Goal: Task Accomplishment & Management: Manage account settings

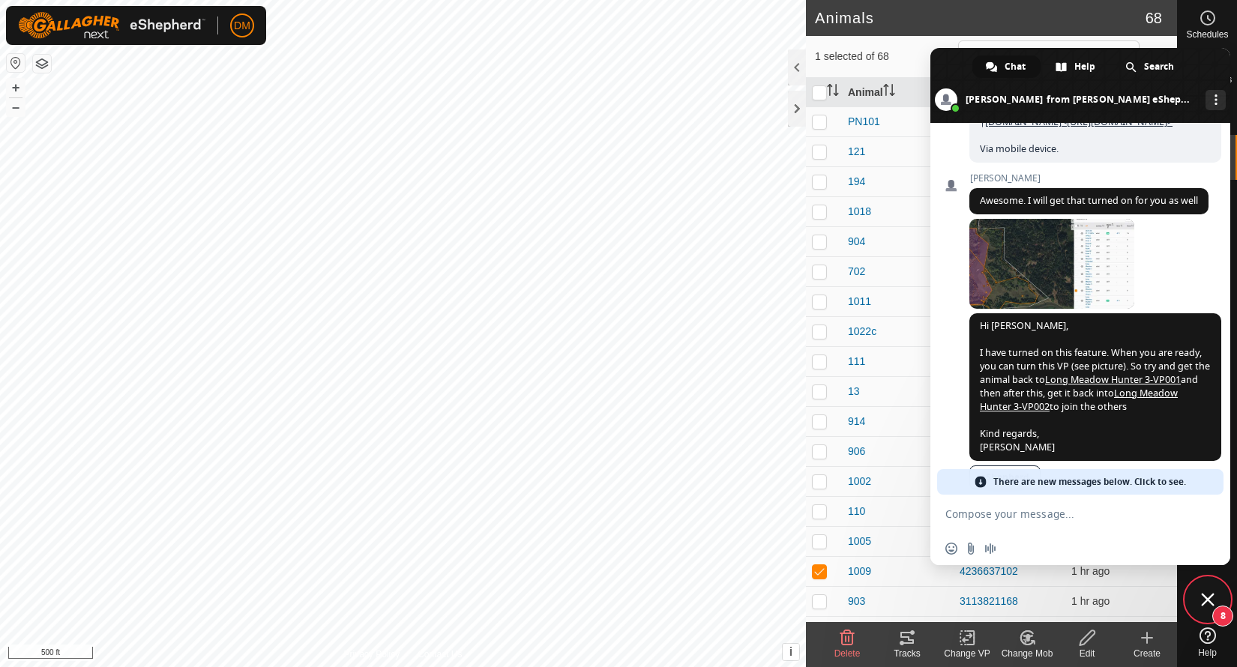
scroll to position [3132, 0]
click at [1042, 274] on span at bounding box center [1051, 263] width 165 height 90
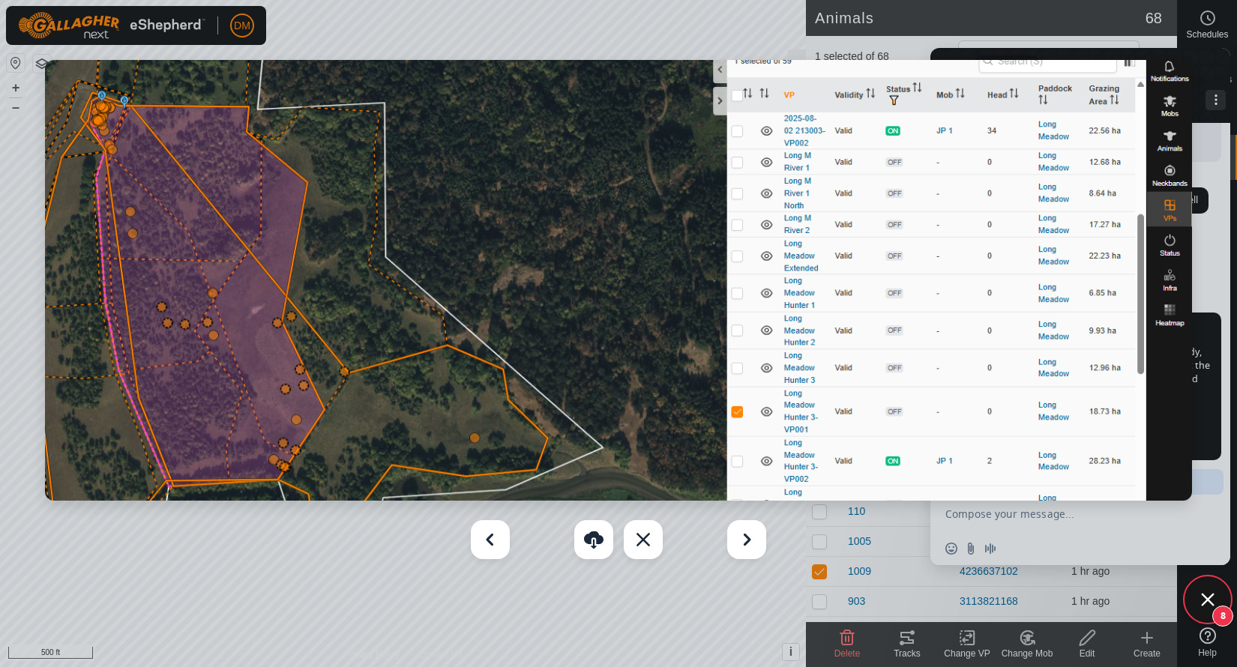
click at [1210, 198] on div at bounding box center [618, 333] width 1237 height 667
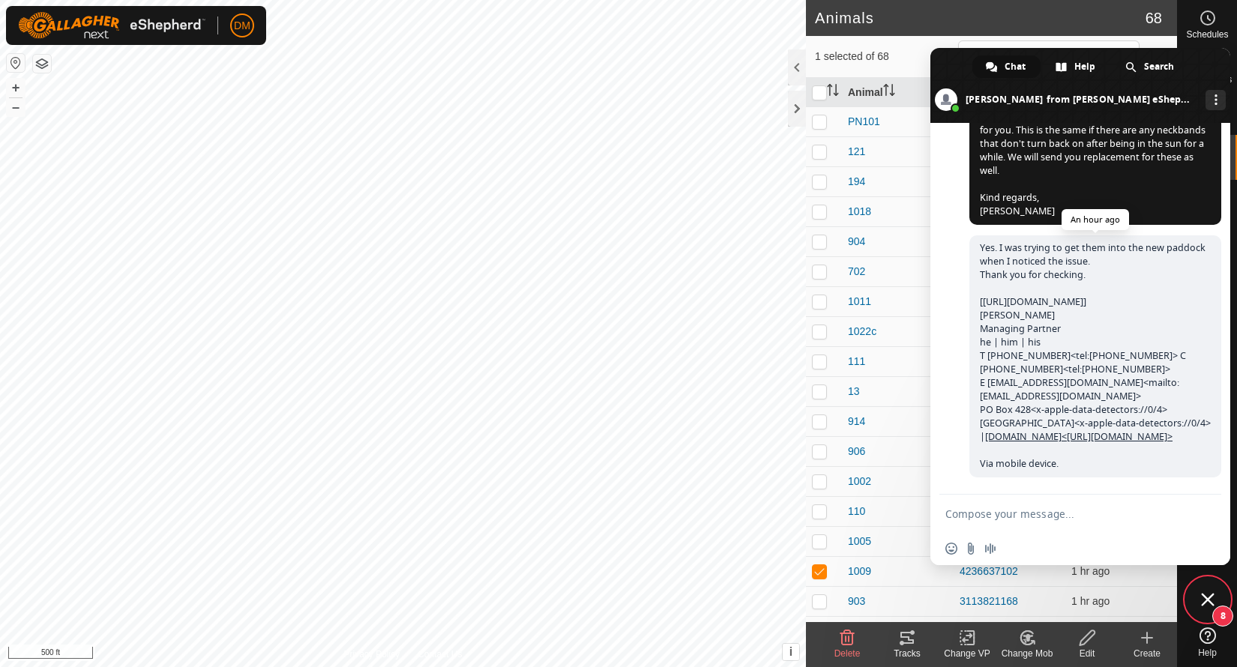
scroll to position [4039, 0]
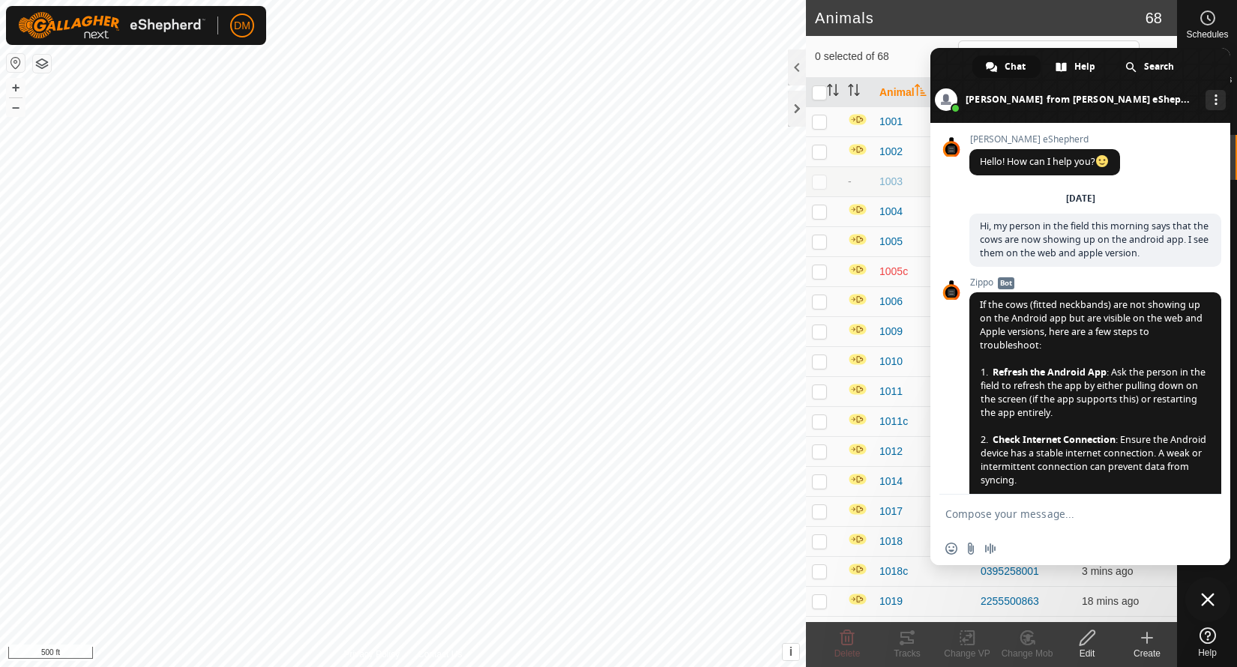
click at [938, 6] on header "Animals 68" at bounding box center [991, 18] width 371 height 36
click at [1210, 603] on span "Close chat" at bounding box center [1207, 599] width 13 height 13
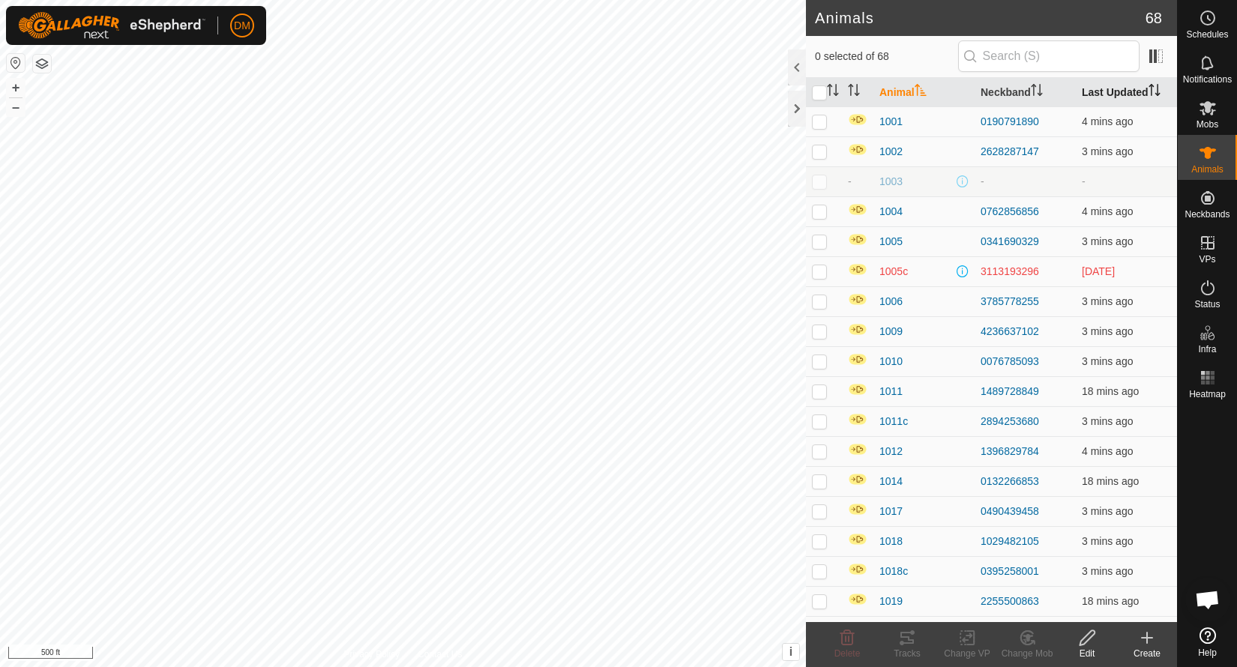
click at [1108, 96] on th "Last Updated" at bounding box center [1125, 92] width 101 height 29
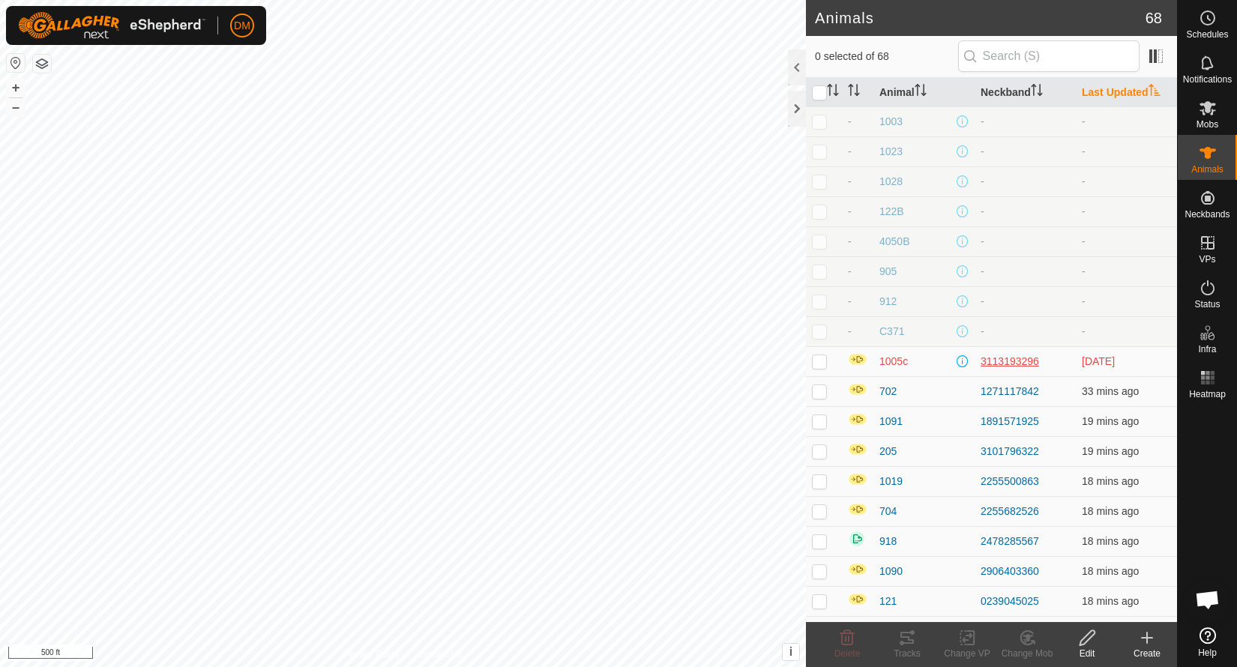
click at [1004, 358] on div "3113193296" at bounding box center [1024, 362] width 89 height 16
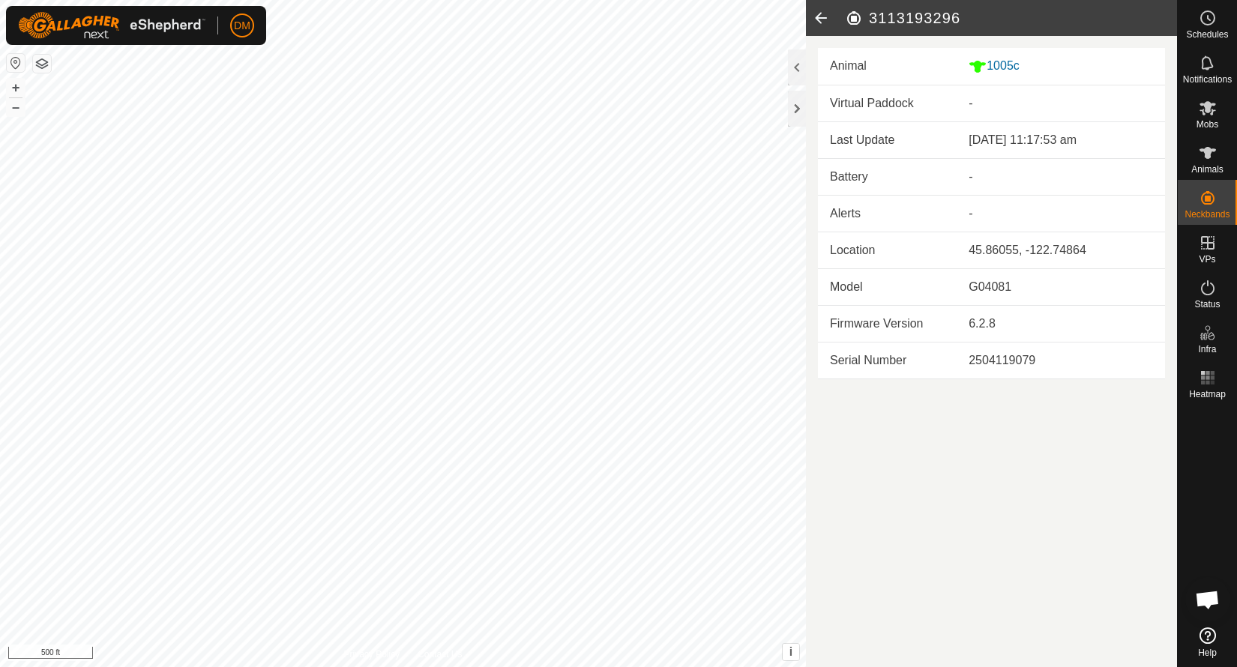
click at [824, 19] on icon at bounding box center [821, 18] width 30 height 36
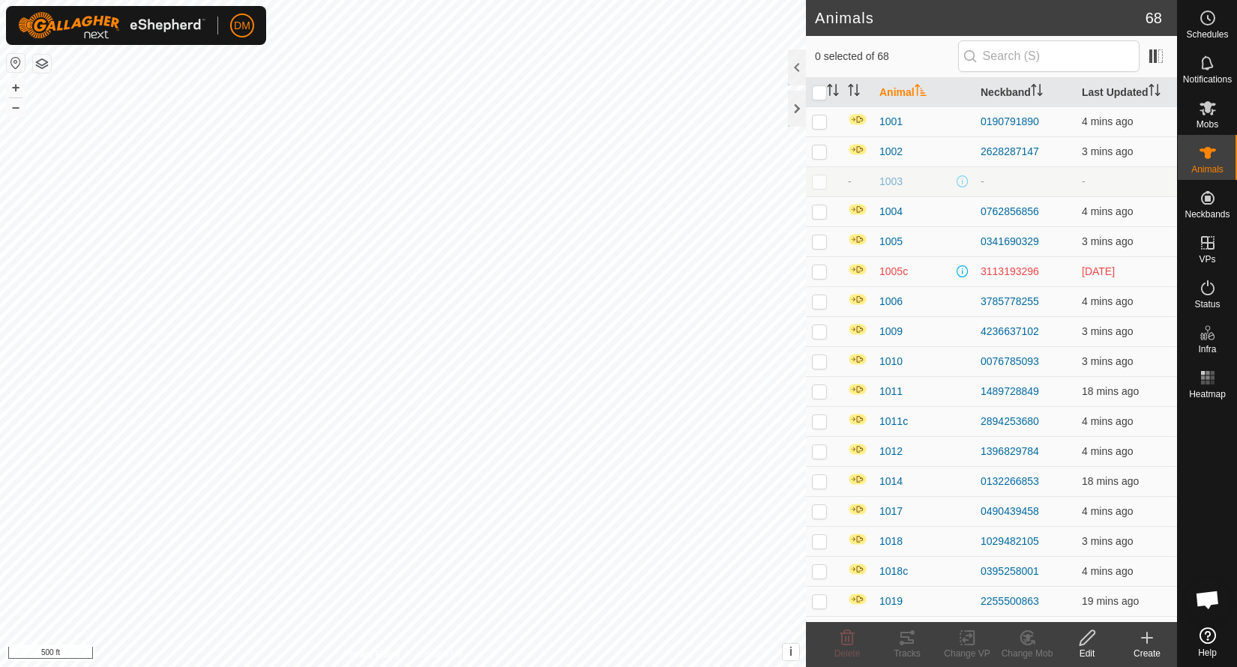
scroll to position [4039, 0]
checkbox input "true"
click at [1210, 108] on icon at bounding box center [1207, 108] width 16 height 14
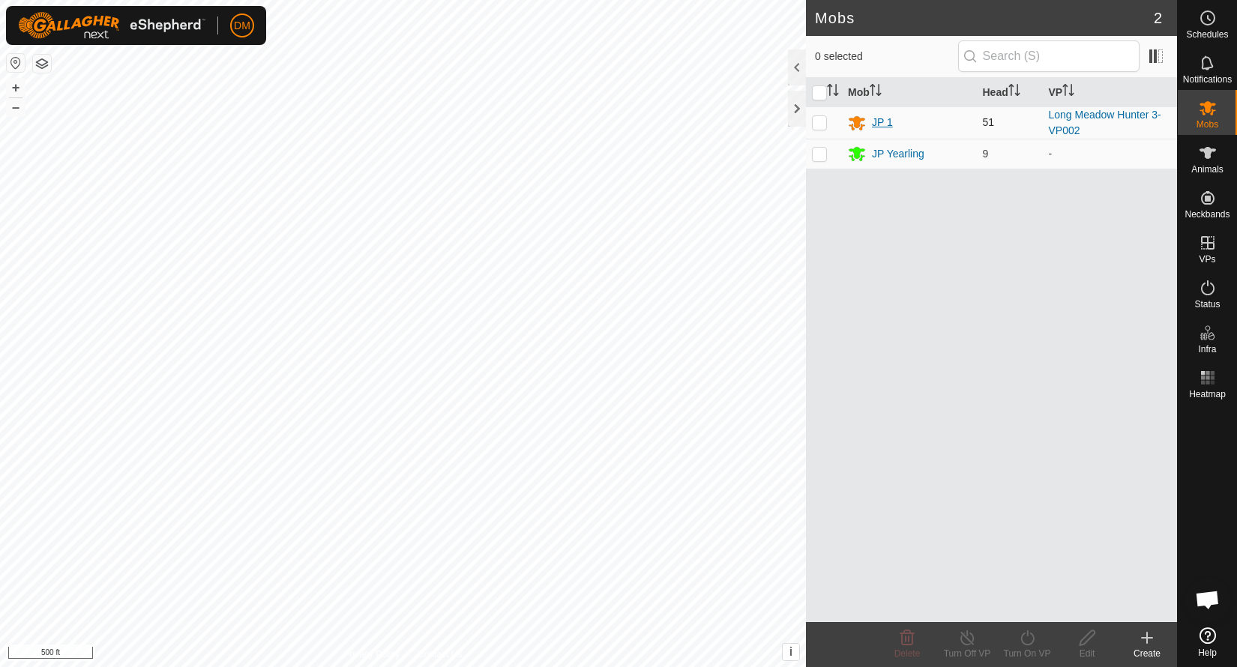
click at [878, 120] on div "JP 1" at bounding box center [882, 123] width 21 height 16
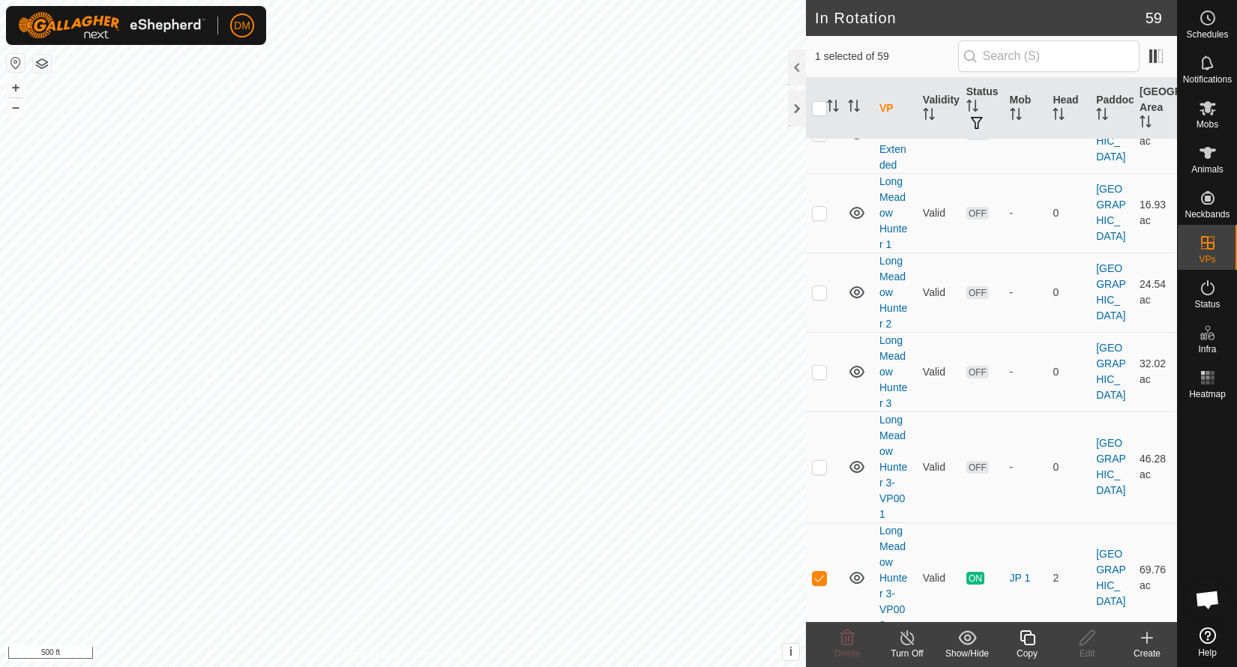
scroll to position [1363, 0]
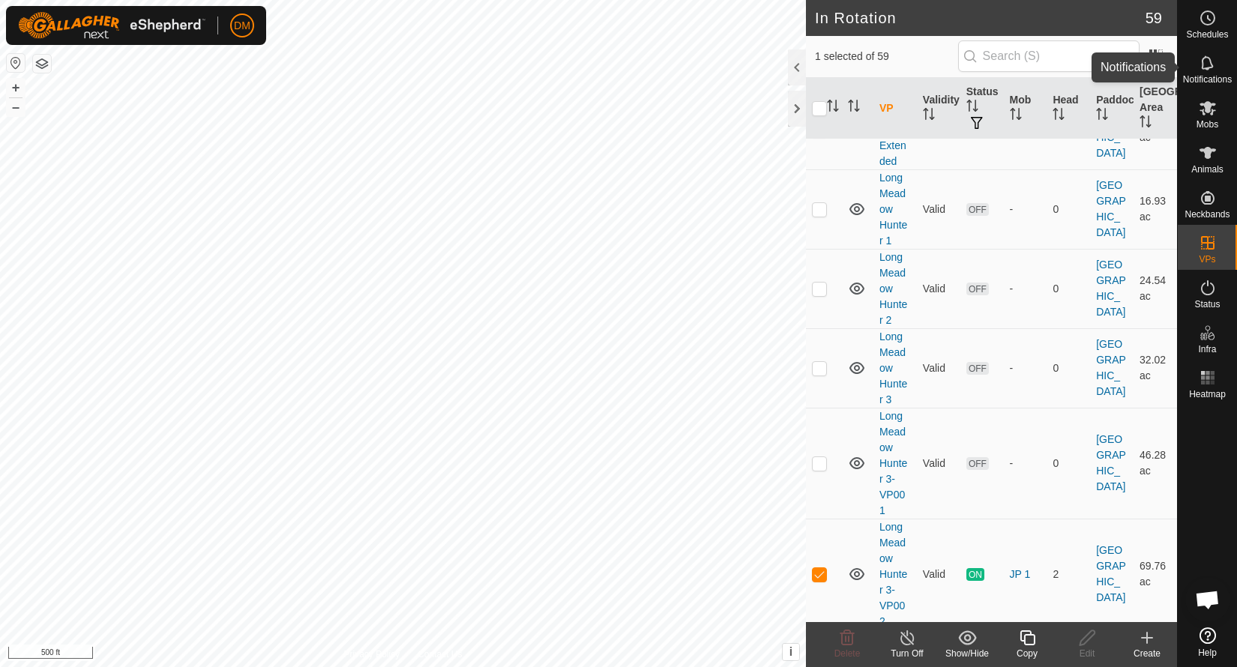
click at [1211, 62] on icon at bounding box center [1207, 63] width 18 height 18
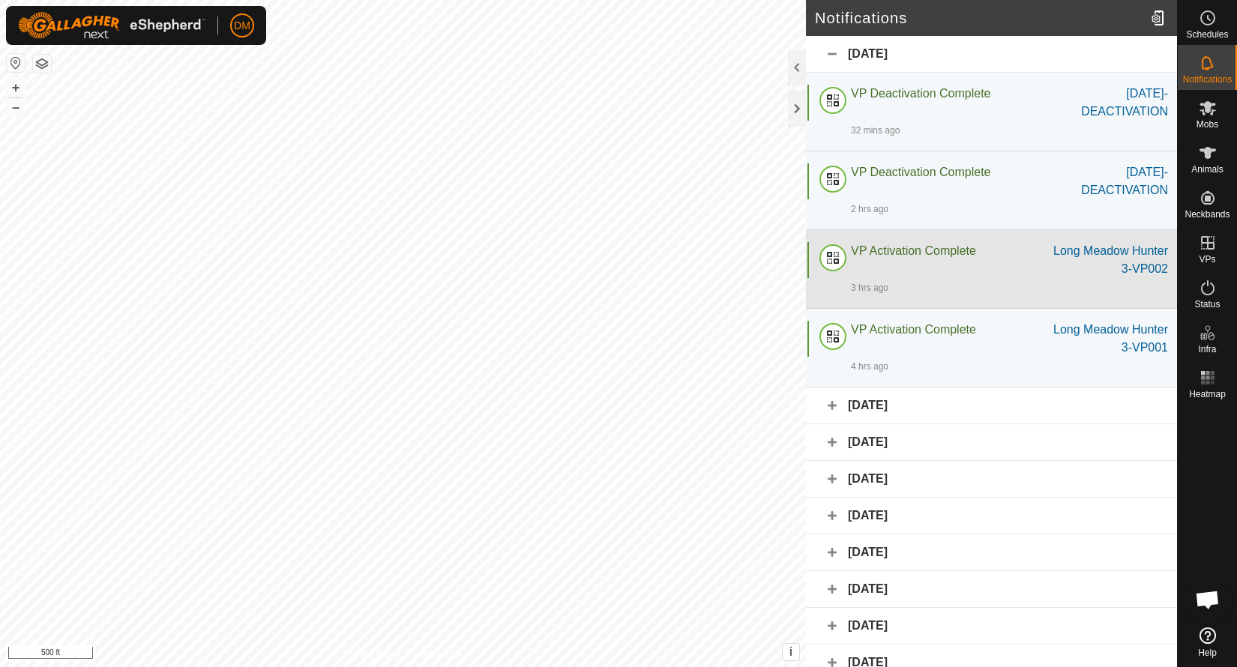
click at [930, 258] on div "VP Activation Complete" at bounding box center [946, 260] width 190 height 36
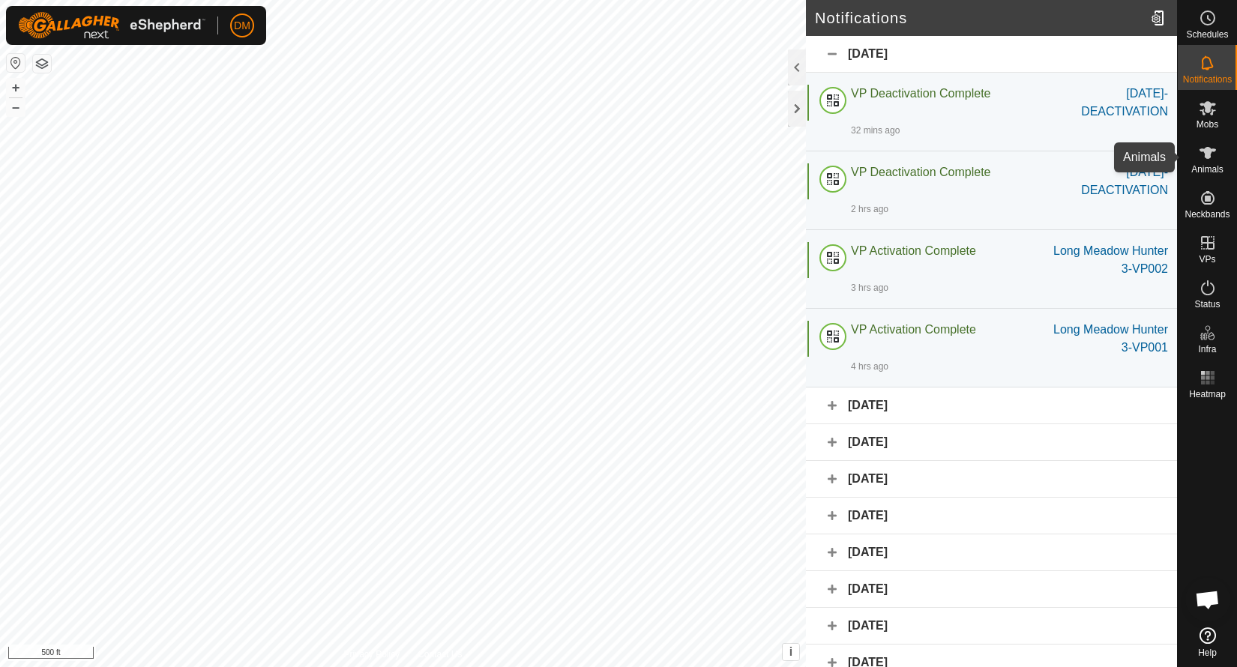
click at [1208, 158] on icon at bounding box center [1207, 153] width 16 height 12
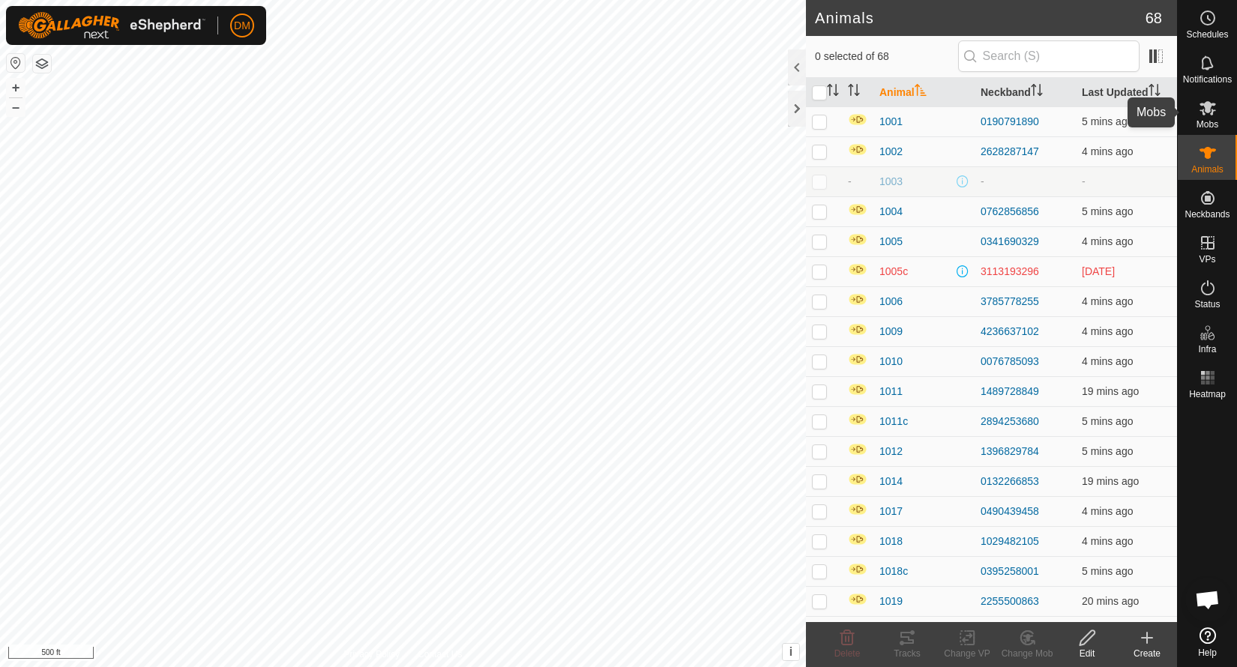
click at [1209, 105] on icon at bounding box center [1207, 108] width 16 height 14
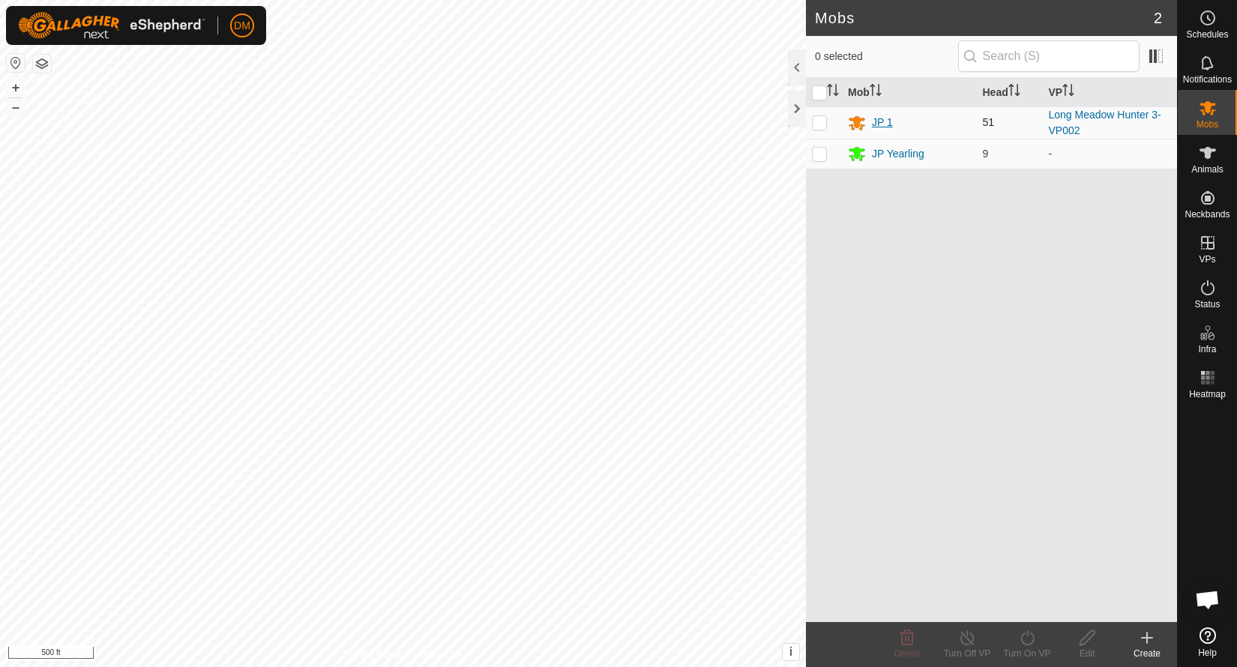
click at [884, 122] on div "JP 1" at bounding box center [882, 123] width 21 height 16
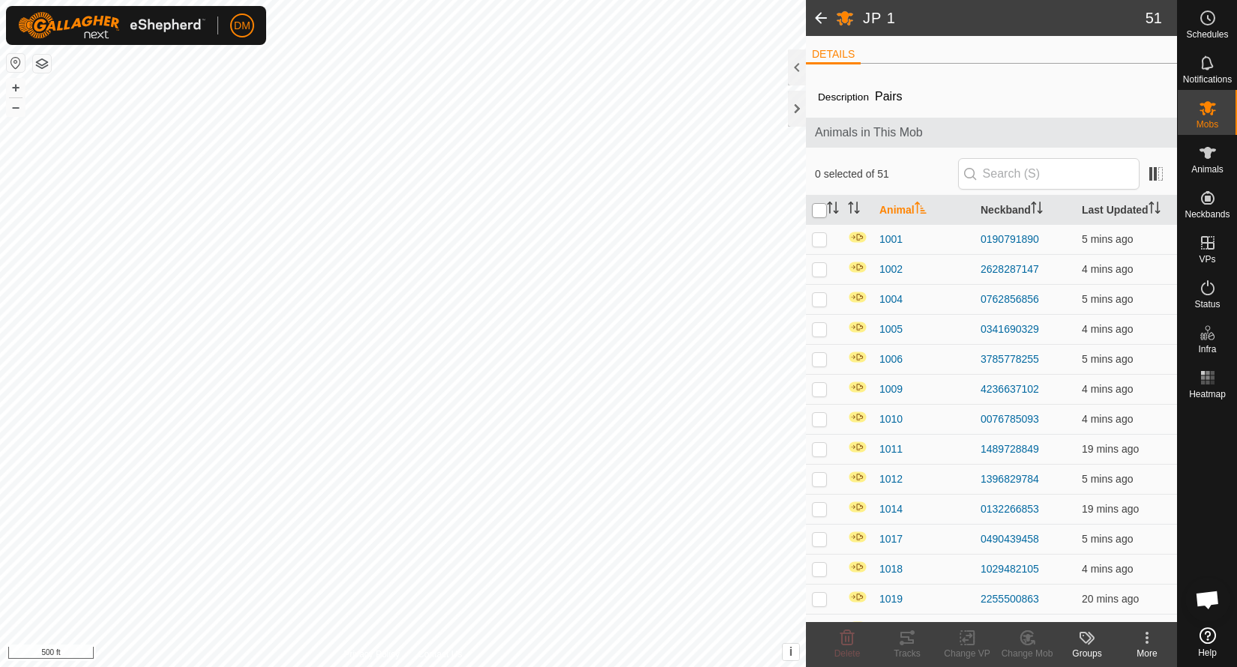
click at [817, 210] on input "checkbox" at bounding box center [819, 210] width 15 height 15
checkbox input "true"
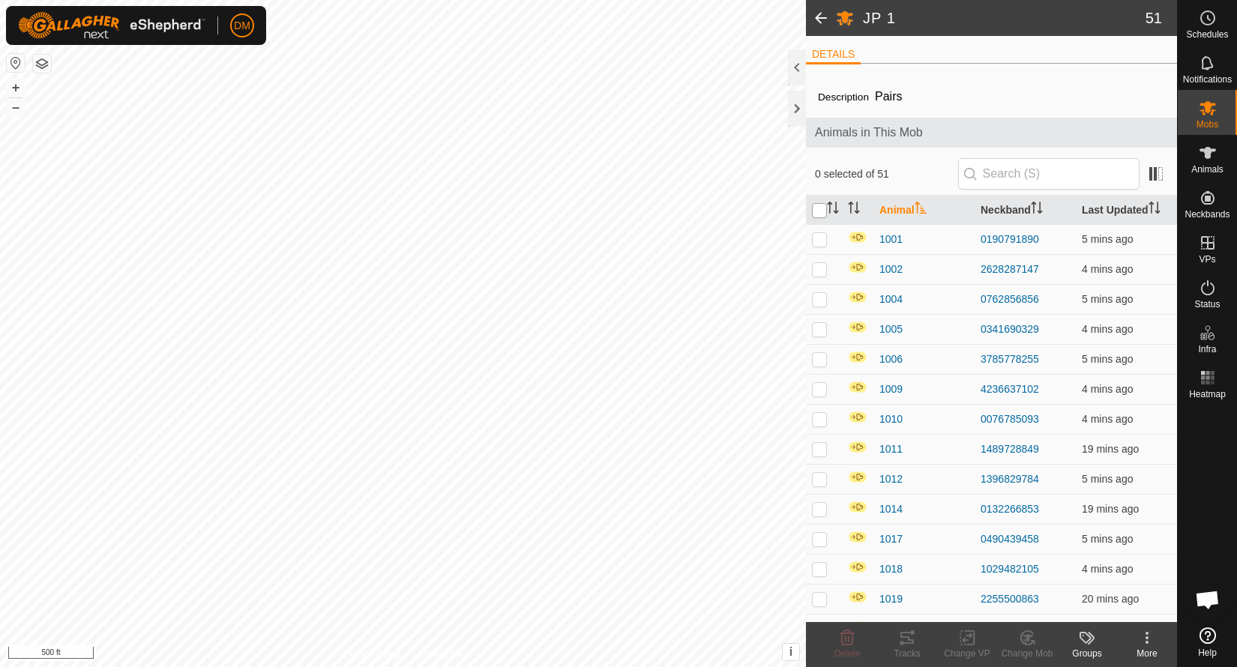
checkbox input "true"
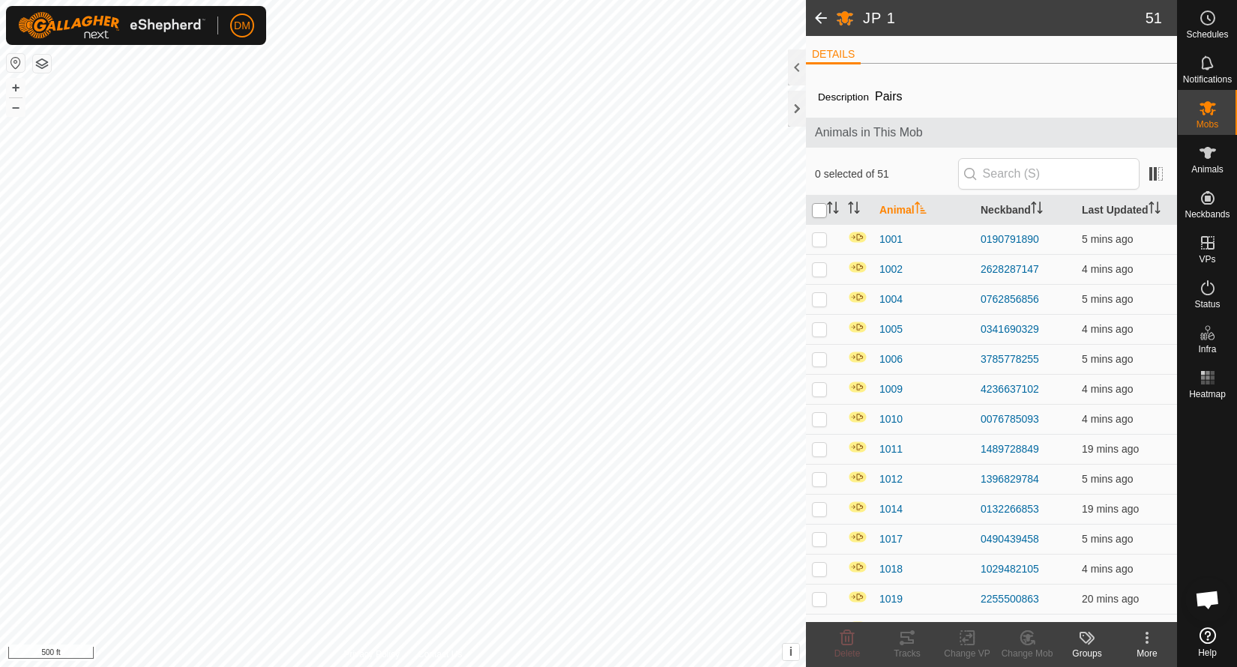
checkbox input "true"
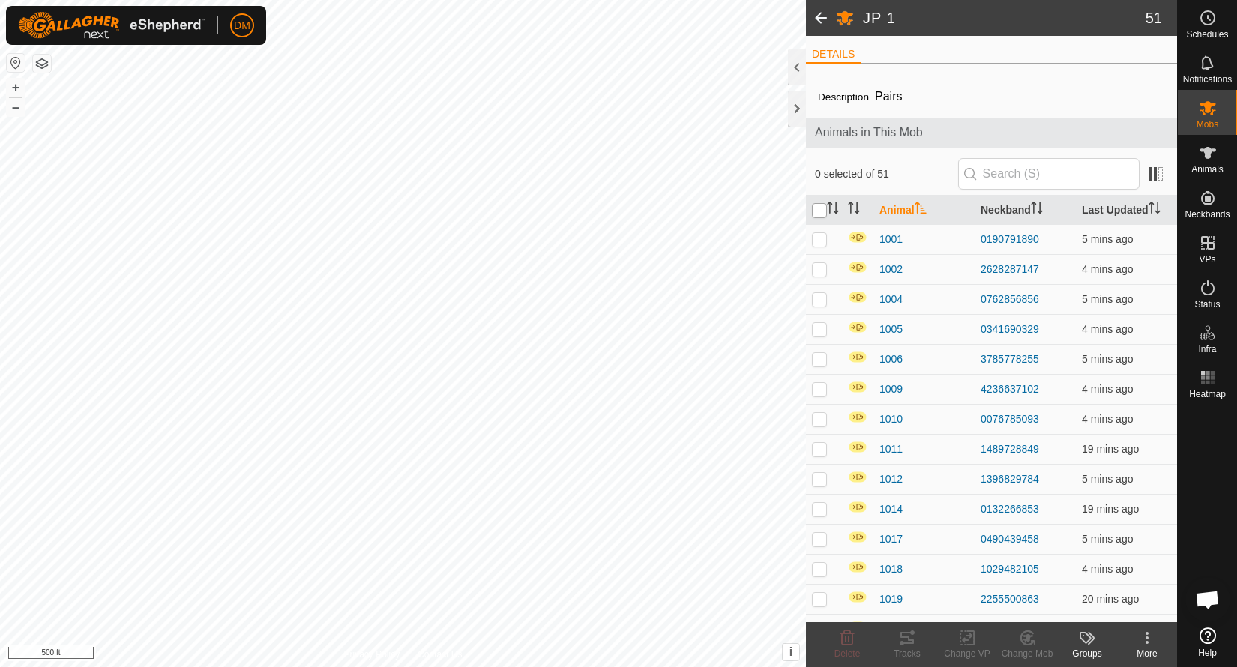
checkbox input "true"
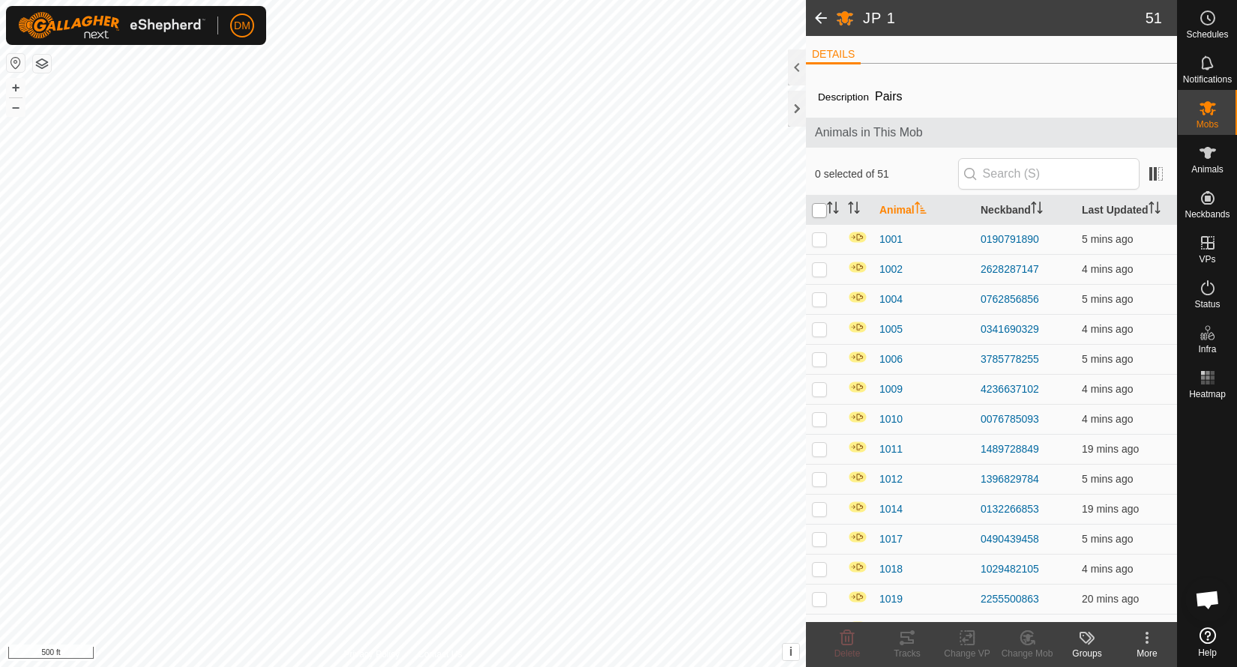
checkbox input "true"
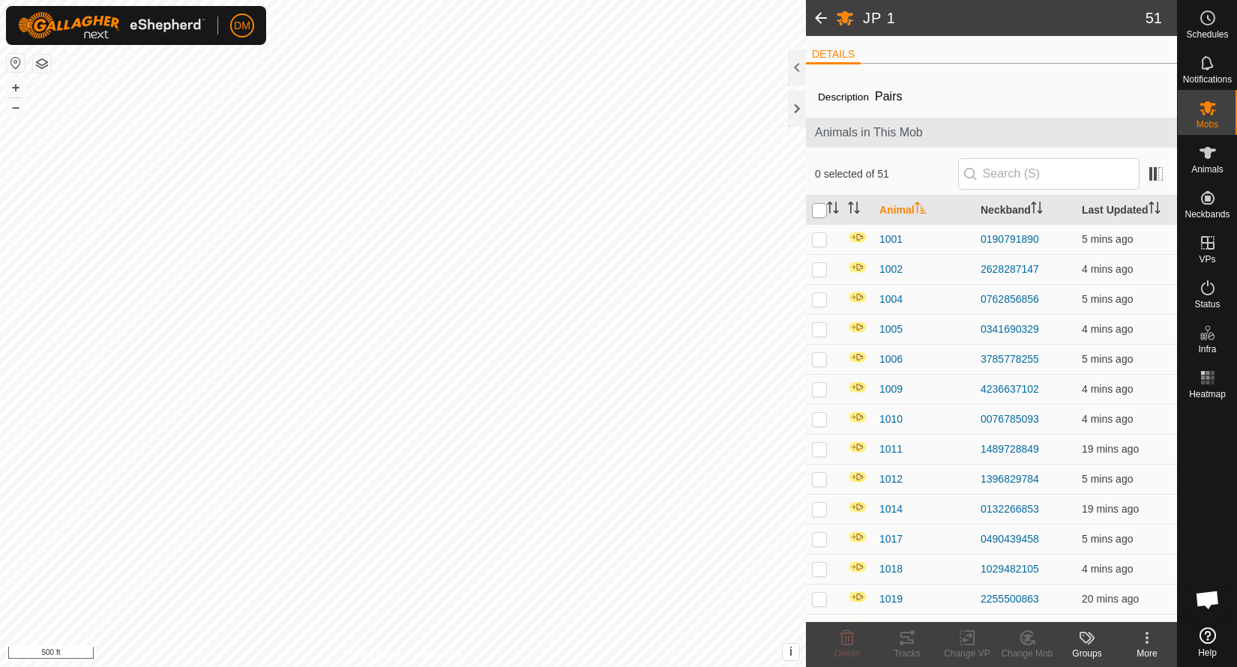
checkbox input "true"
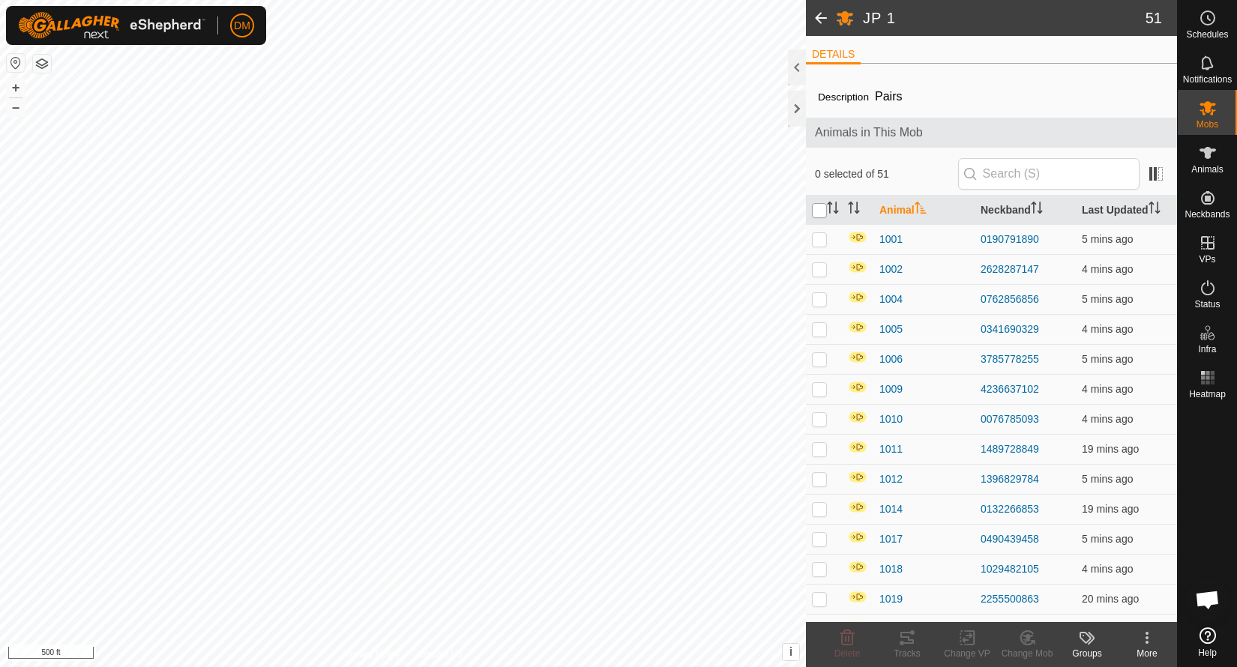
checkbox input "true"
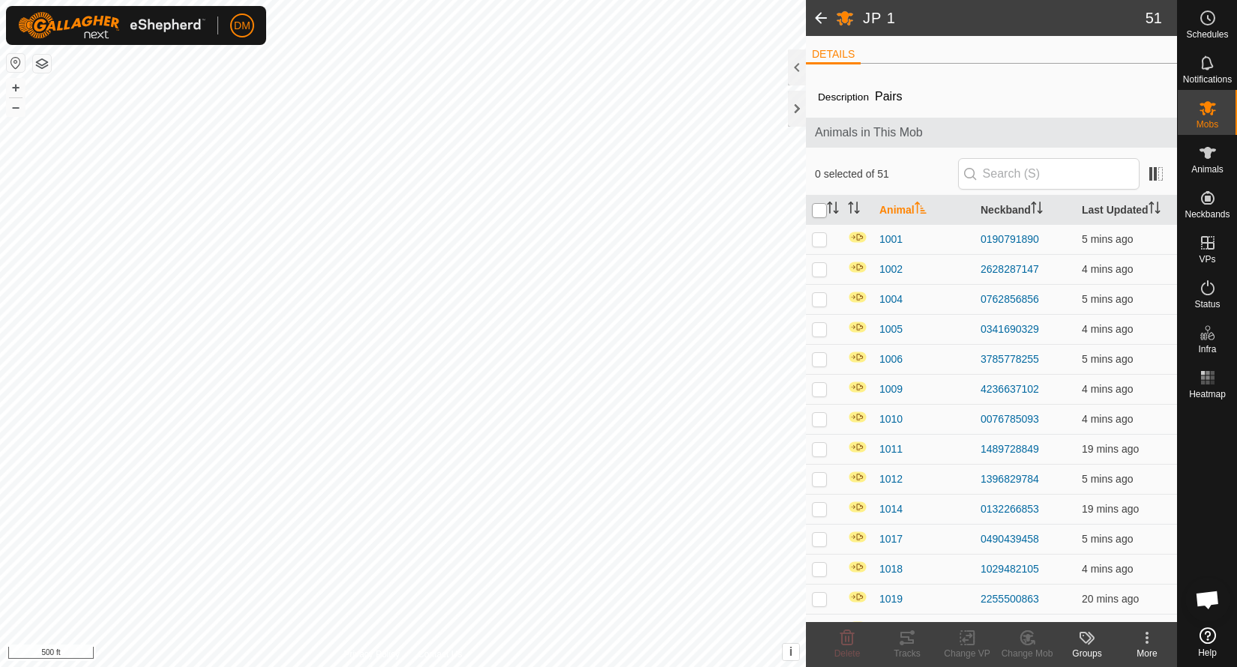
checkbox input "true"
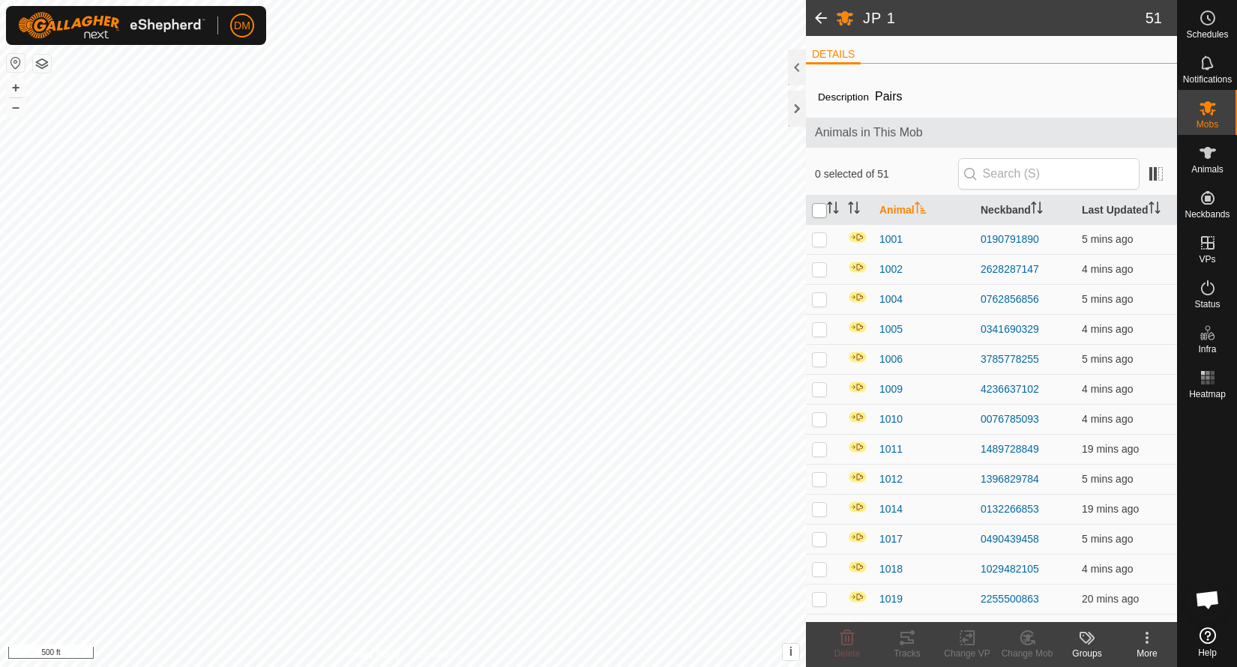
checkbox input "true"
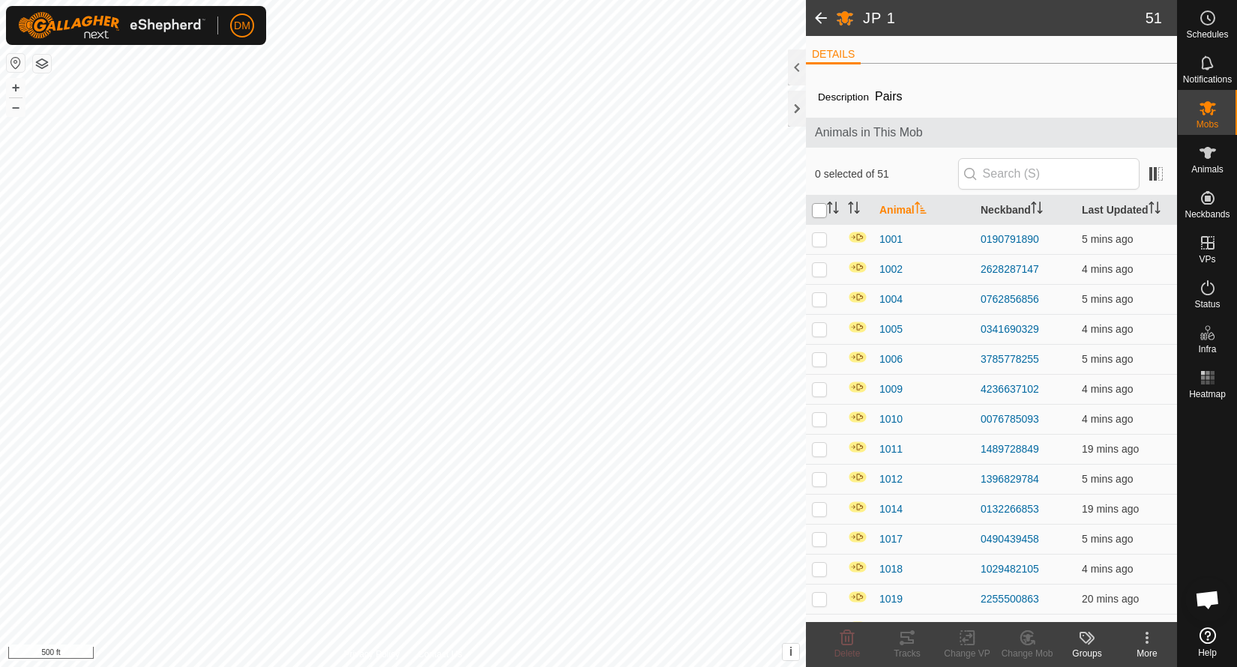
checkbox input "true"
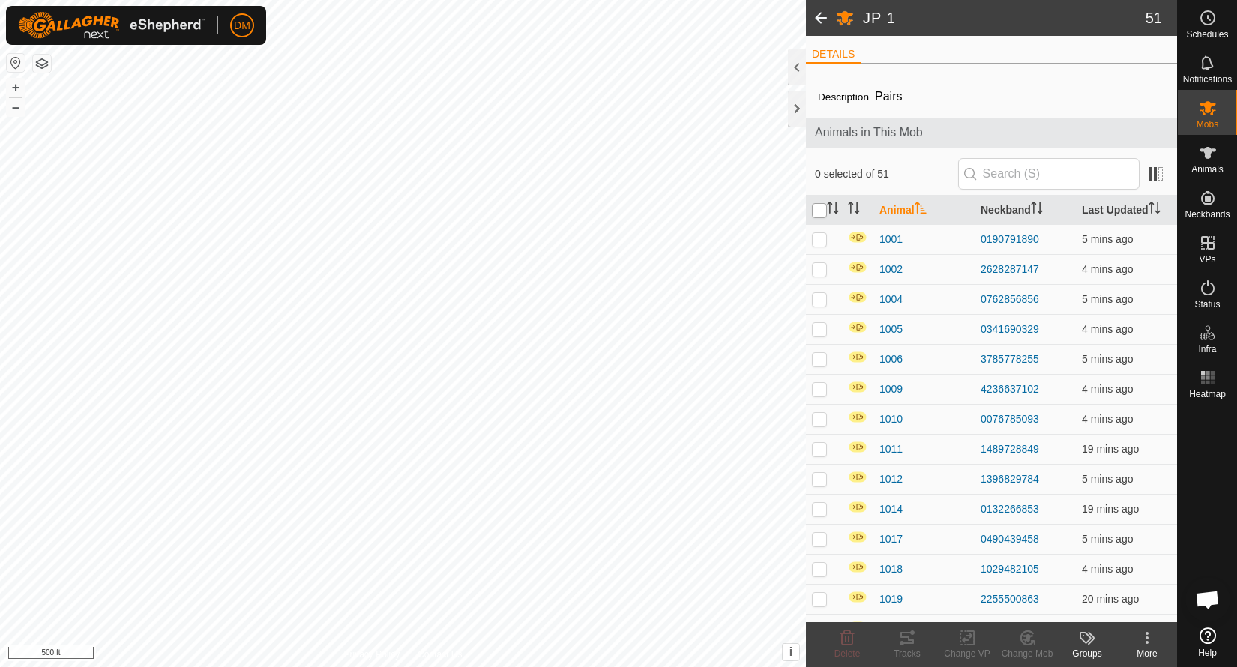
checkbox input "true"
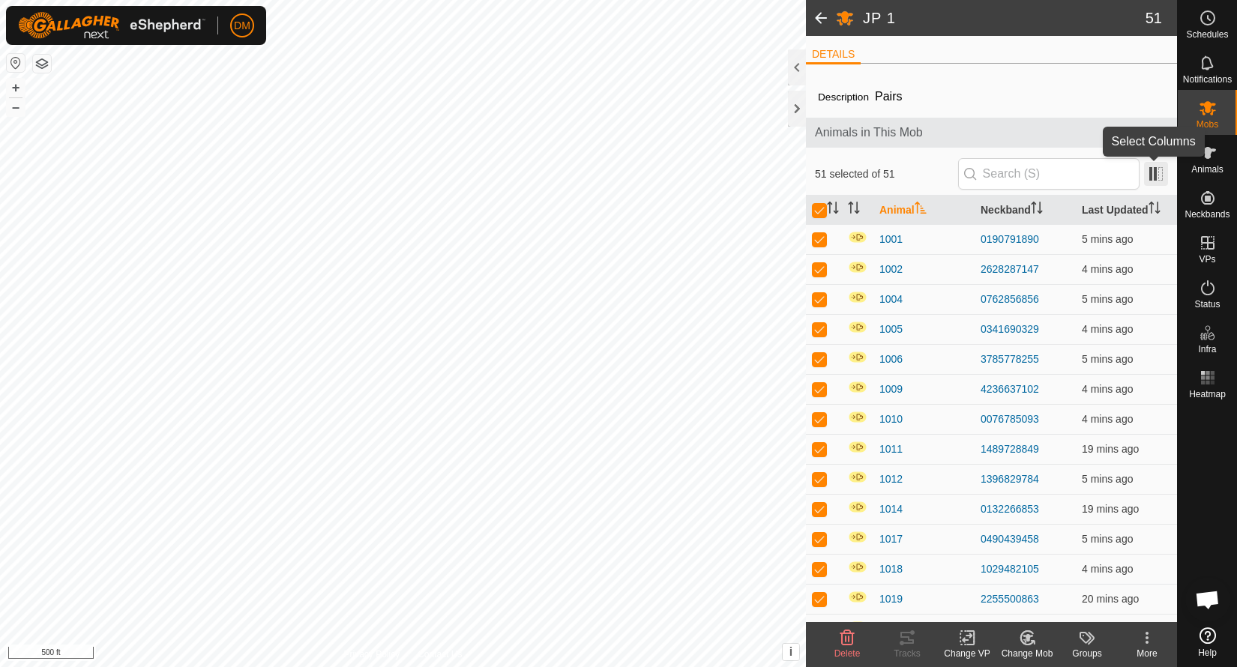
click at [1161, 166] on span at bounding box center [1156, 174] width 24 height 24
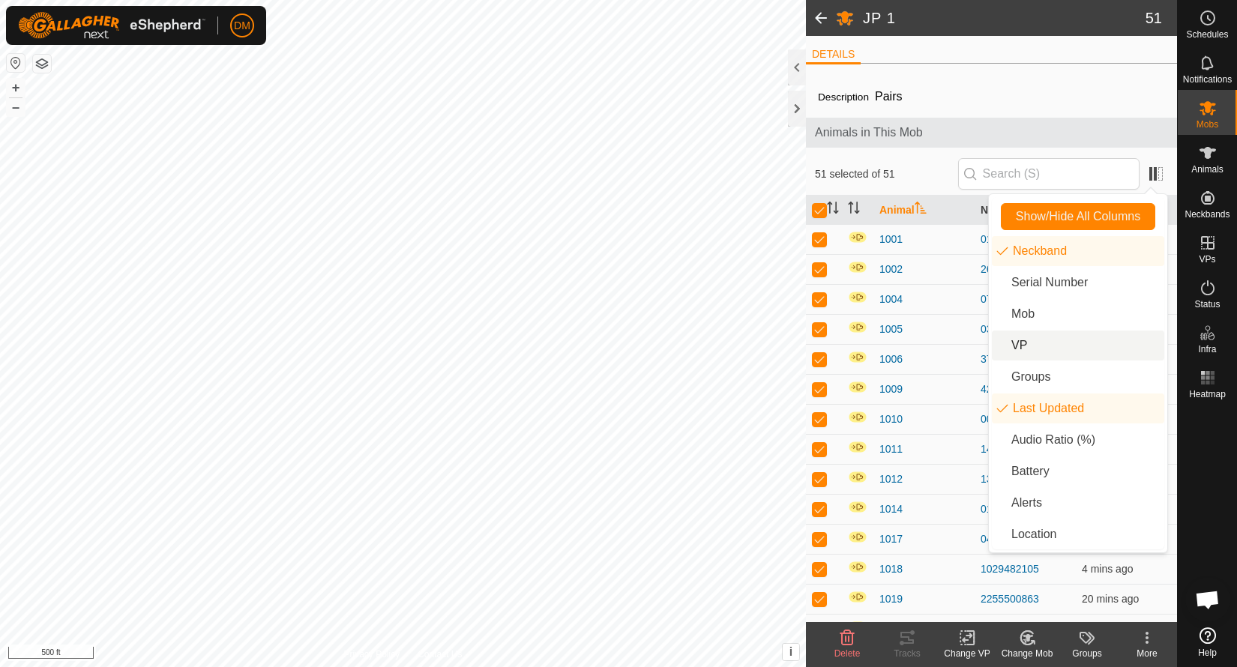
click at [1081, 346] on li "VP" at bounding box center [1078, 346] width 172 height 30
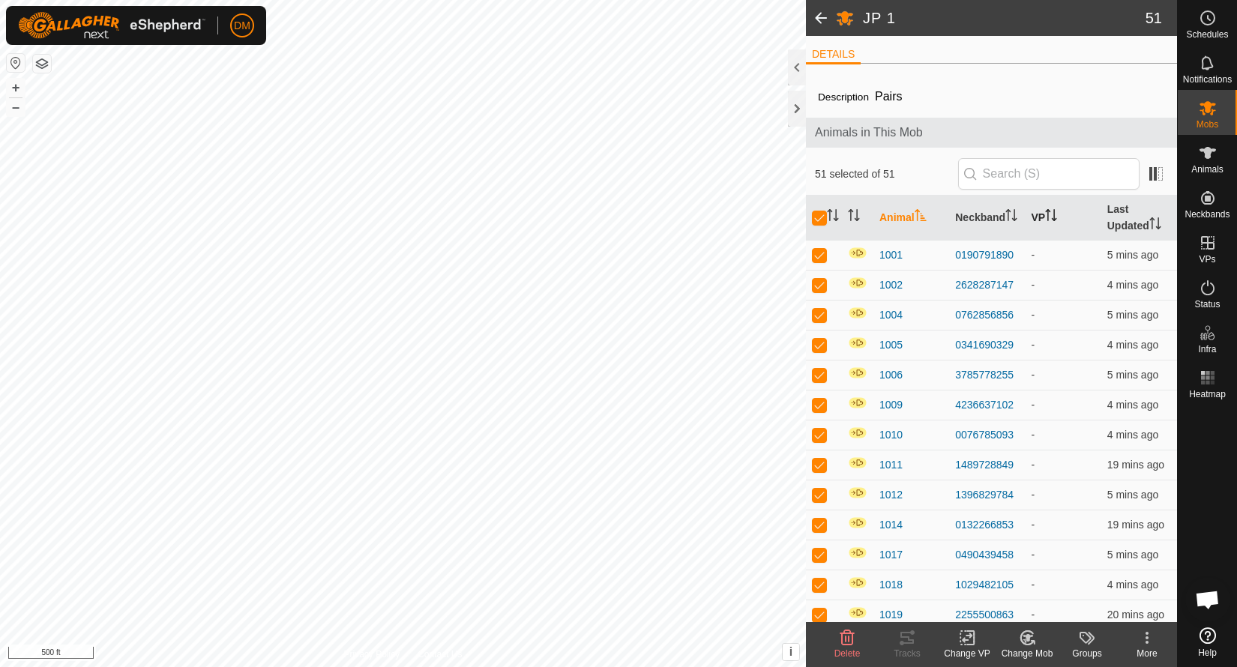
click at [1053, 208] on th "VP" at bounding box center [1063, 218] width 76 height 45
click at [1055, 218] on icon "Activate to sort" at bounding box center [1050, 215] width 11 height 12
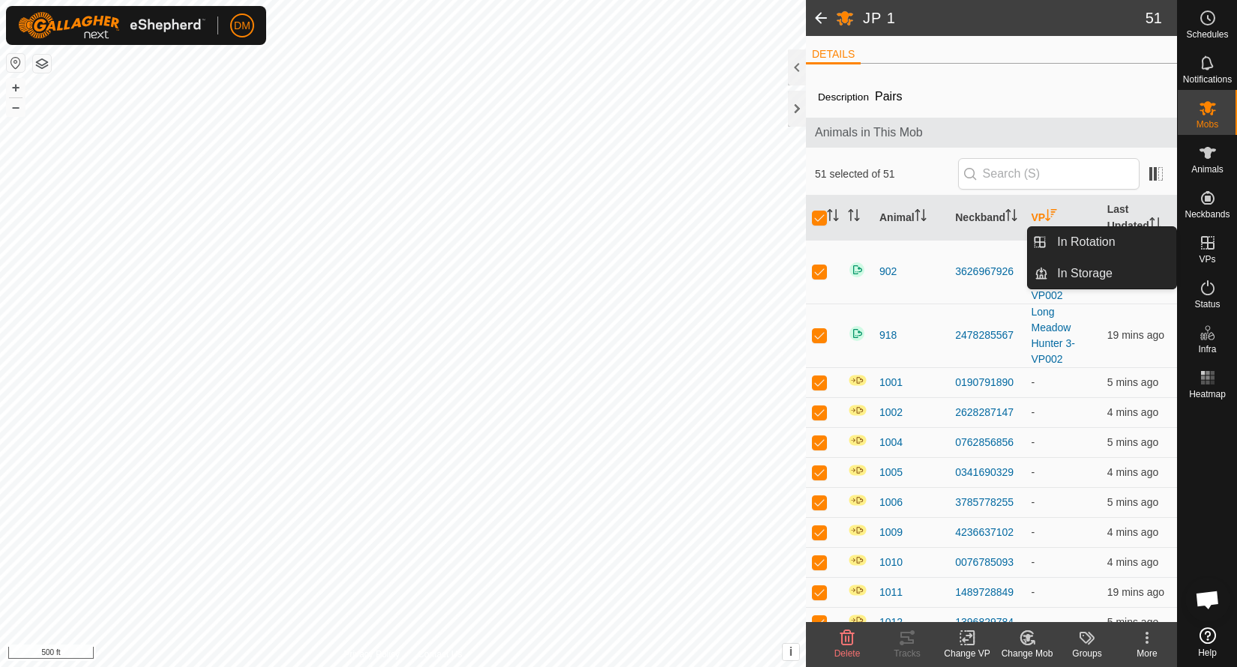
click at [1211, 246] on icon at bounding box center [1207, 243] width 18 height 18
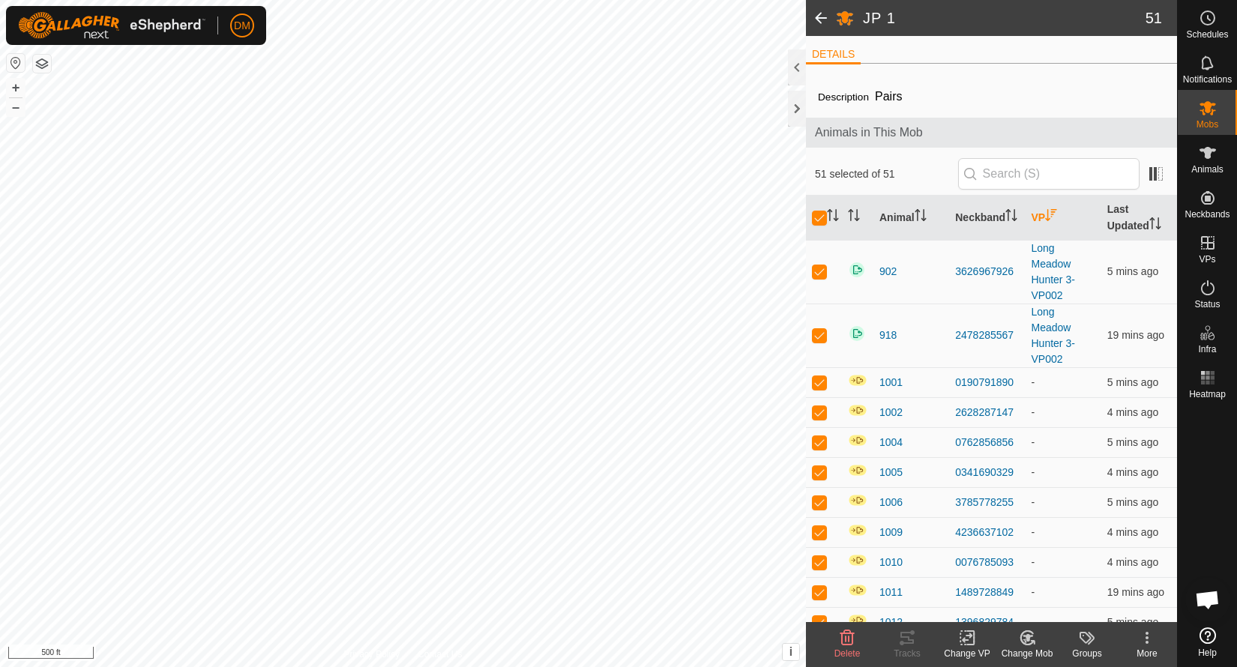
click at [1213, 453] on div at bounding box center [1206, 513] width 59 height 217
click at [971, 640] on icon at bounding box center [967, 638] width 19 height 18
click at [1002, 574] on link "Choose VP..." at bounding box center [1012, 573] width 148 height 30
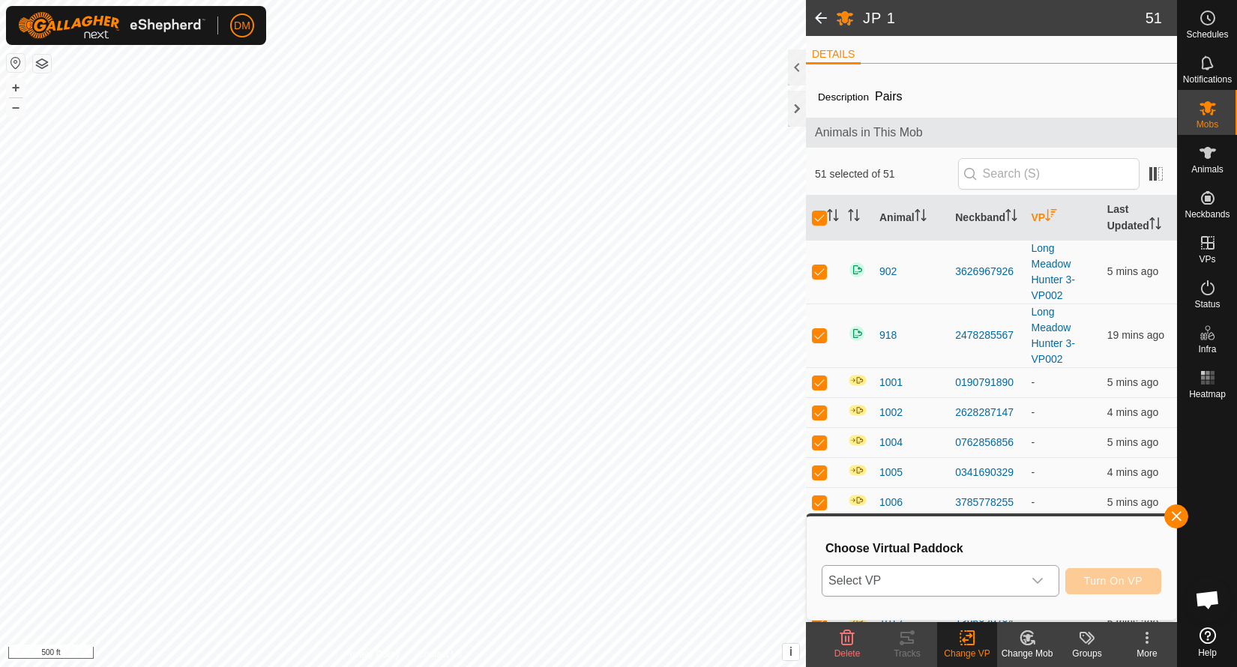
click at [1031, 579] on icon "dropdown trigger" at bounding box center [1037, 581] width 12 height 12
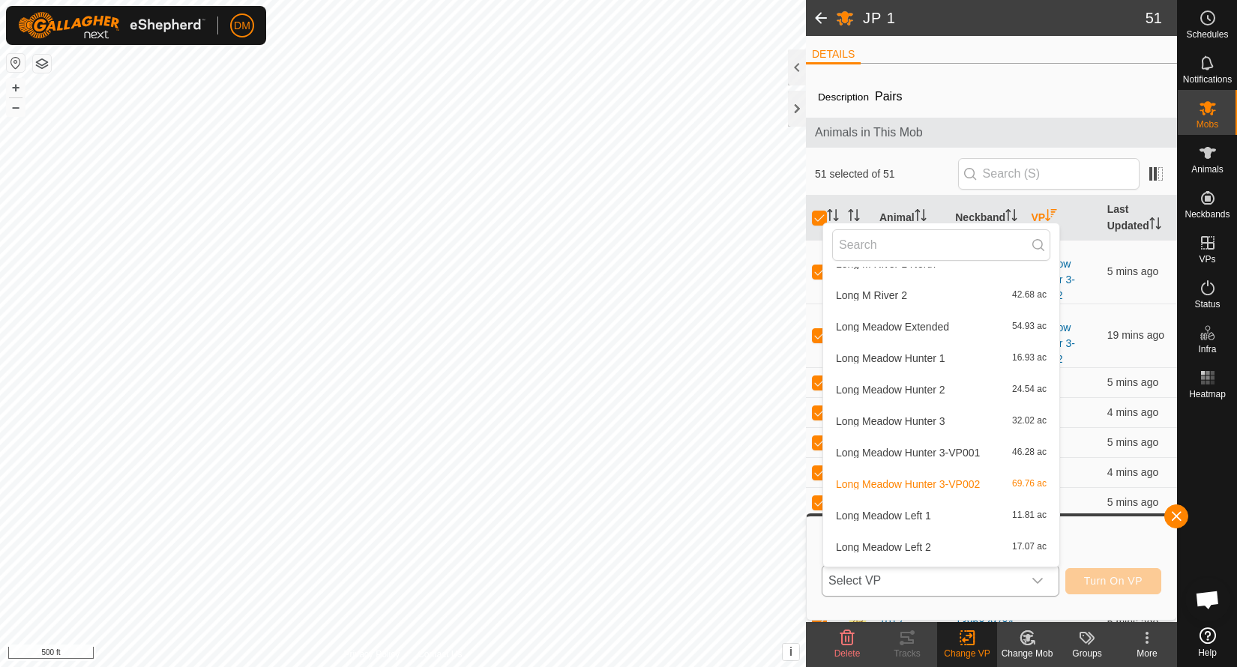
scroll to position [662, 0]
click at [947, 479] on li "Long Meadow Hunter 3-VP002 69.76 ac" at bounding box center [941, 482] width 236 height 30
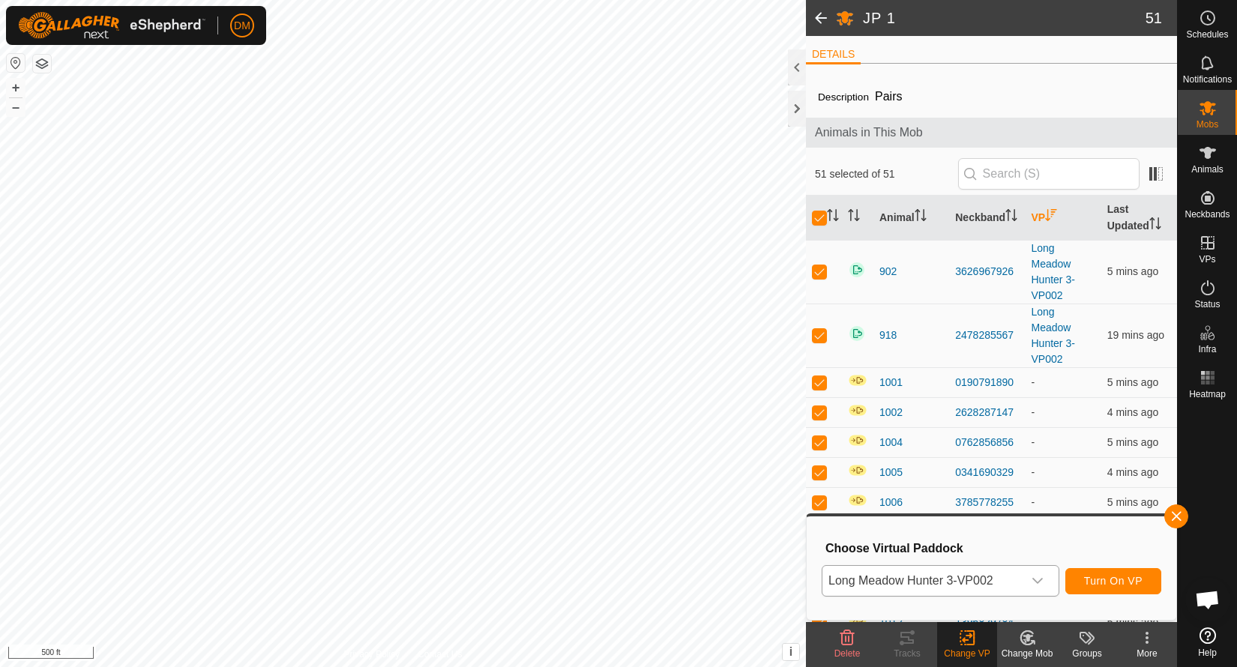
click at [1124, 582] on span "Turn On VP" at bounding box center [1113, 581] width 58 height 12
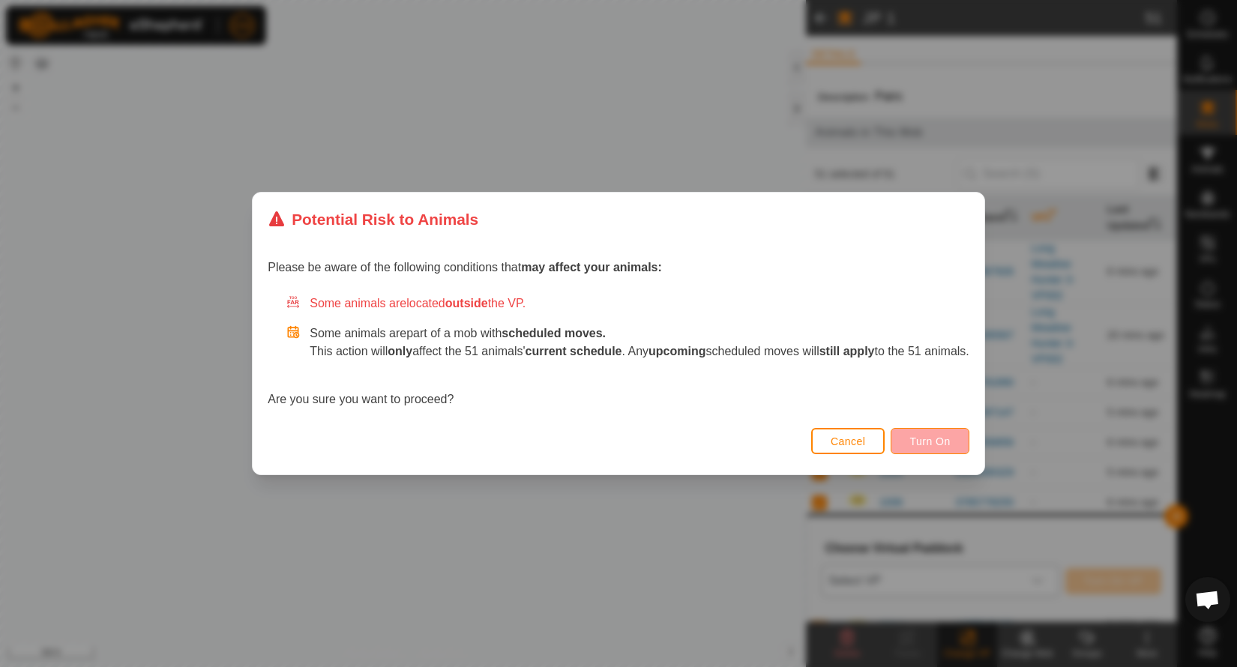
click at [946, 438] on span "Turn On" at bounding box center [929, 441] width 40 height 12
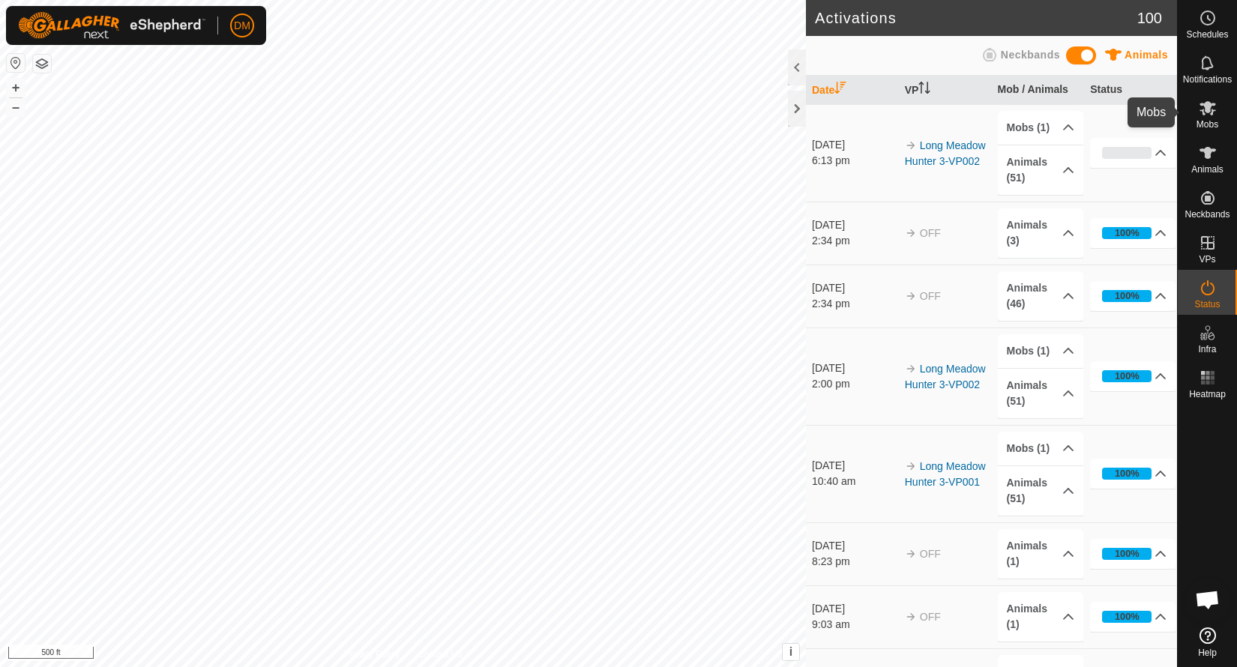
click at [1210, 111] on icon at bounding box center [1207, 108] width 18 height 18
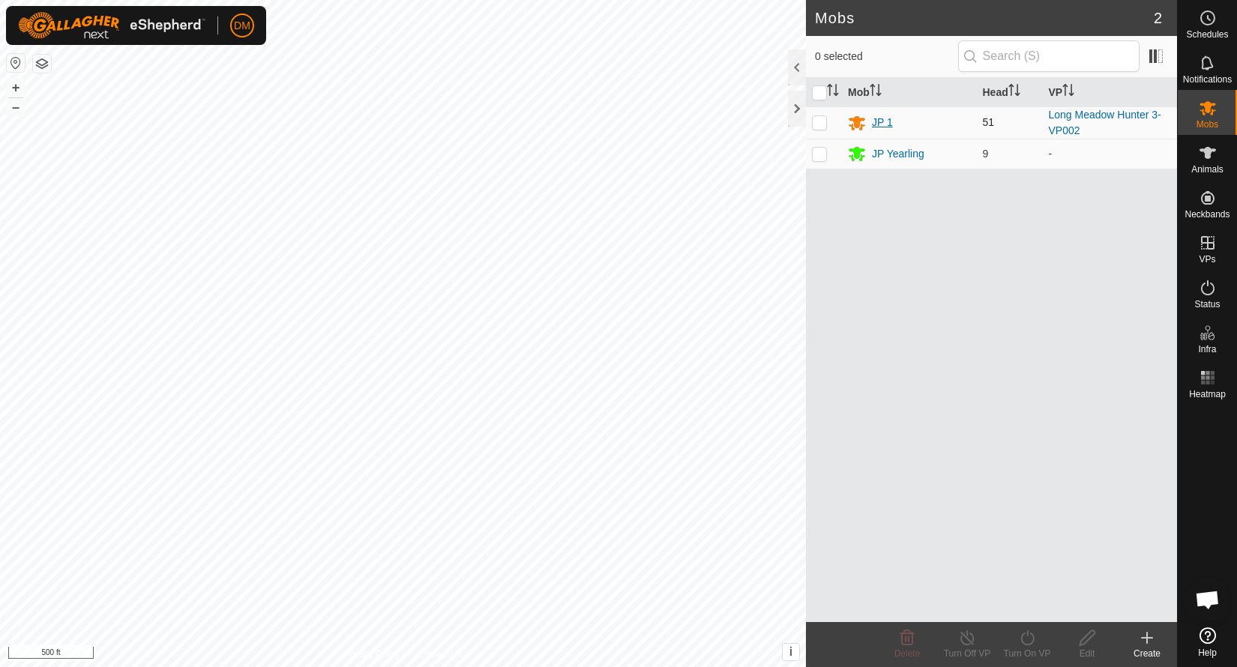
click at [881, 122] on div "JP 1" at bounding box center [882, 123] width 21 height 16
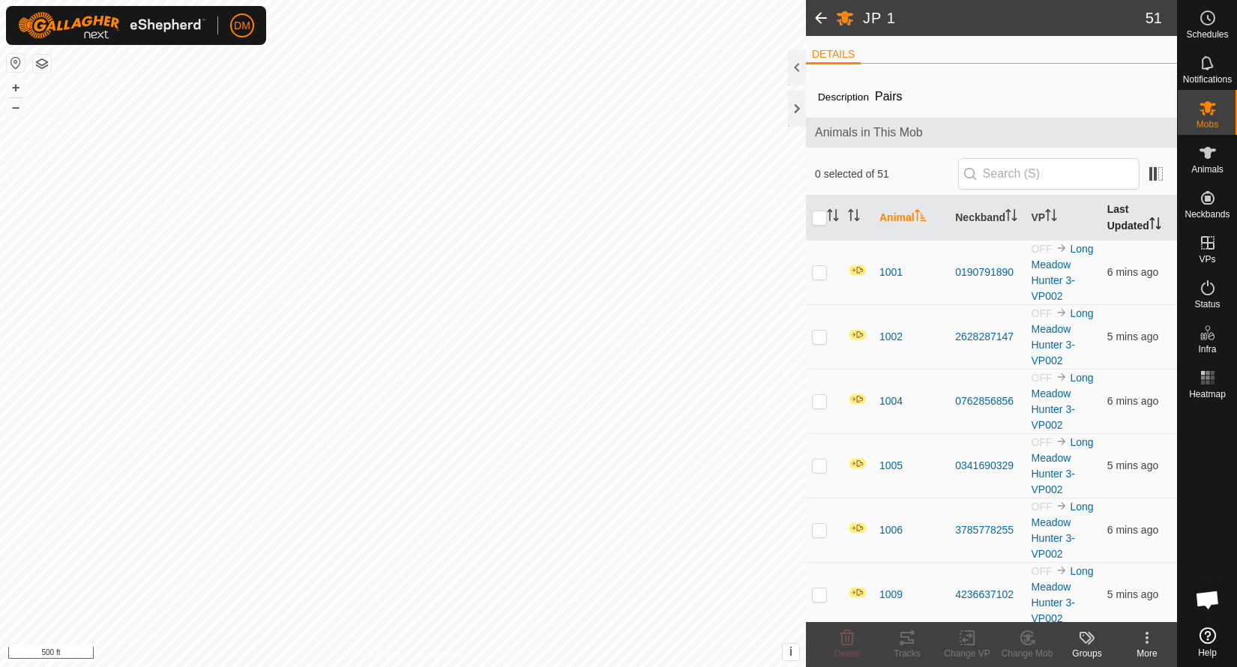
click at [1131, 223] on th "Last Updated" at bounding box center [1139, 218] width 76 height 45
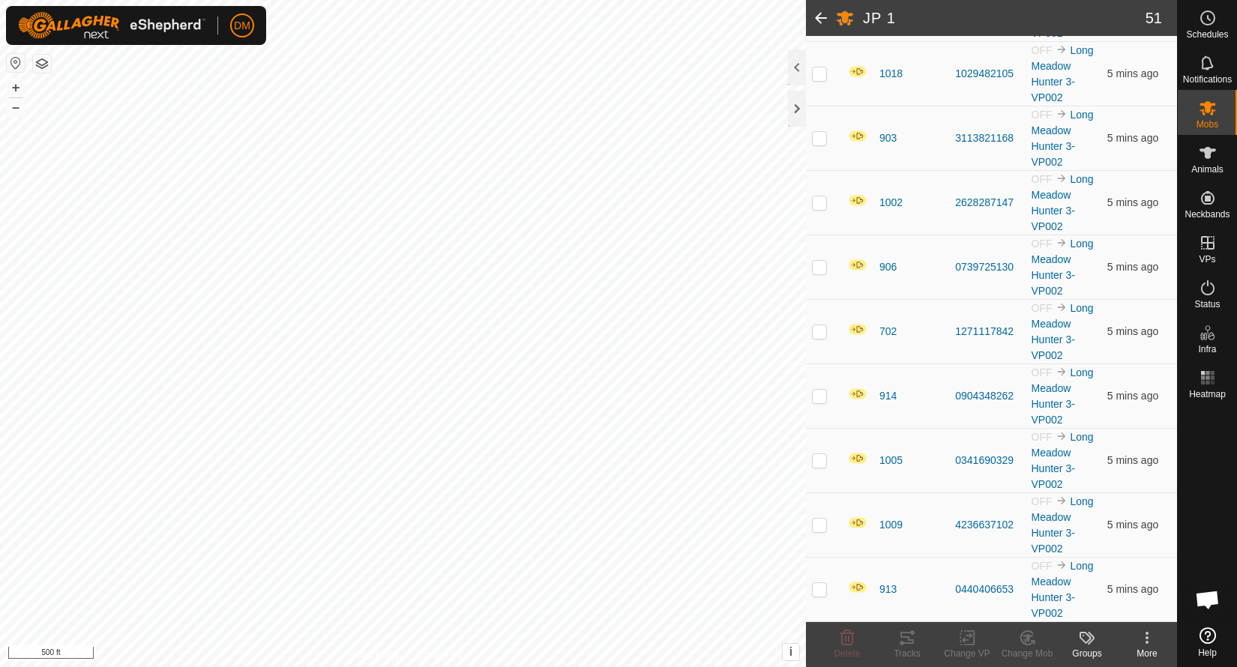
scroll to position [3032, 0]
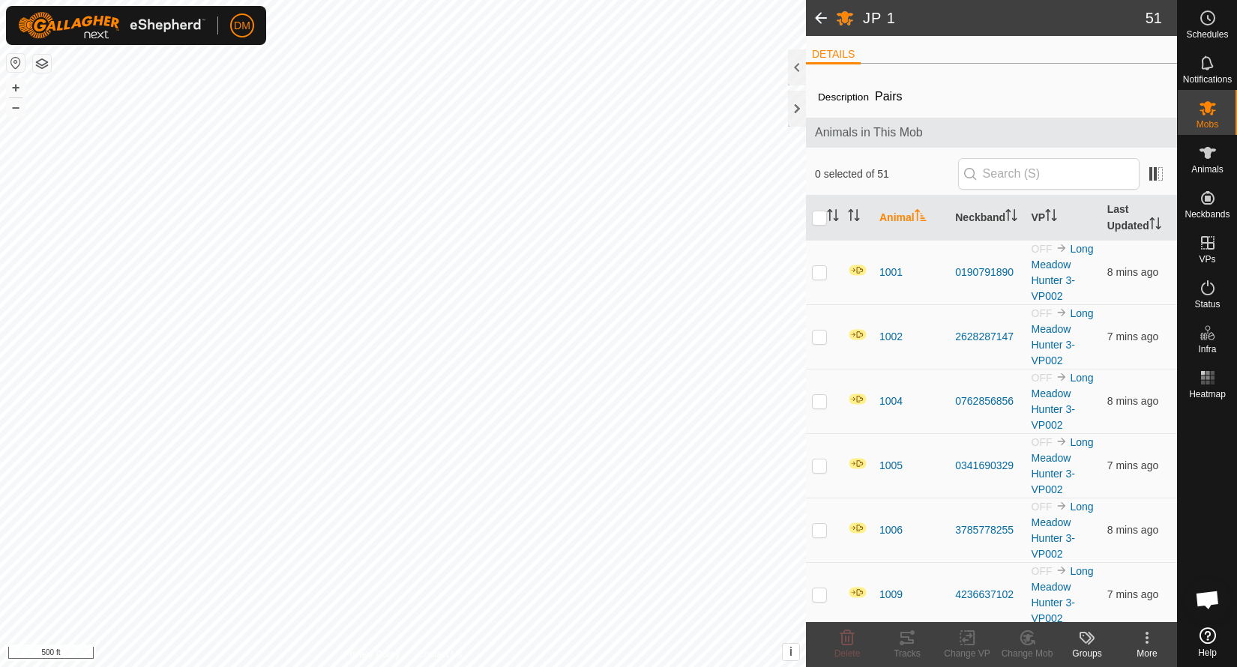
scroll to position [4039, 0]
click at [1132, 216] on th "Last Updated" at bounding box center [1139, 218] width 76 height 45
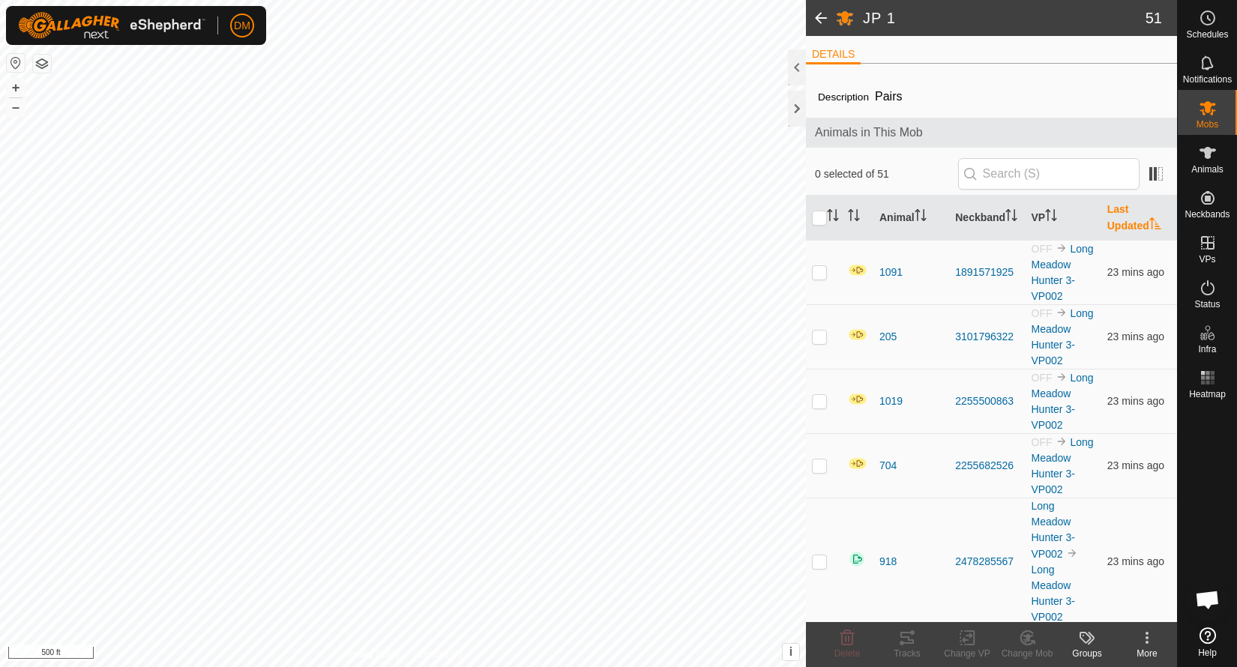
click at [1132, 216] on th "Last Updated" at bounding box center [1139, 218] width 76 height 45
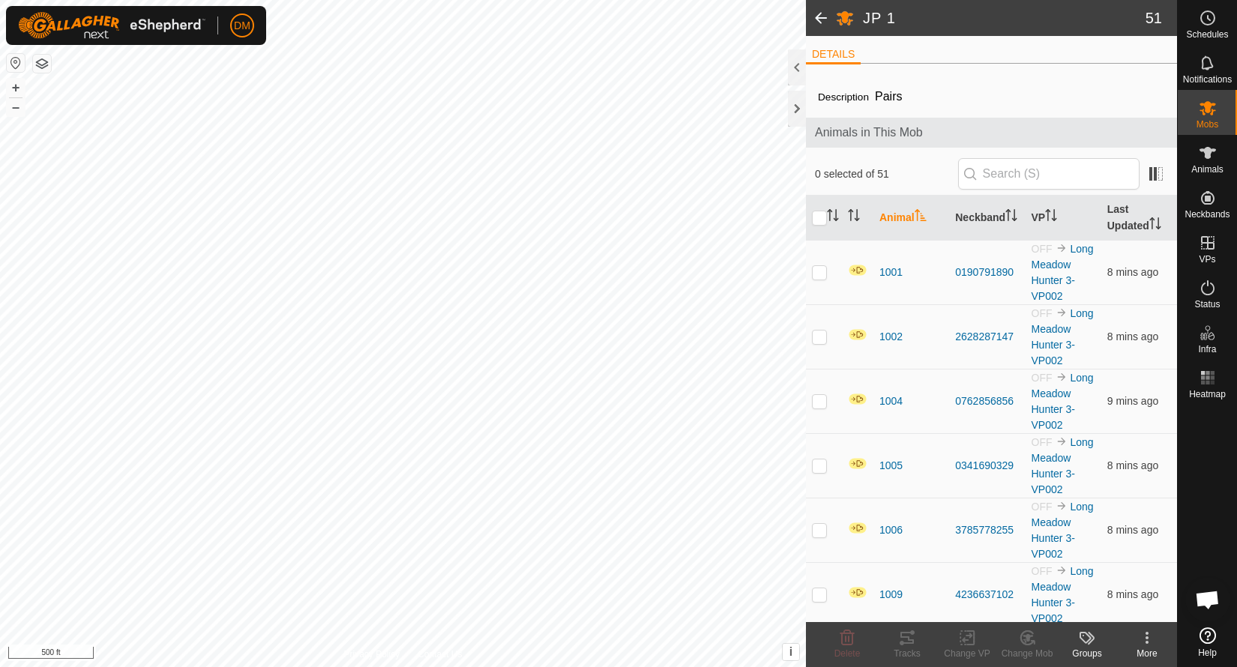
scroll to position [4039, 0]
click at [1128, 217] on th "Last Updated" at bounding box center [1139, 218] width 76 height 45
click at [1132, 215] on th "Last Updated" at bounding box center [1139, 218] width 76 height 45
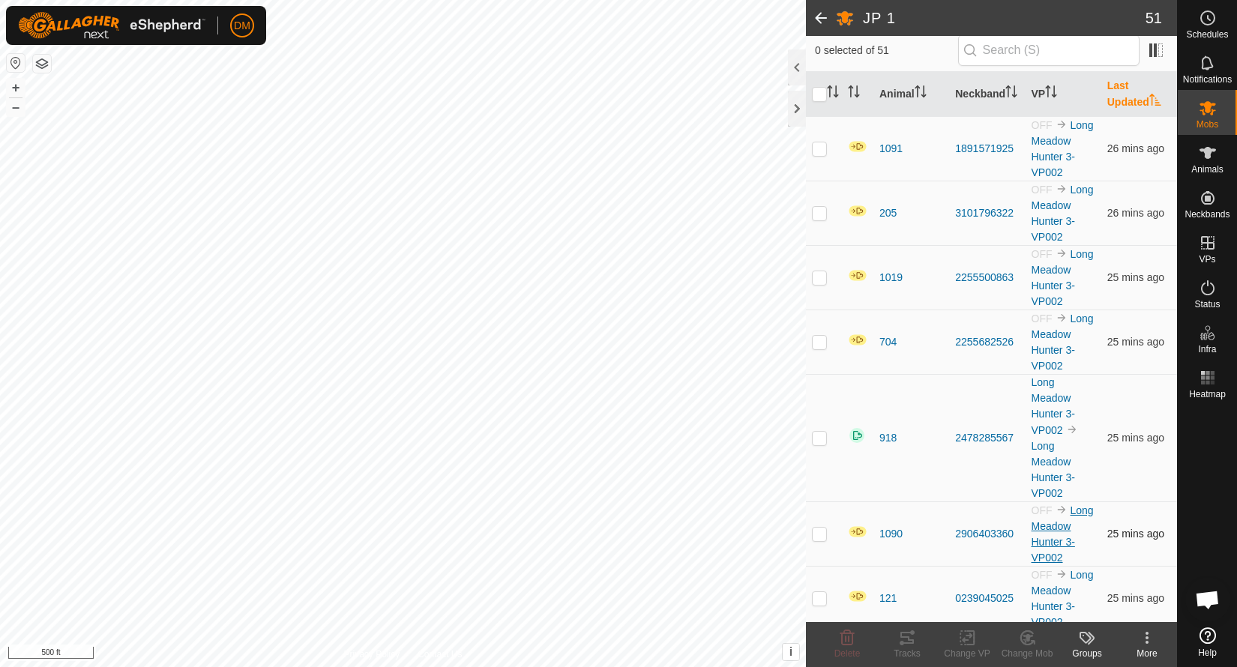
scroll to position [133, 0]
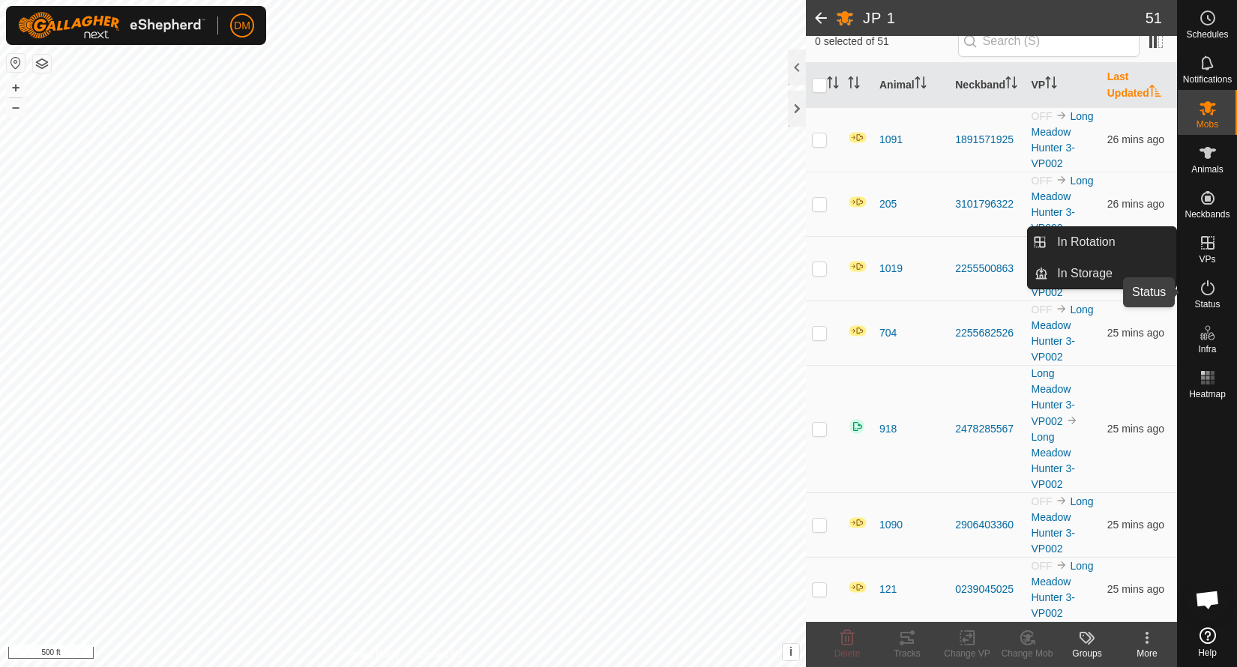
click at [1208, 288] on icon at bounding box center [1207, 288] width 18 height 18
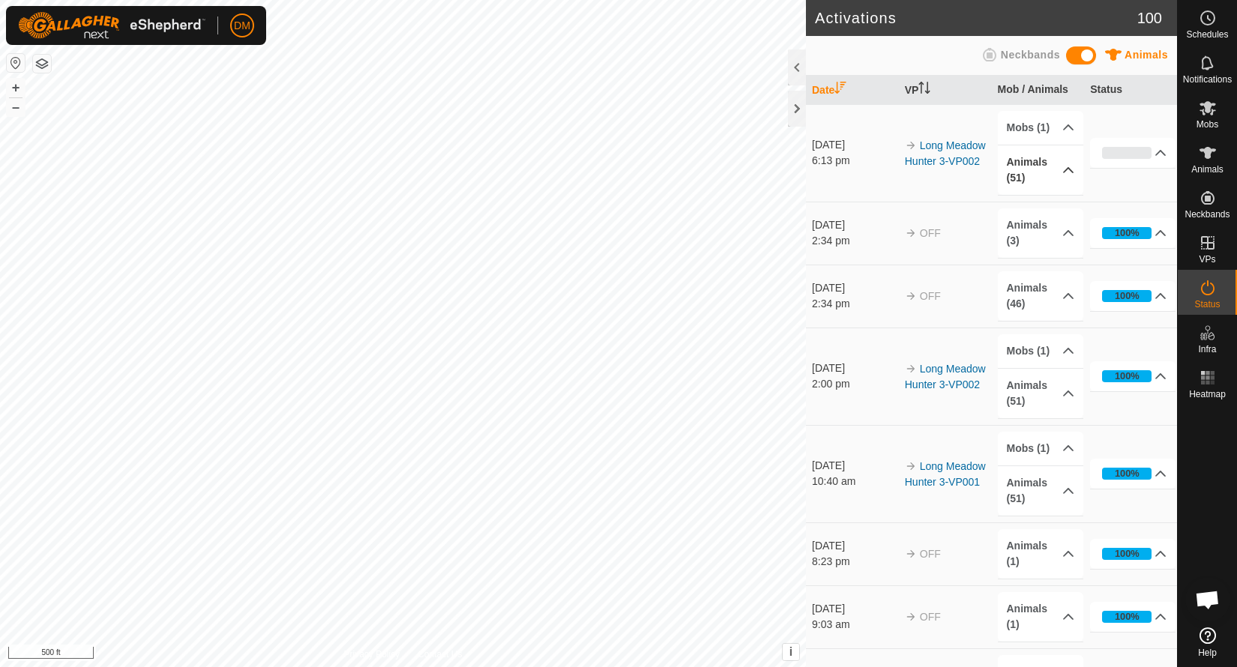
click at [1065, 172] on p-accordion-header "Animals (51)" at bounding box center [1040, 169] width 85 height 49
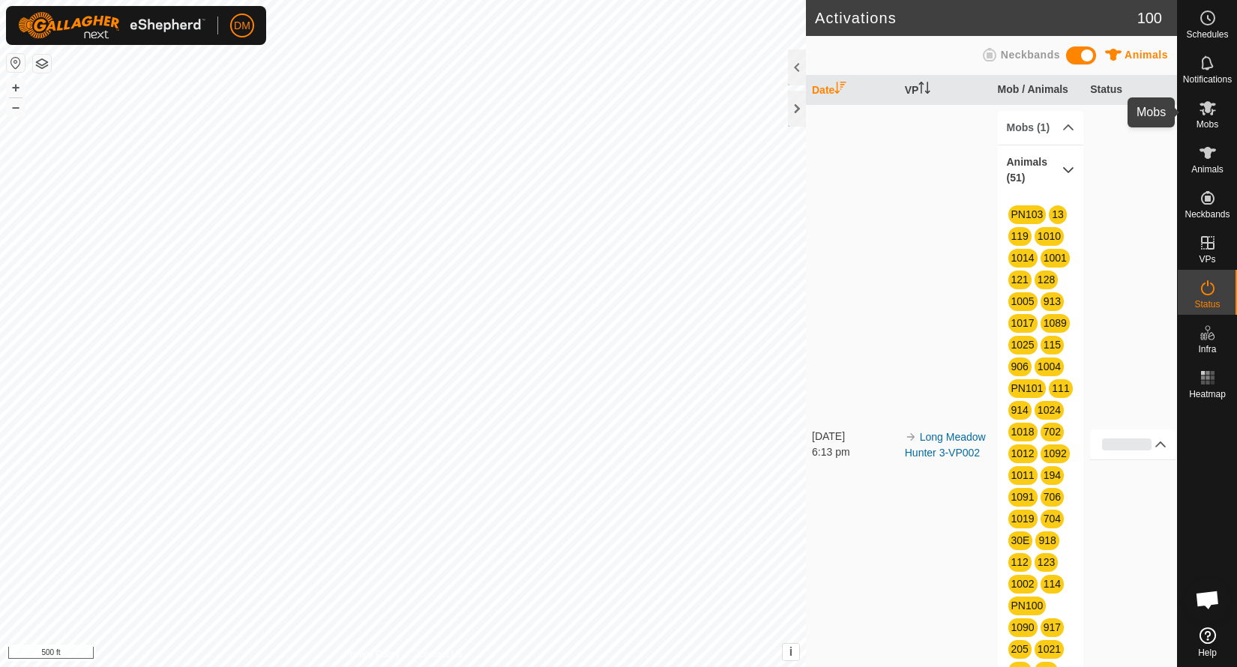
click at [1210, 112] on icon at bounding box center [1207, 108] width 16 height 14
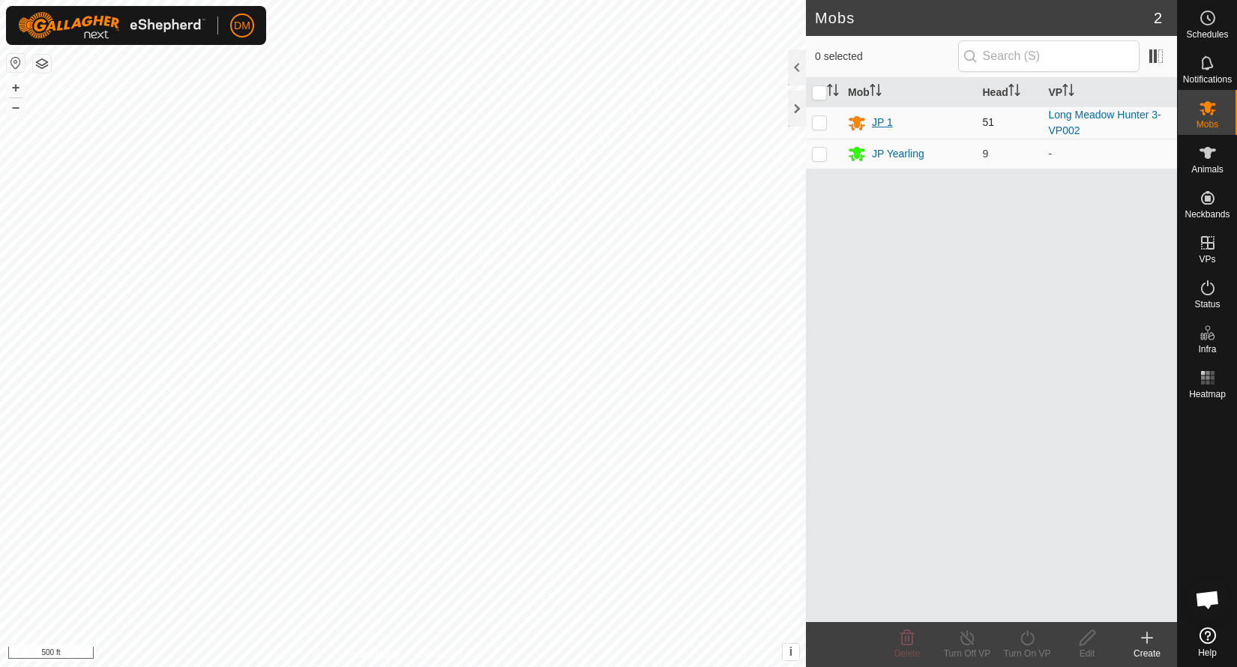
click at [885, 118] on div "JP 1" at bounding box center [882, 123] width 21 height 16
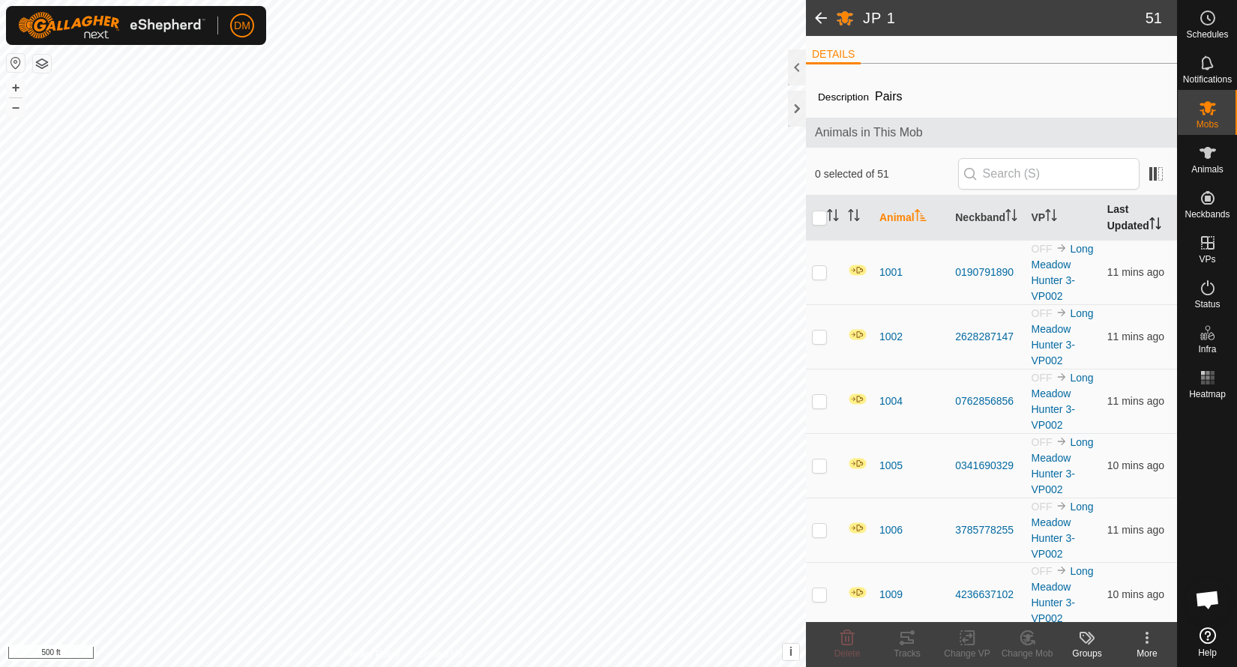
click at [1131, 223] on th "Last Updated" at bounding box center [1139, 218] width 76 height 45
click at [1043, 220] on th "VP" at bounding box center [1063, 218] width 76 height 45
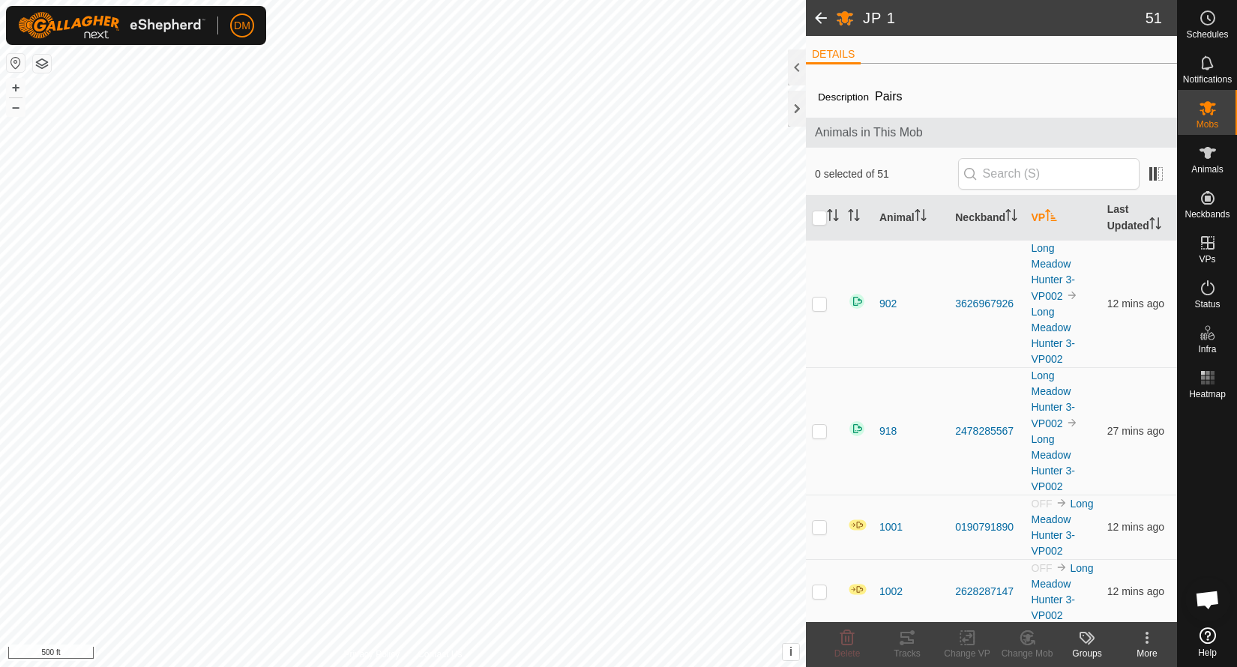
click at [1209, 596] on span "Open chat" at bounding box center [1207, 601] width 25 height 21
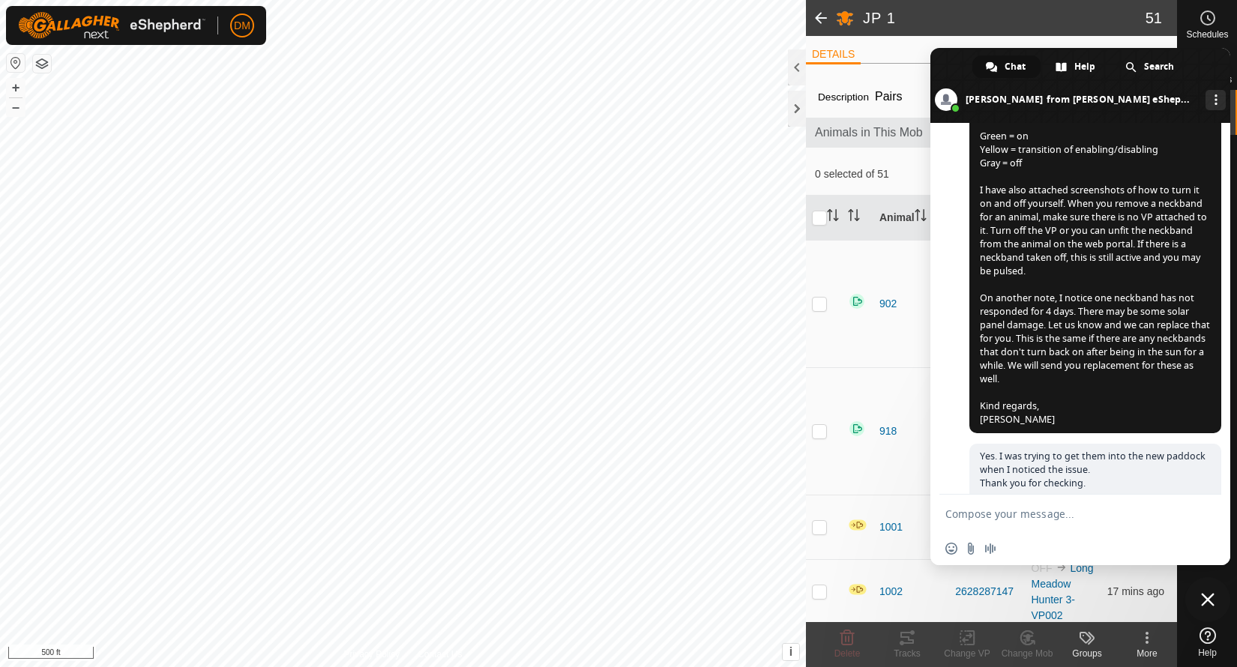
scroll to position [3803, 0]
click at [1210, 597] on span "Close chat" at bounding box center [1207, 599] width 13 height 13
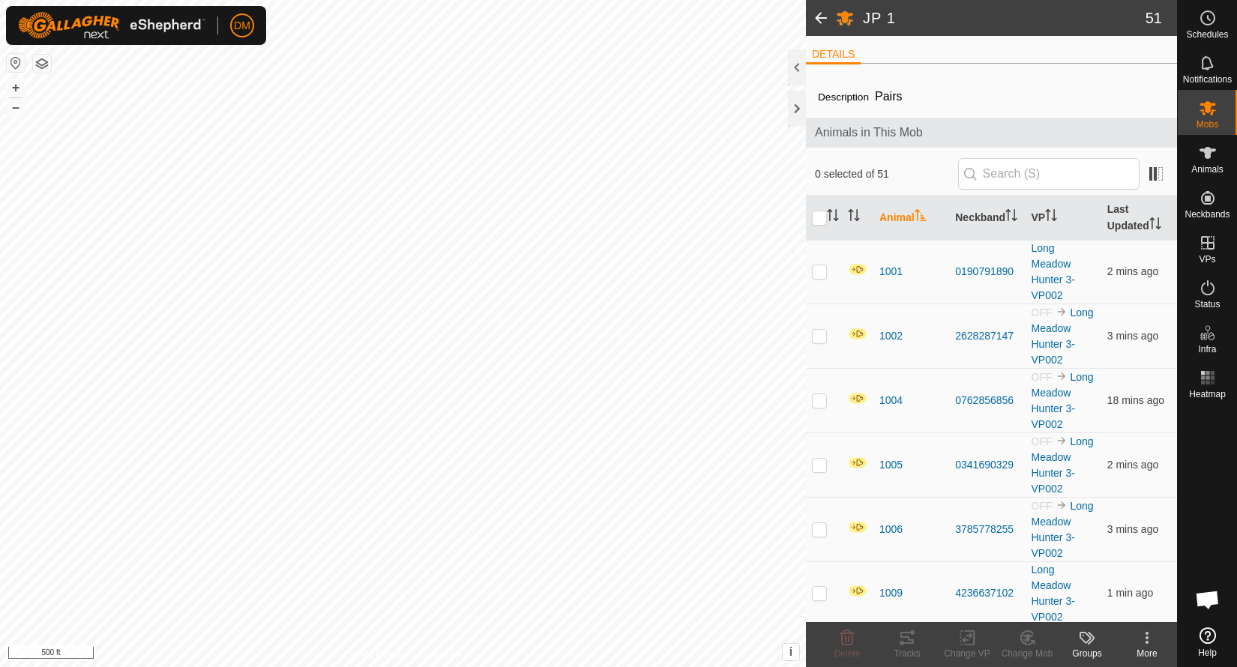
scroll to position [3803, 0]
click at [1159, 175] on span at bounding box center [1156, 174] width 24 height 24
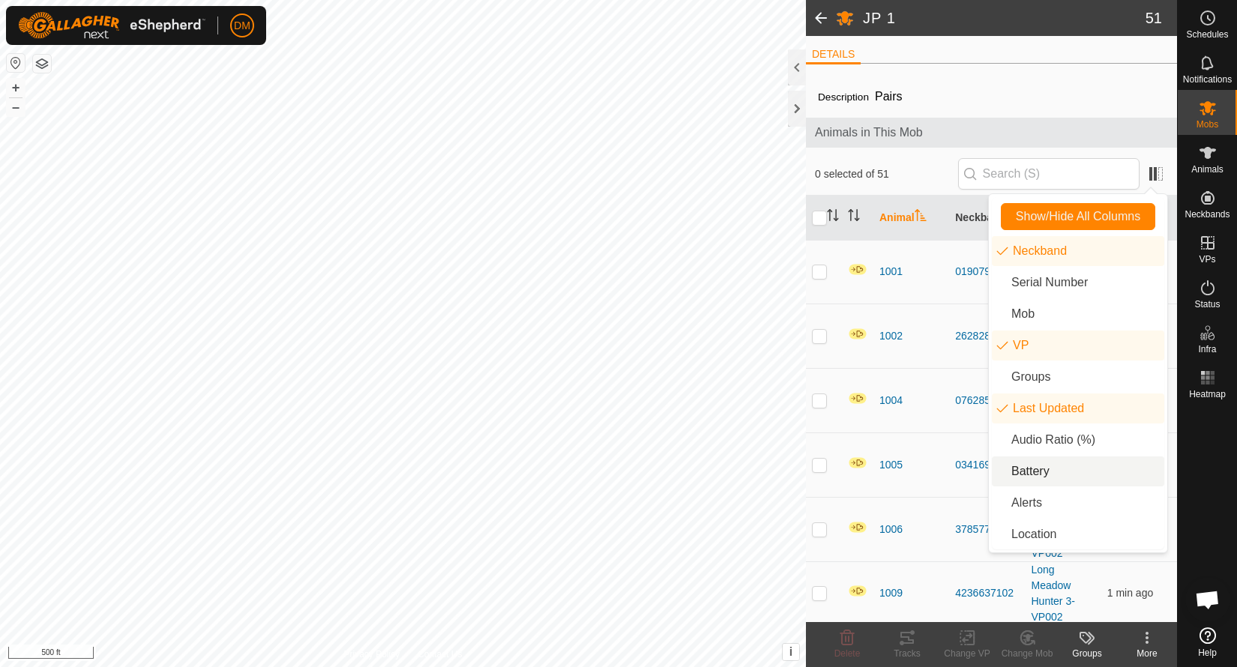
click at [1113, 465] on li "Battery" at bounding box center [1078, 471] width 172 height 30
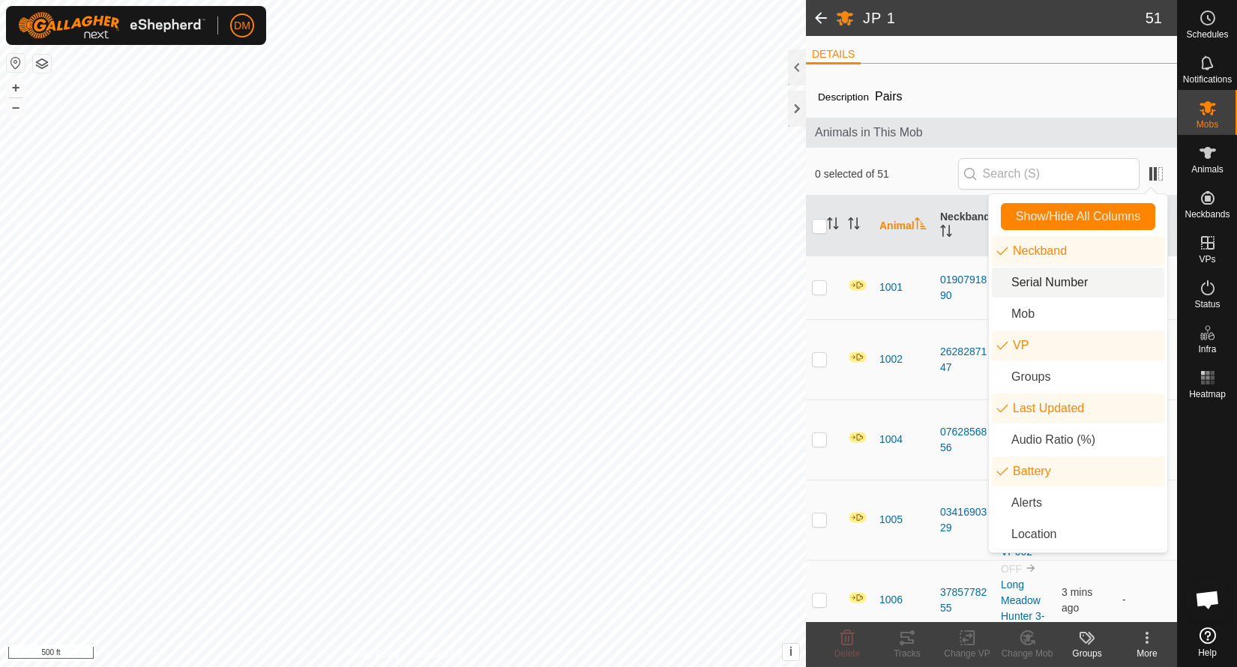
click at [1025, 96] on div "Description Pairs" at bounding box center [991, 97] width 347 height 18
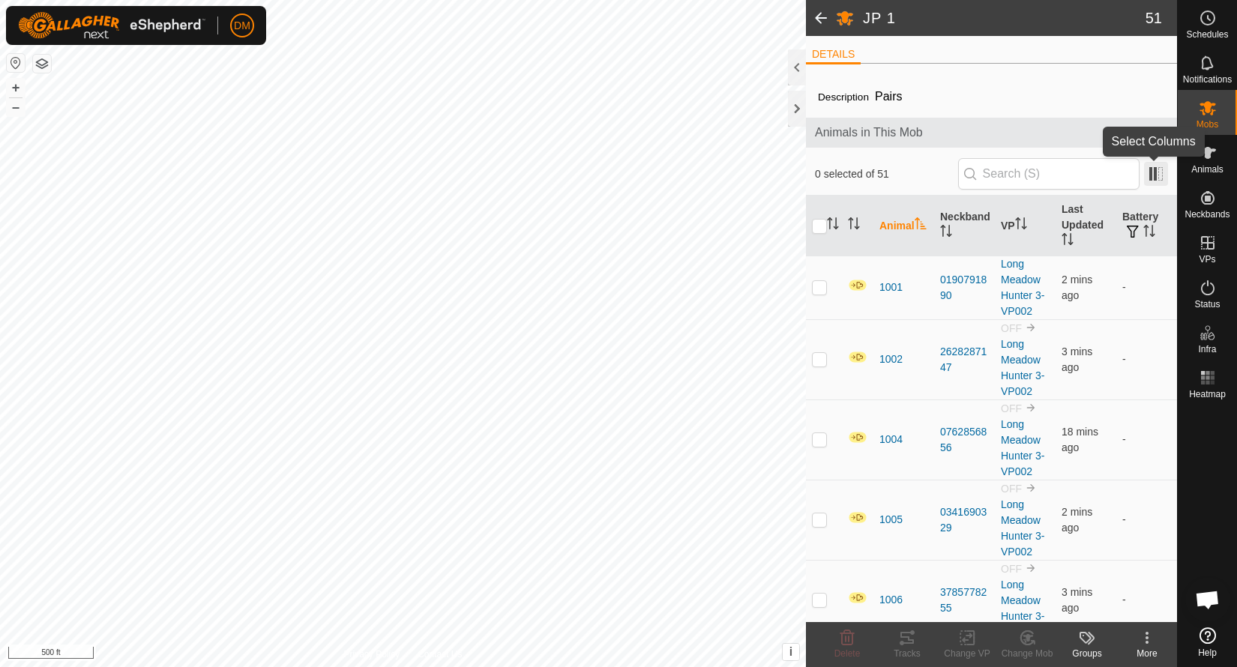
click at [1158, 177] on span at bounding box center [1156, 174] width 24 height 24
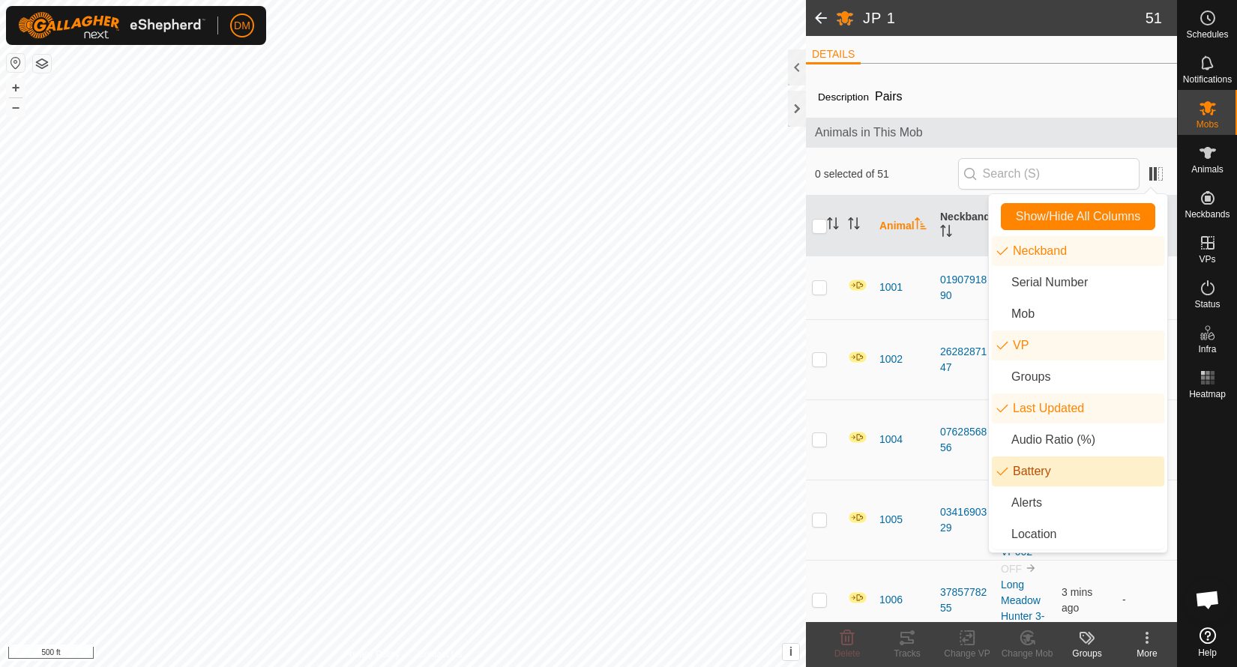
click at [1084, 465] on li "Battery" at bounding box center [1078, 471] width 172 height 30
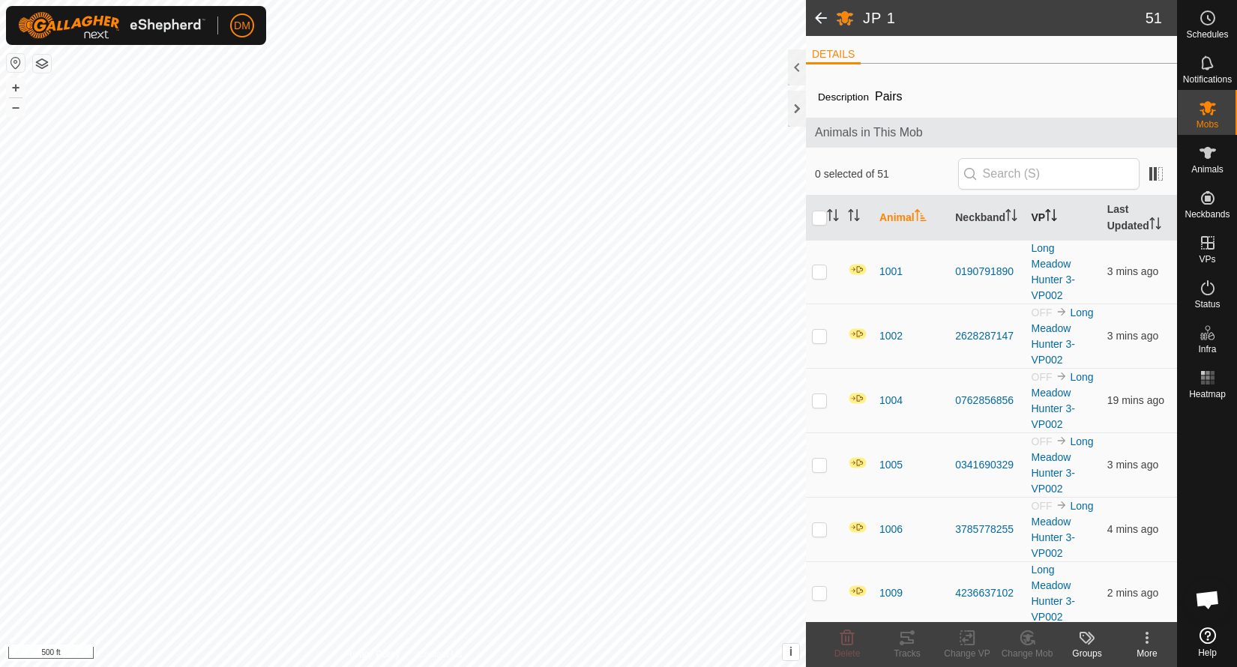
click at [1048, 214] on icon "Activate to sort" at bounding box center [1051, 215] width 12 height 12
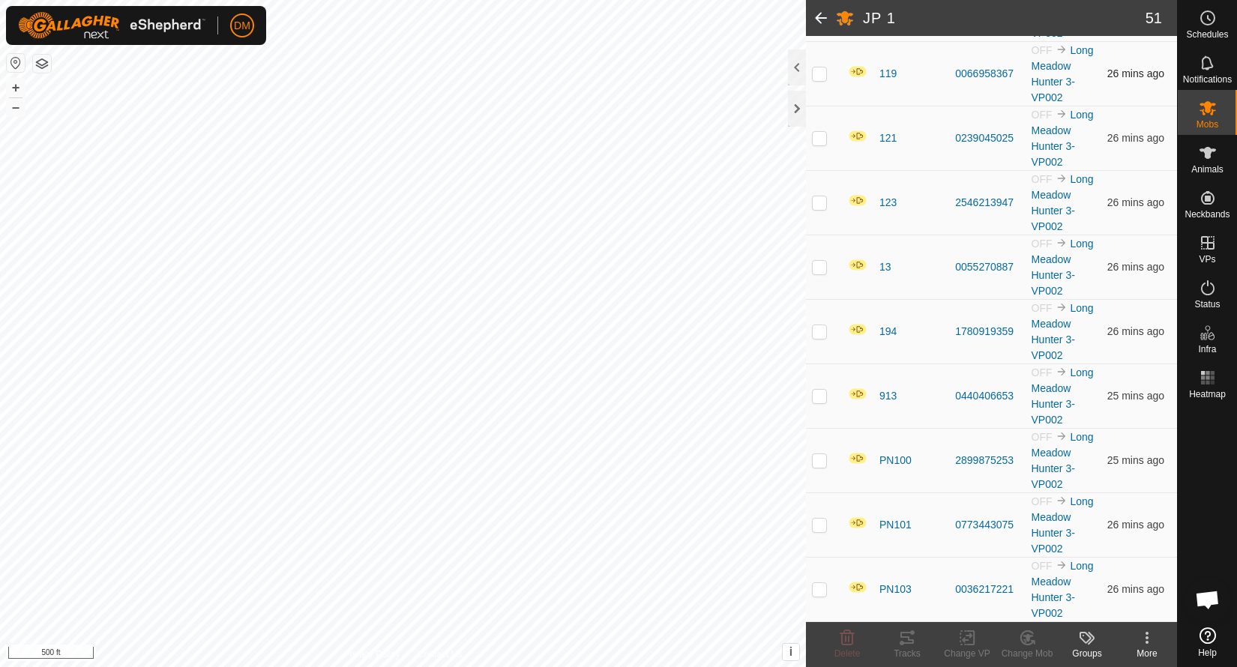
scroll to position [4039, 0]
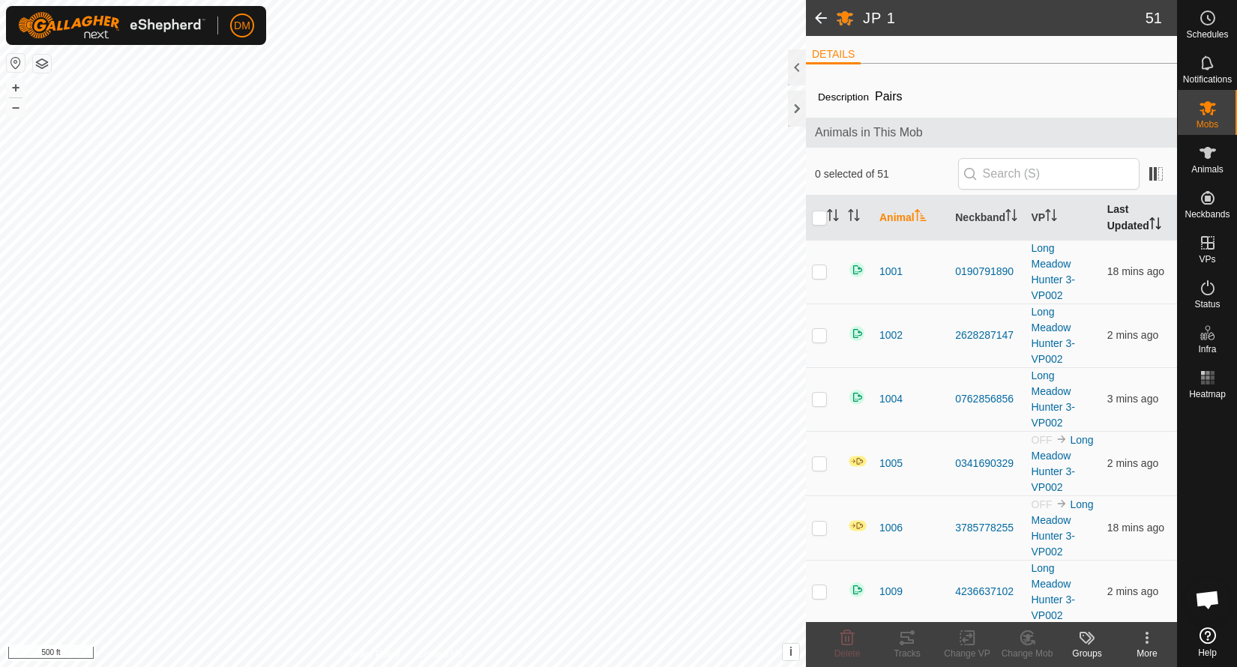
click at [1126, 209] on th "Last Updated" at bounding box center [1139, 218] width 76 height 45
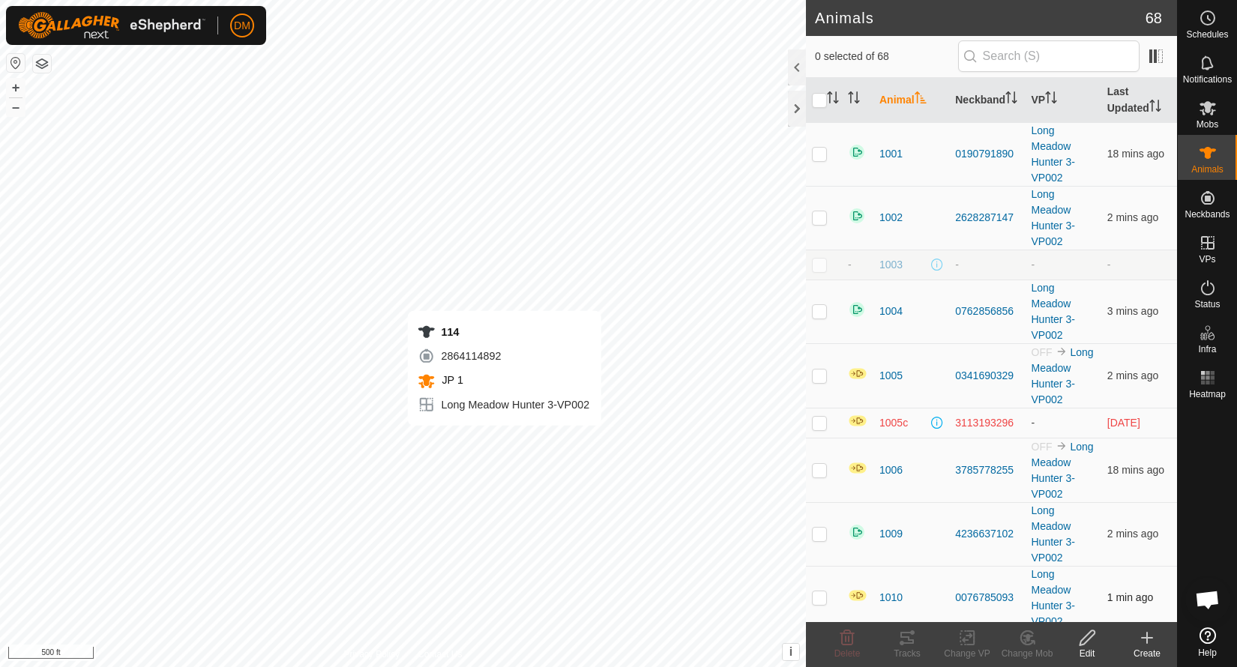
checkbox input "true"
click at [905, 635] on icon at bounding box center [907, 638] width 18 height 18
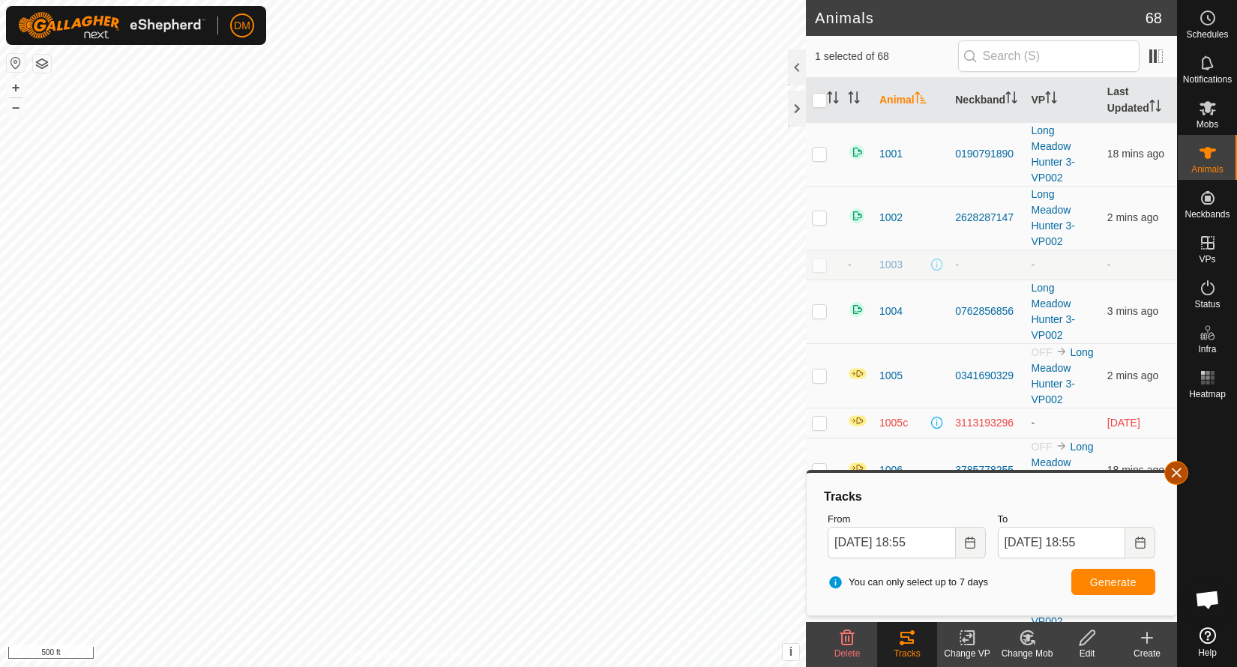
click at [1178, 471] on button "button" at bounding box center [1176, 473] width 24 height 24
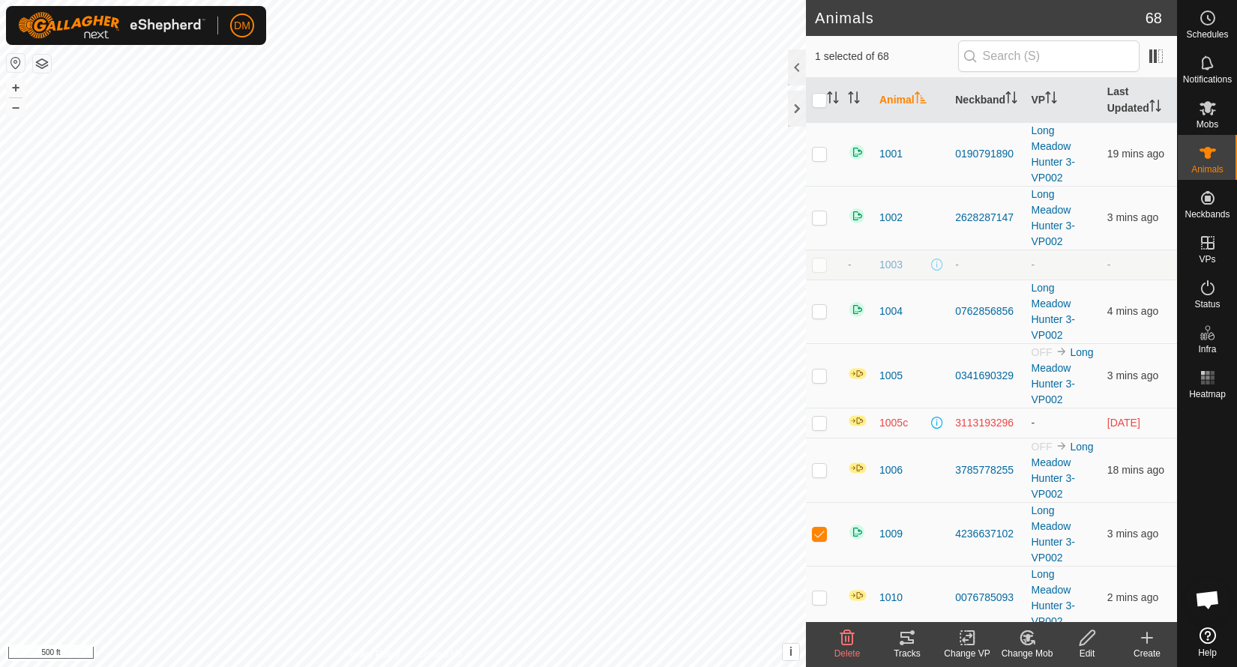
checkbox input "true"
click at [914, 642] on icon at bounding box center [906, 638] width 13 height 12
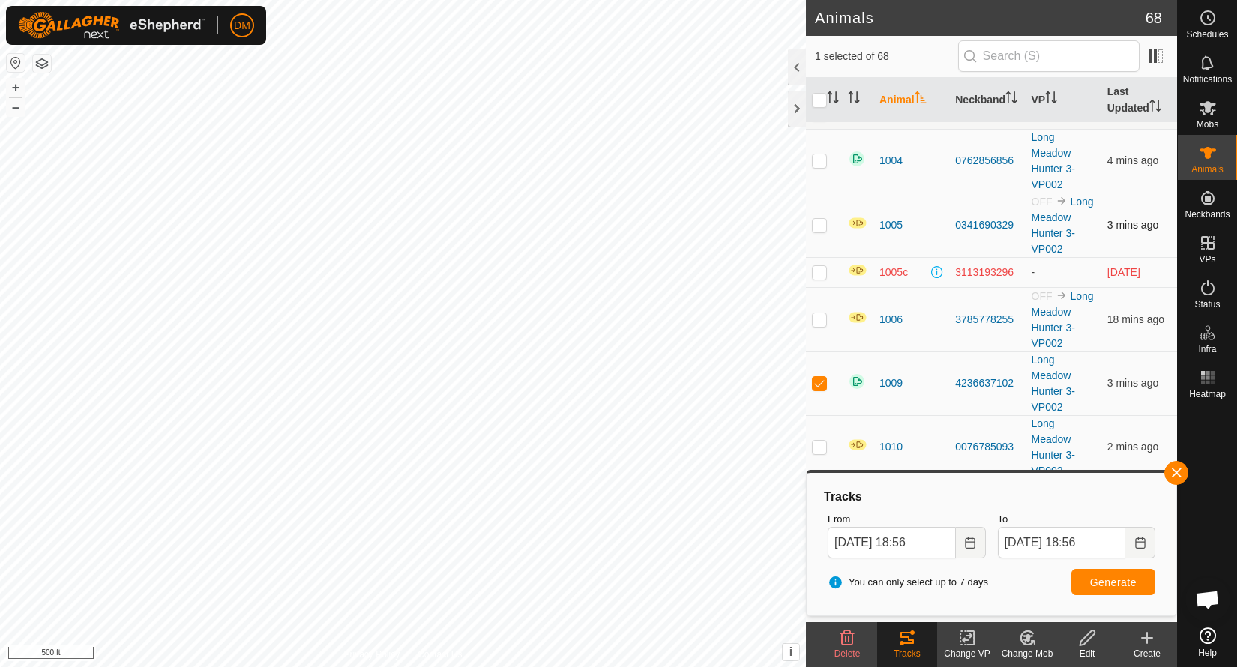
scroll to position [162, 0]
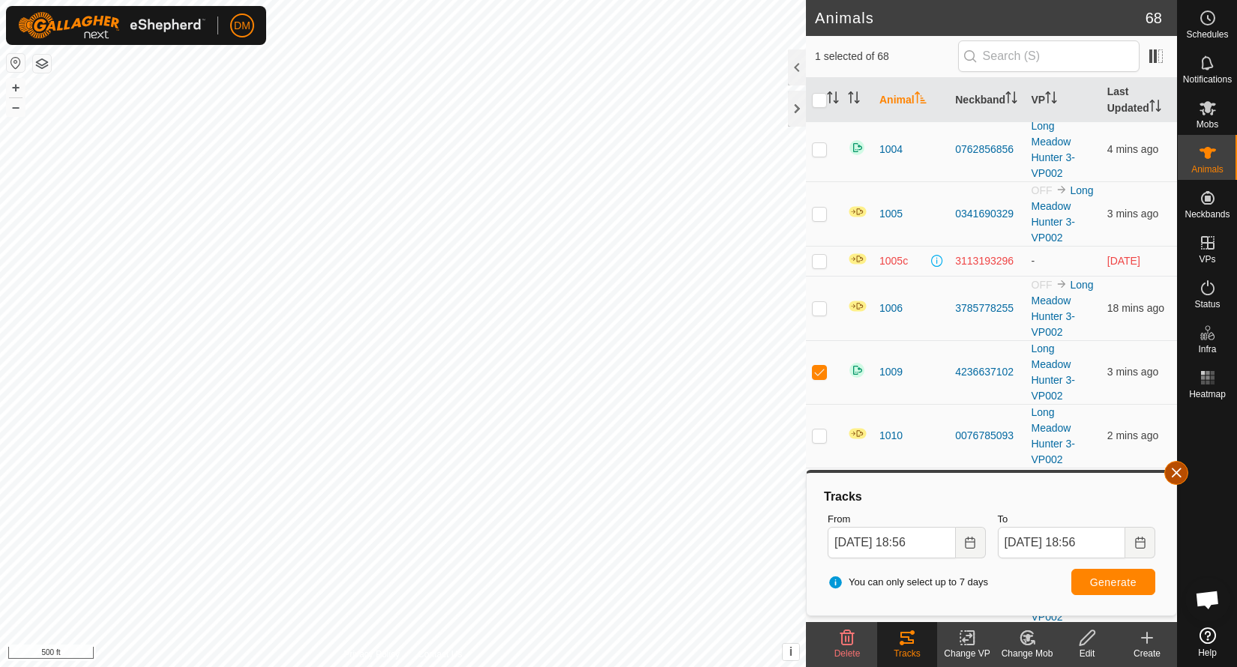
click at [1175, 469] on button "button" at bounding box center [1176, 473] width 24 height 24
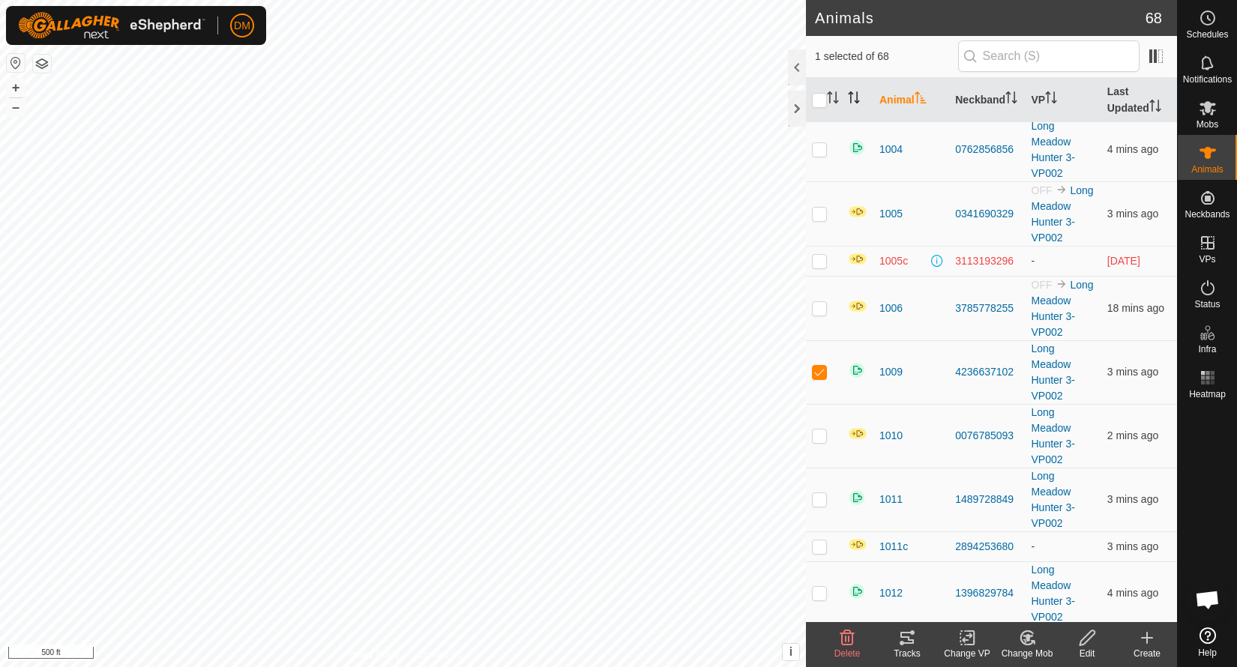
click at [854, 100] on icon "Activate to sort" at bounding box center [854, 97] width 12 height 12
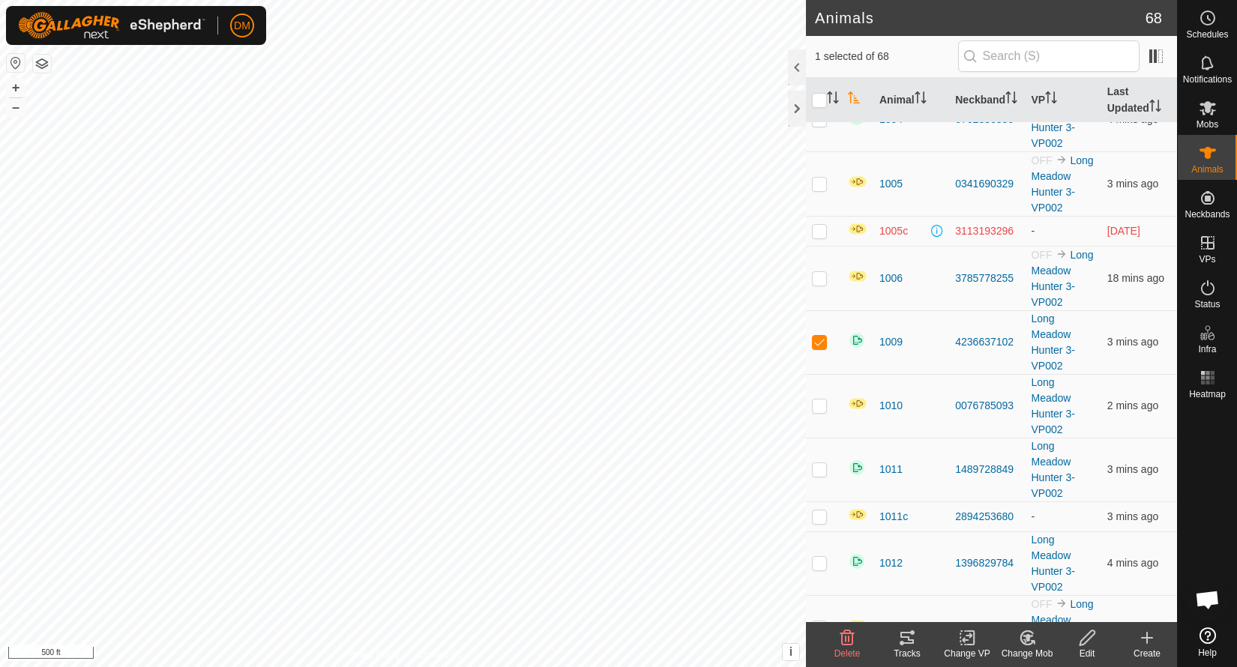
scroll to position [0, 0]
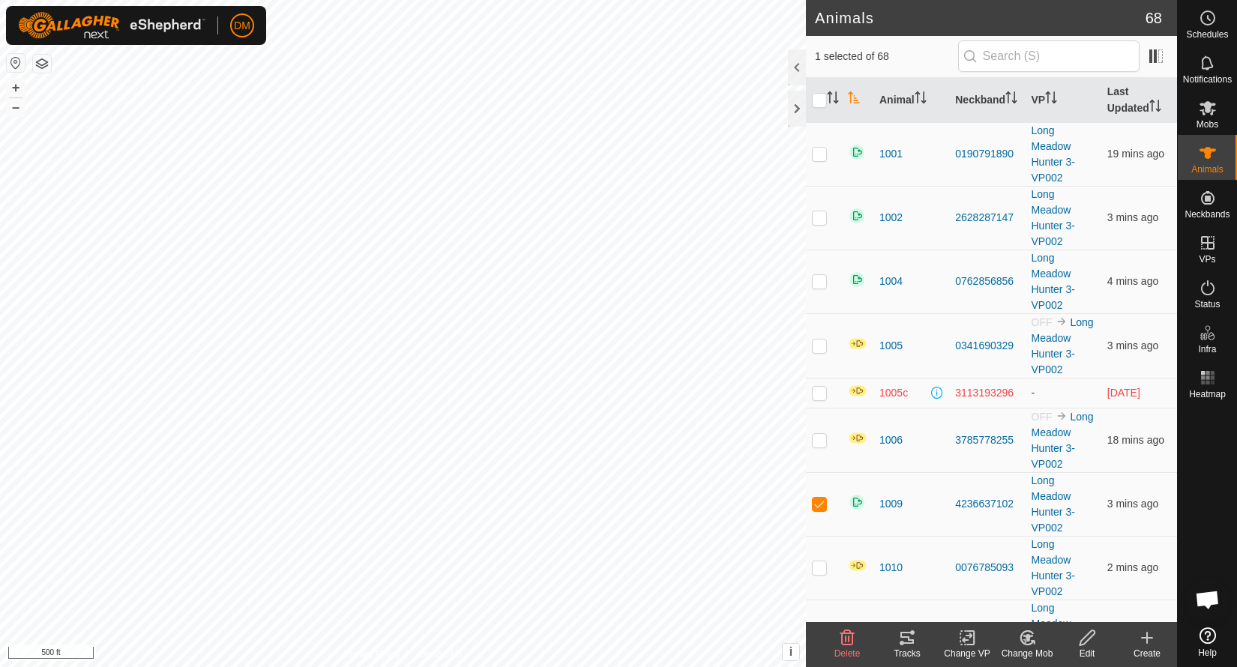
click at [854, 100] on icon "Activate to sort" at bounding box center [854, 97] width 12 height 12
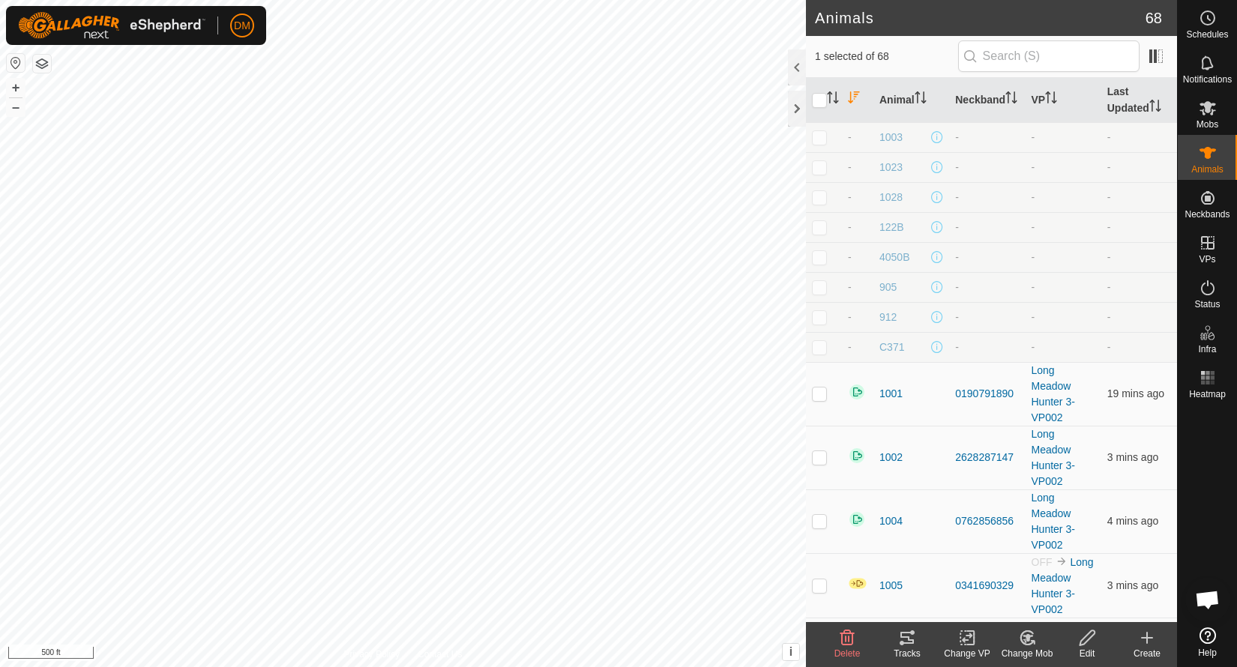
click at [854, 100] on icon "Activate to sort" at bounding box center [853, 97] width 11 height 12
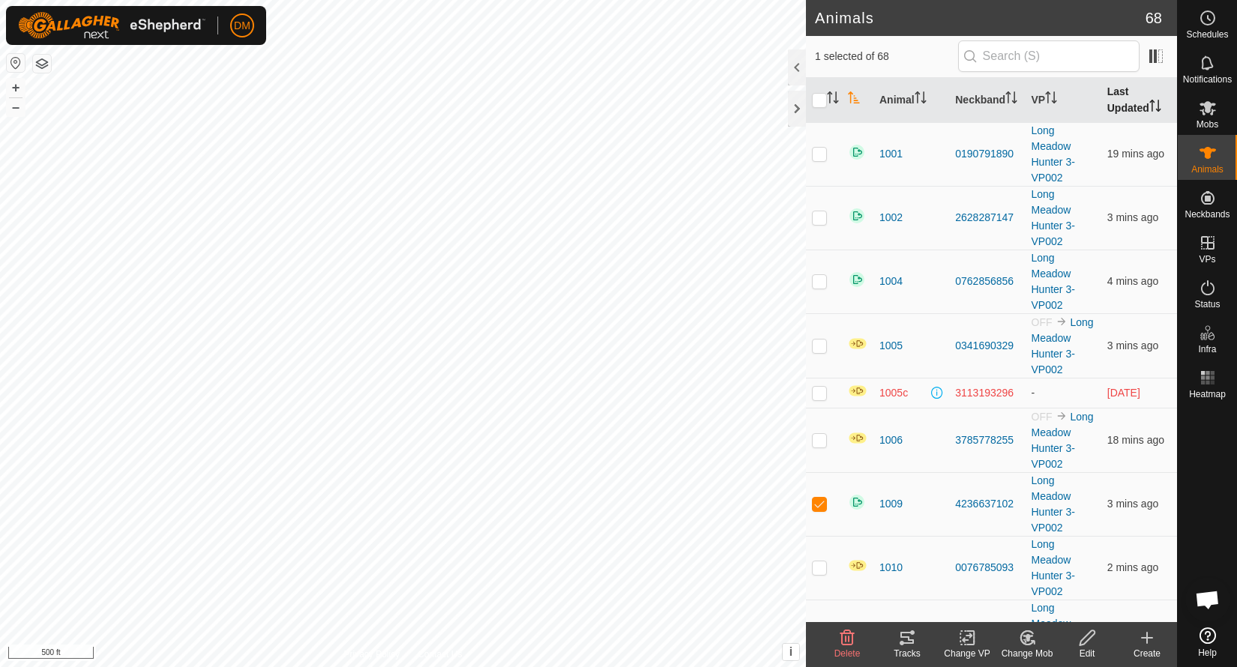
click at [1135, 97] on th "Last Updated" at bounding box center [1139, 100] width 76 height 45
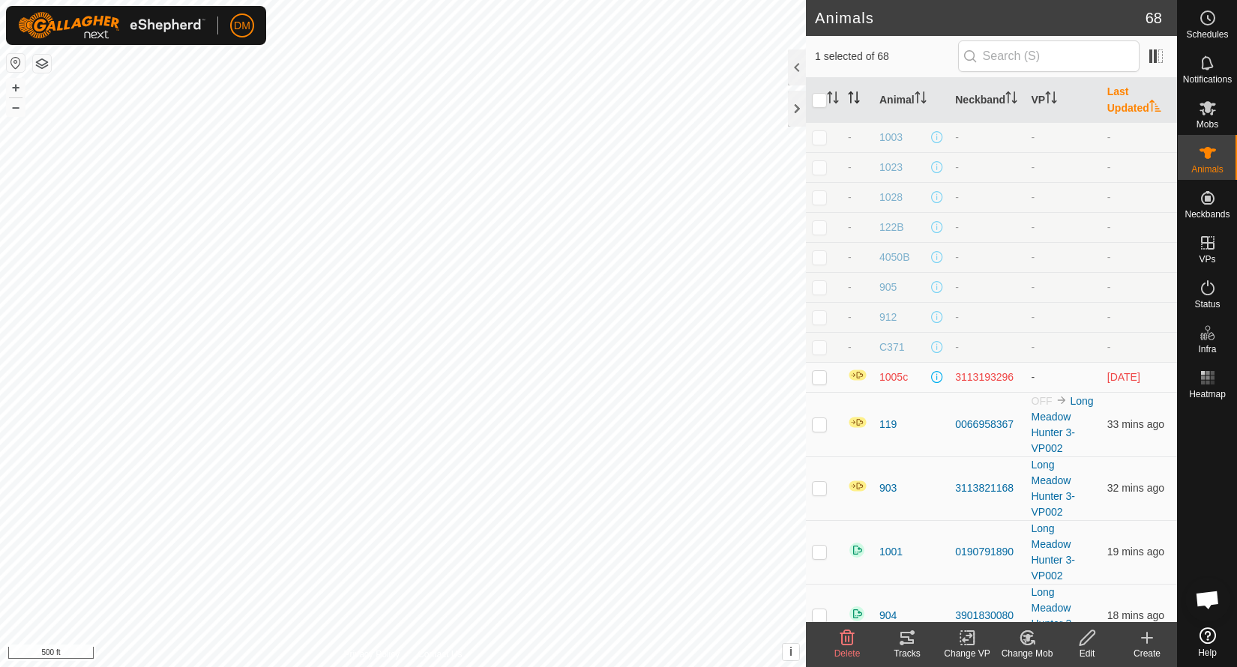
click at [1132, 100] on th "Last Updated" at bounding box center [1139, 100] width 76 height 45
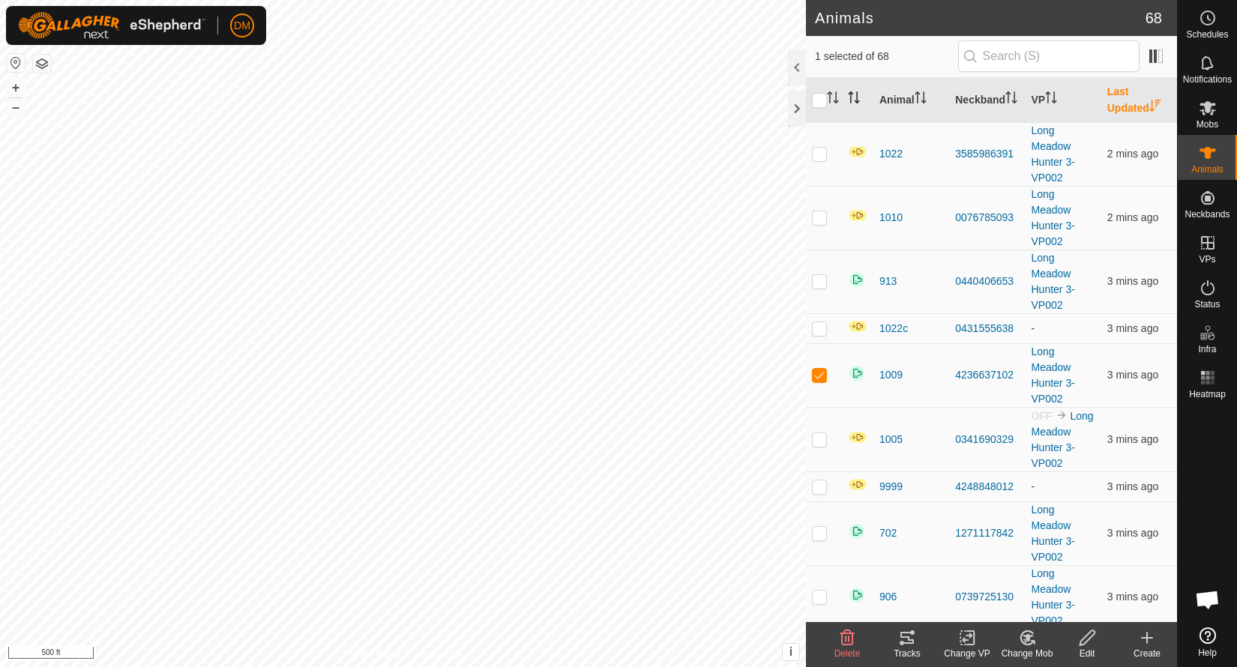
click at [1132, 103] on th "Last Updated" at bounding box center [1139, 100] width 76 height 45
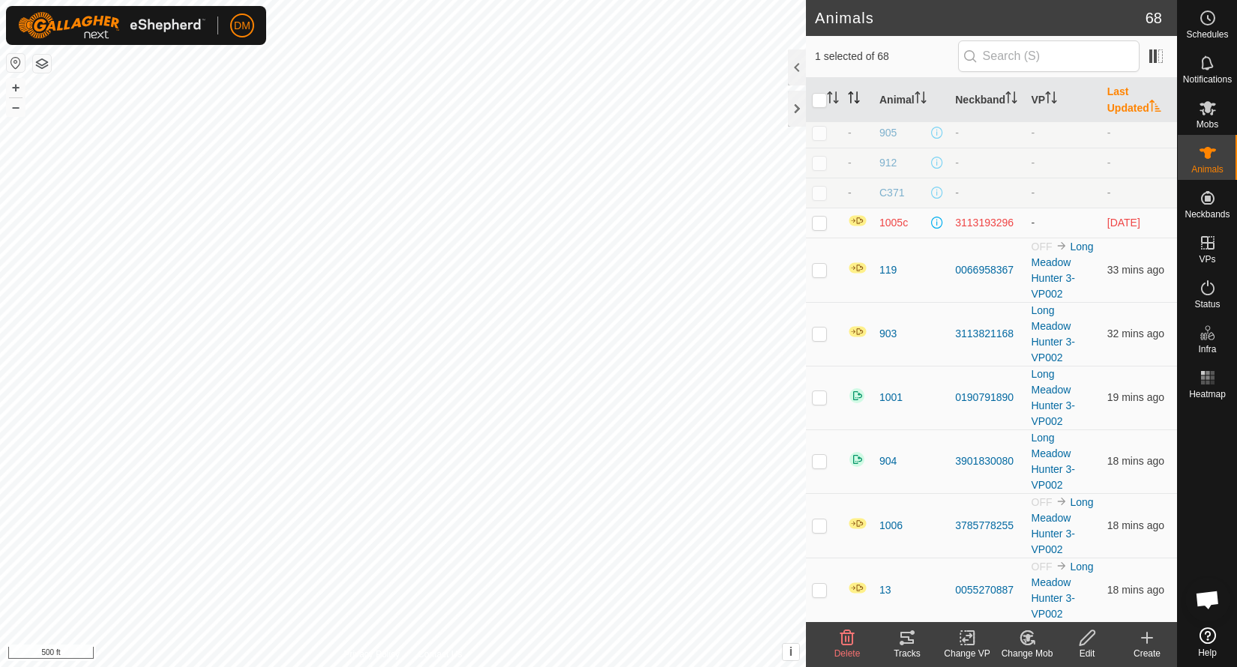
scroll to position [155, 0]
checkbox input "true"
checkbox input "false"
click at [907, 643] on icon at bounding box center [906, 638] width 13 height 12
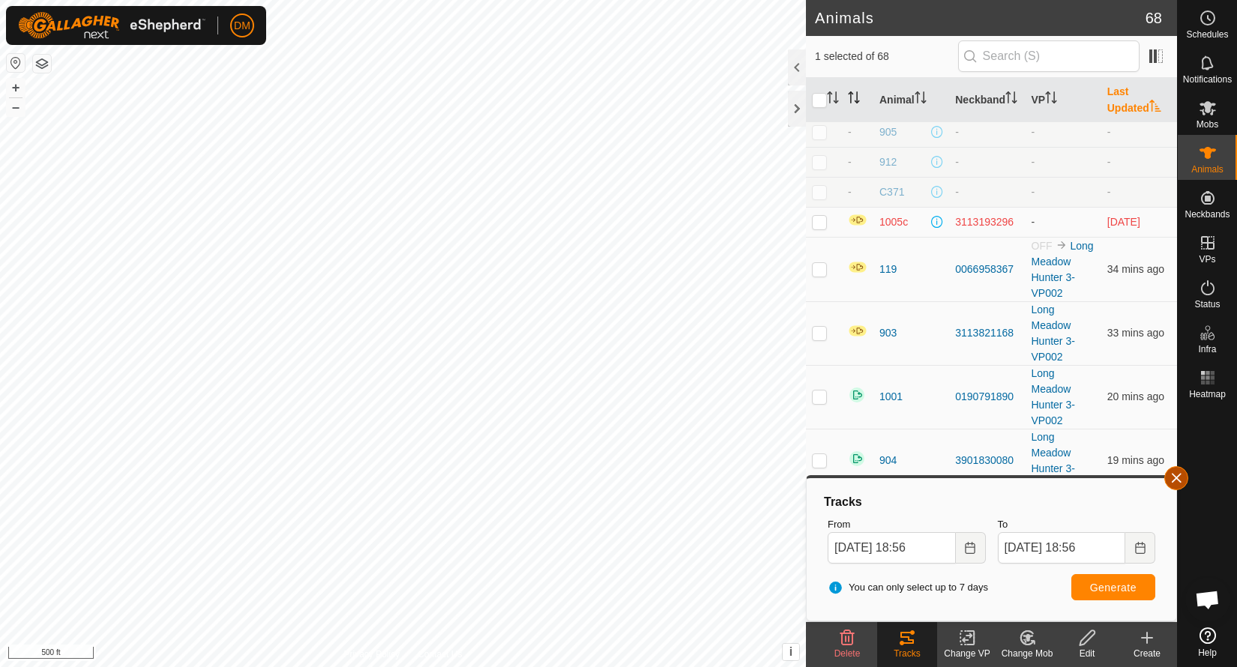
click at [1177, 471] on button "button" at bounding box center [1176, 478] width 24 height 24
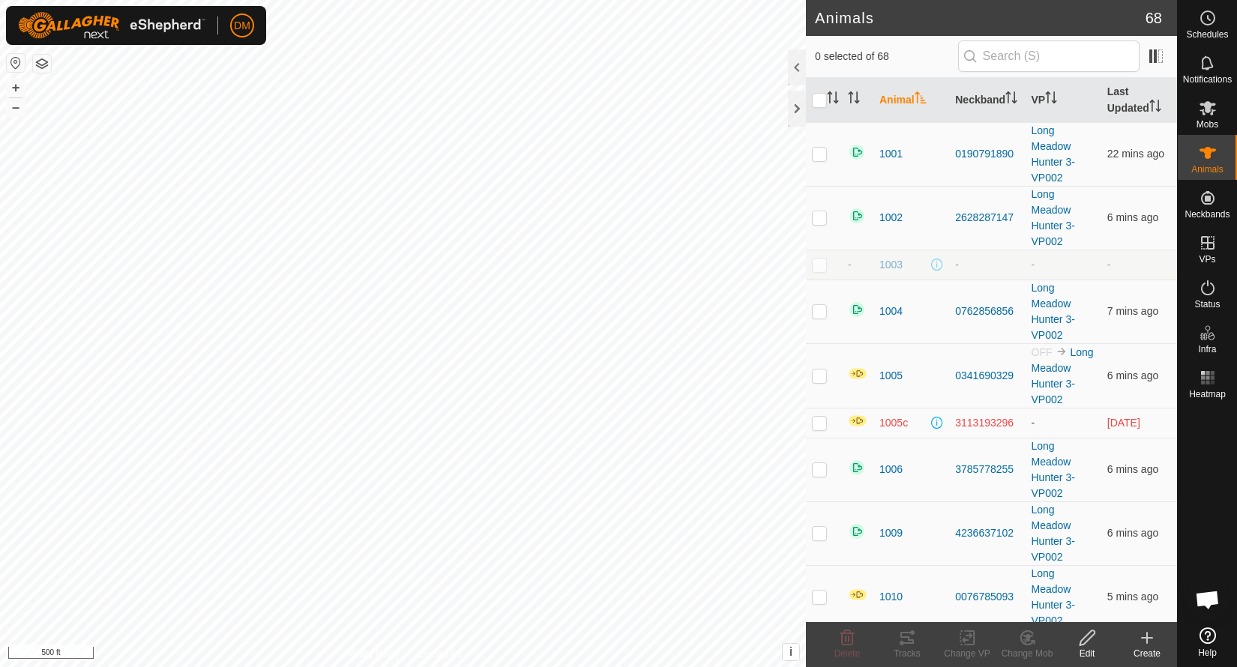
click at [897, 103] on th "Animal" at bounding box center [911, 100] width 76 height 45
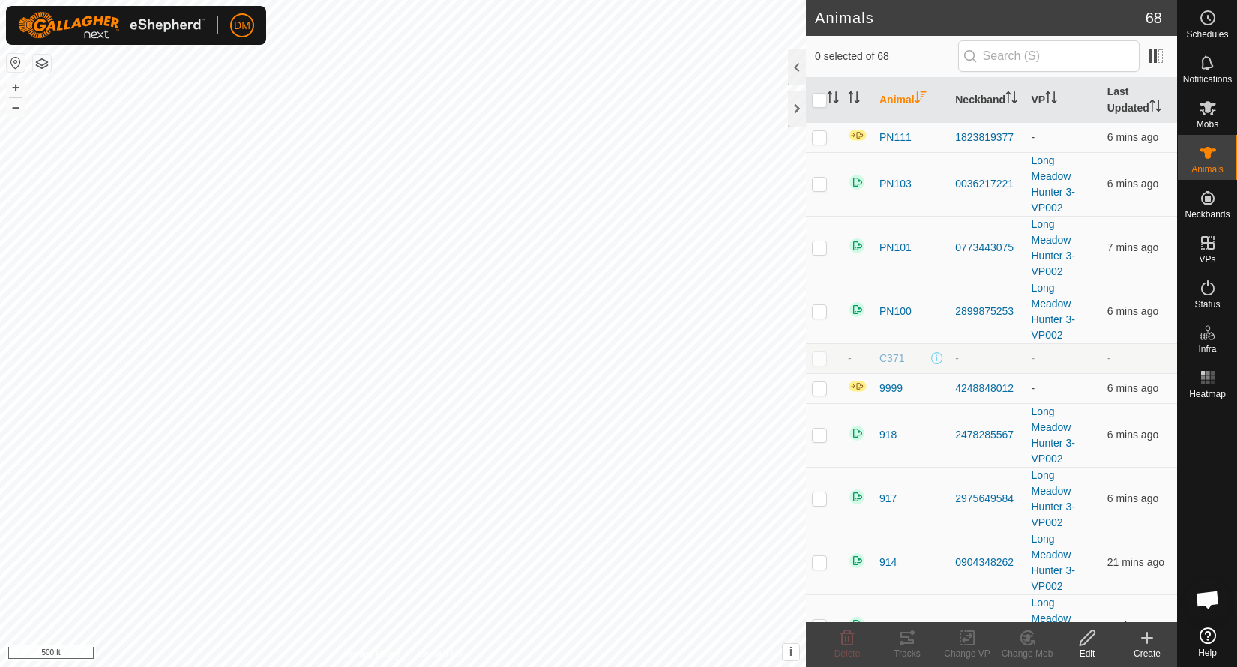
click at [897, 103] on th "Animal" at bounding box center [911, 100] width 76 height 45
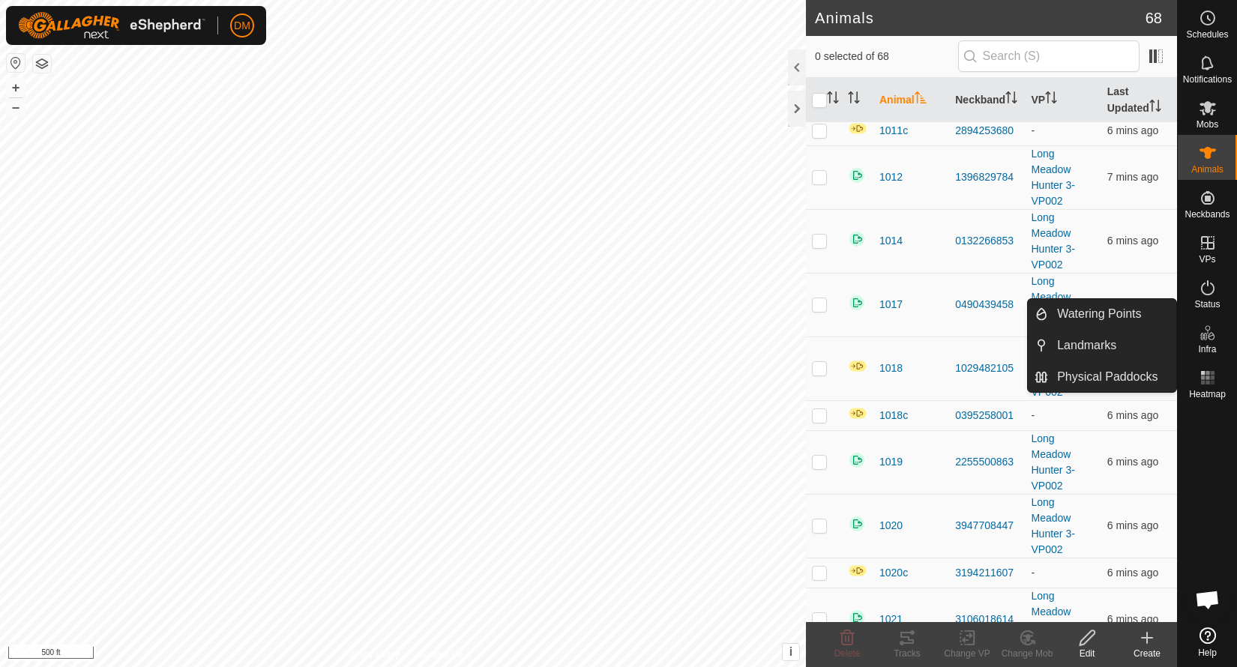
scroll to position [582, 0]
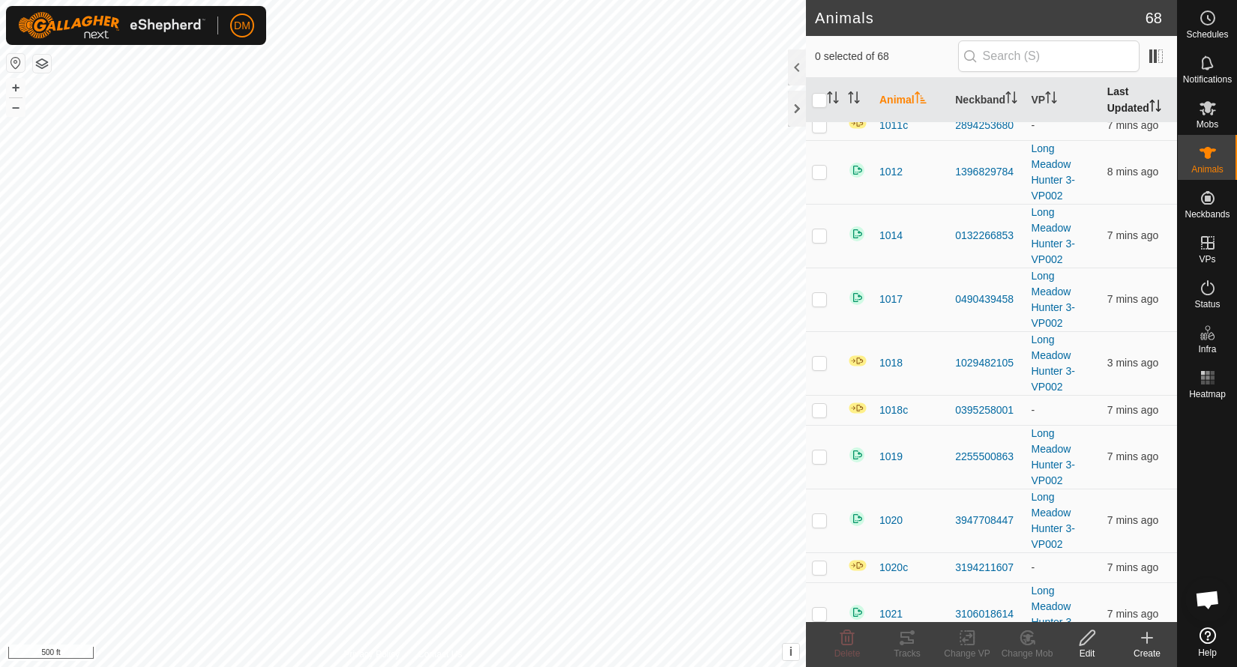
click at [1132, 103] on th "Last Updated" at bounding box center [1139, 100] width 76 height 45
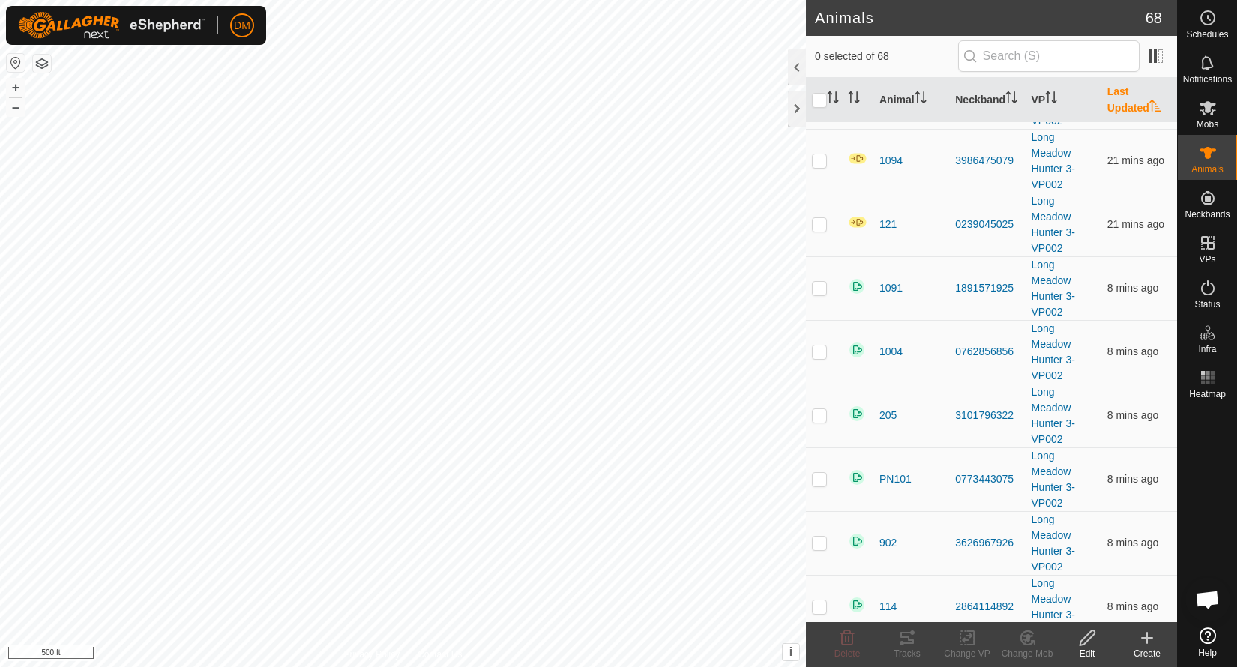
scroll to position [0, 0]
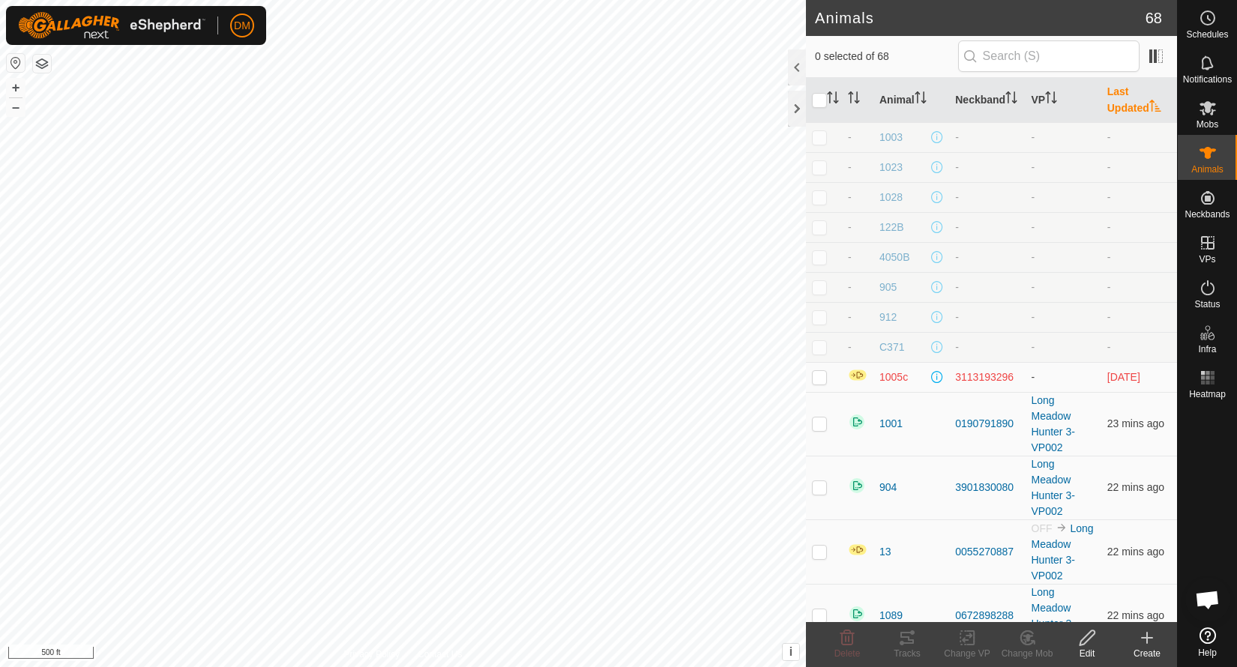
click at [1132, 103] on th "Last Updated" at bounding box center [1139, 100] width 76 height 45
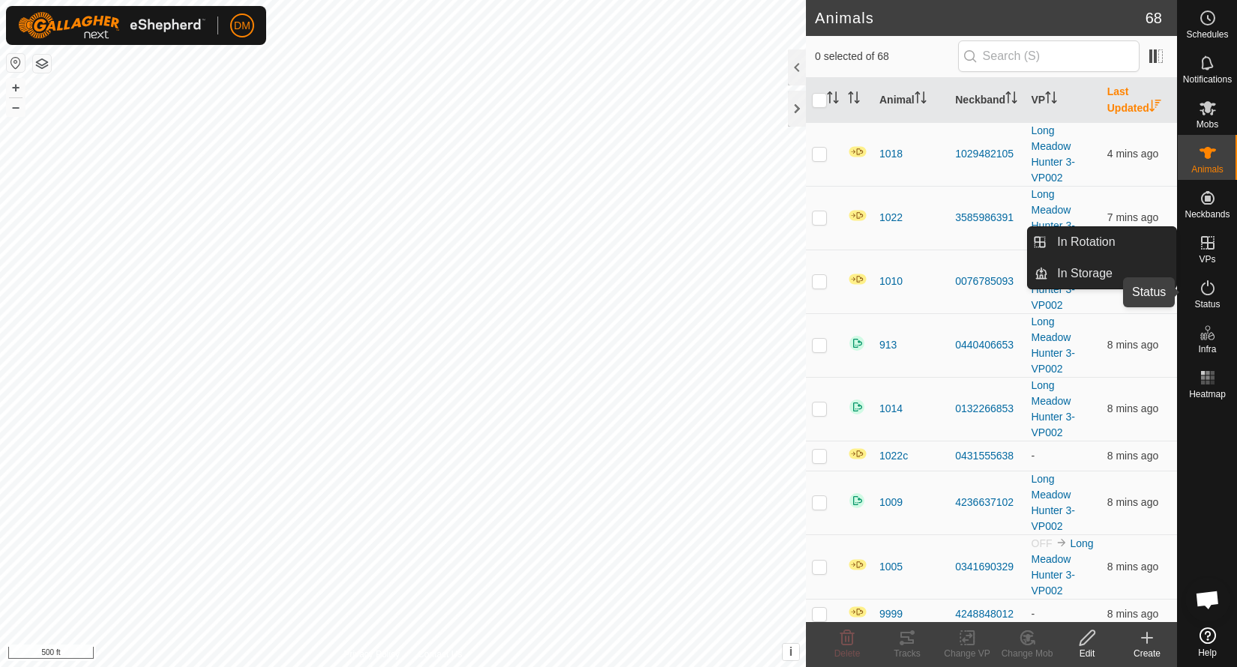
click at [1213, 288] on icon at bounding box center [1207, 287] width 13 height 15
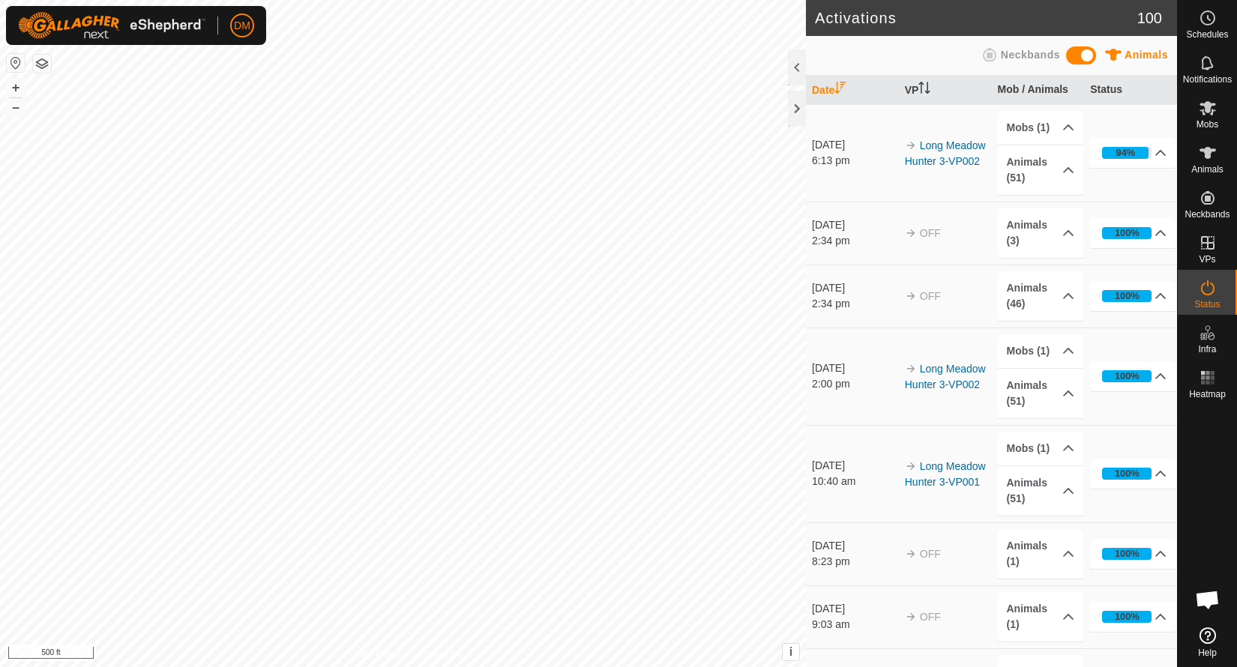
click at [1209, 289] on icon at bounding box center [1207, 288] width 18 height 18
click at [1069, 170] on p-accordion-header "Animals (51)" at bounding box center [1040, 169] width 85 height 49
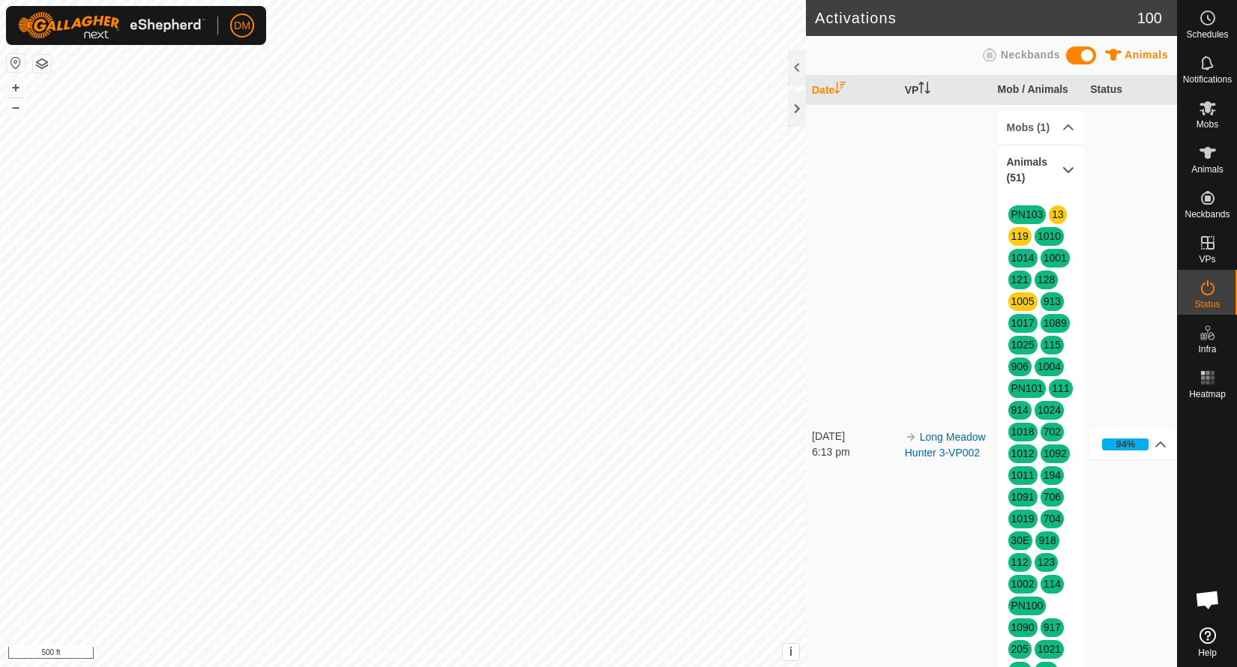
click at [1069, 170] on p-accordion-header "Animals (51)" at bounding box center [1040, 169] width 85 height 49
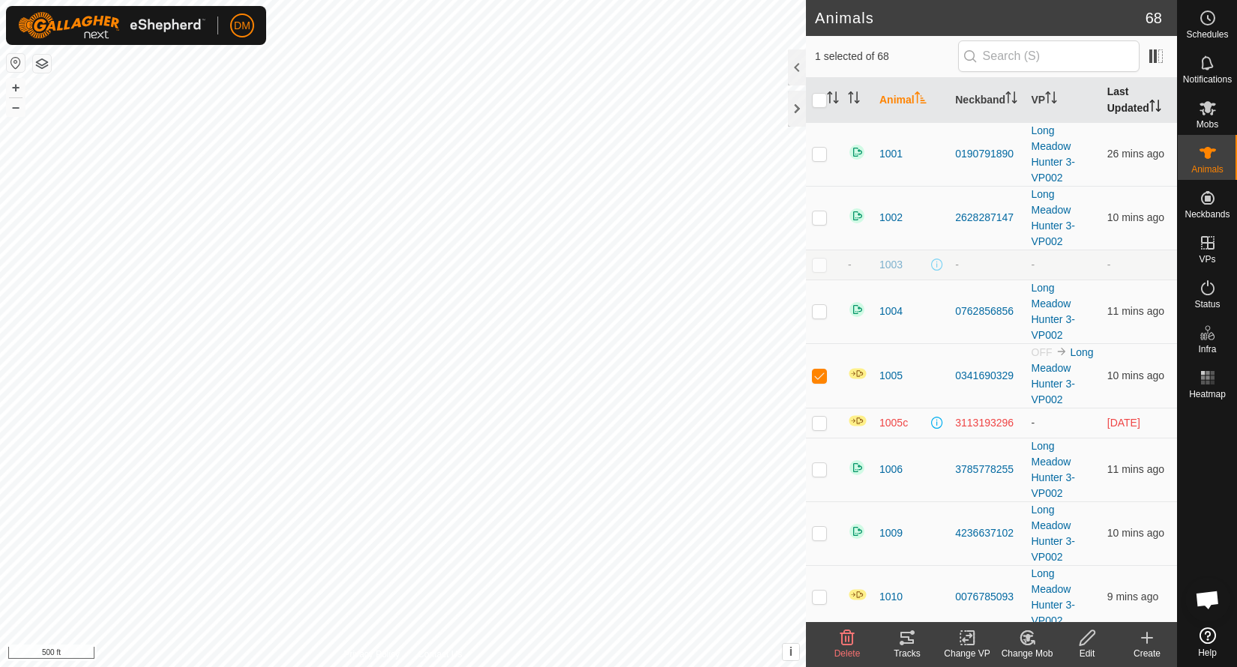
click at [1130, 106] on th "Last Updated" at bounding box center [1139, 100] width 76 height 45
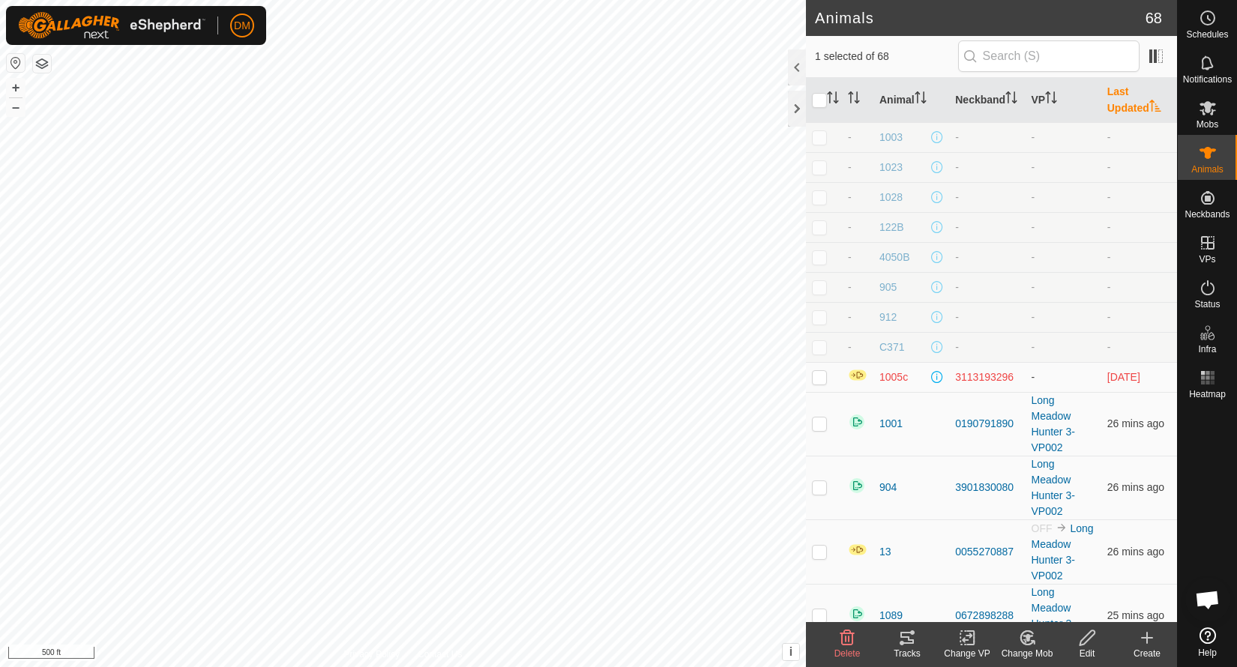
click at [1130, 106] on th "Last Updated" at bounding box center [1139, 100] width 76 height 45
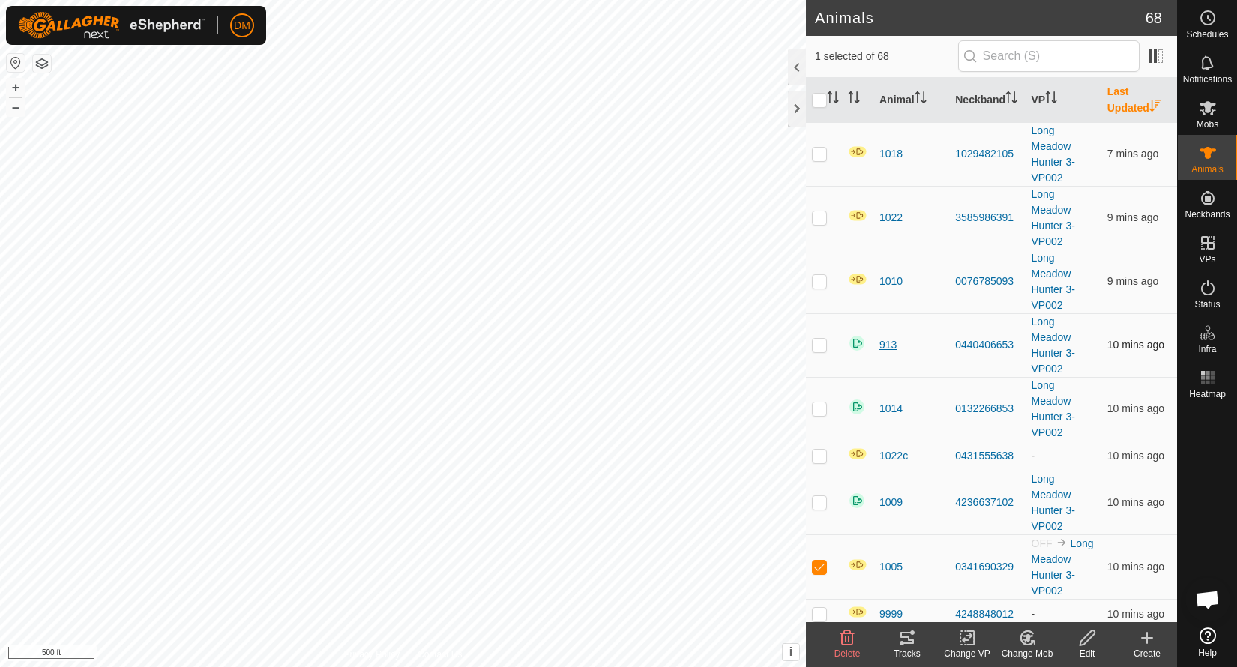
click at [889, 342] on span "913" at bounding box center [887, 345] width 17 height 16
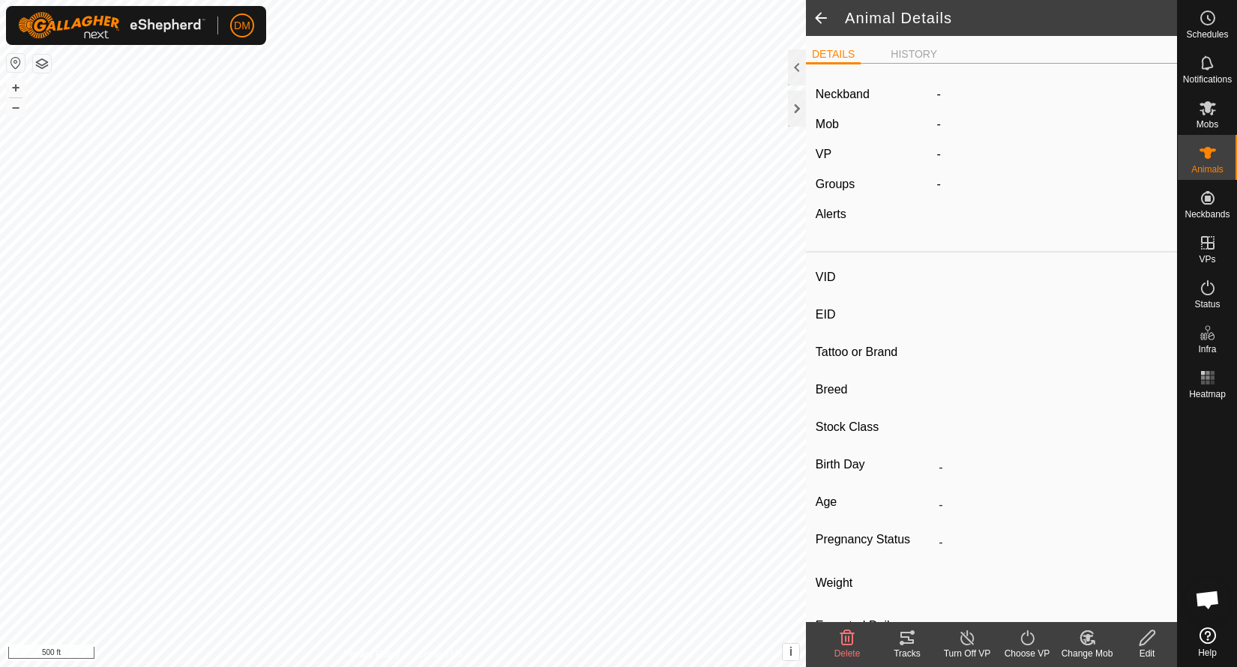
type input "913"
type input "-"
type input "JP"
type input "BLACK Angus"
type input "-"
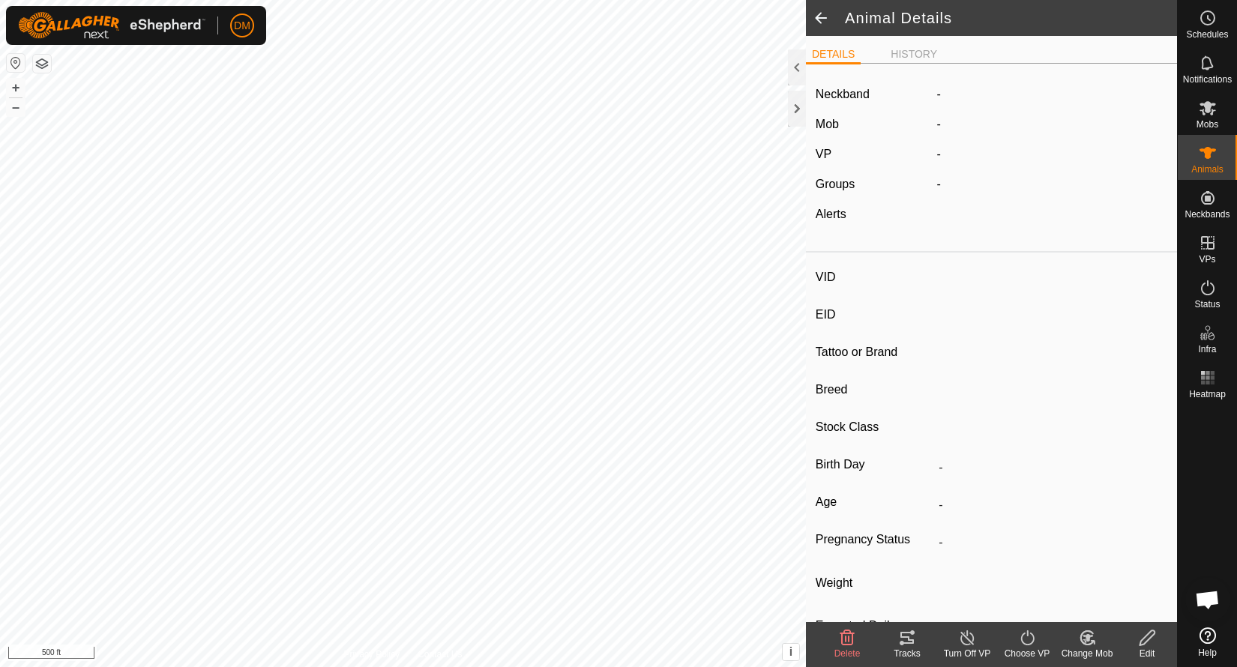
type input "0 kg"
type input "-"
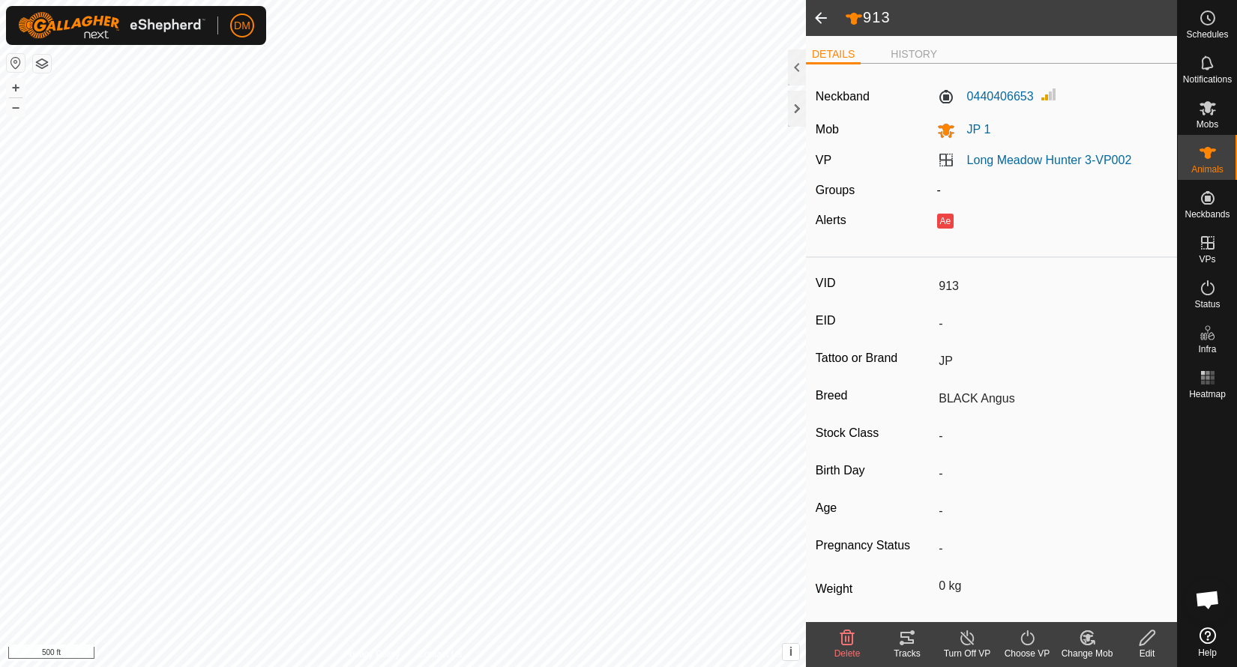
click at [827, 22] on span at bounding box center [821, 18] width 30 height 36
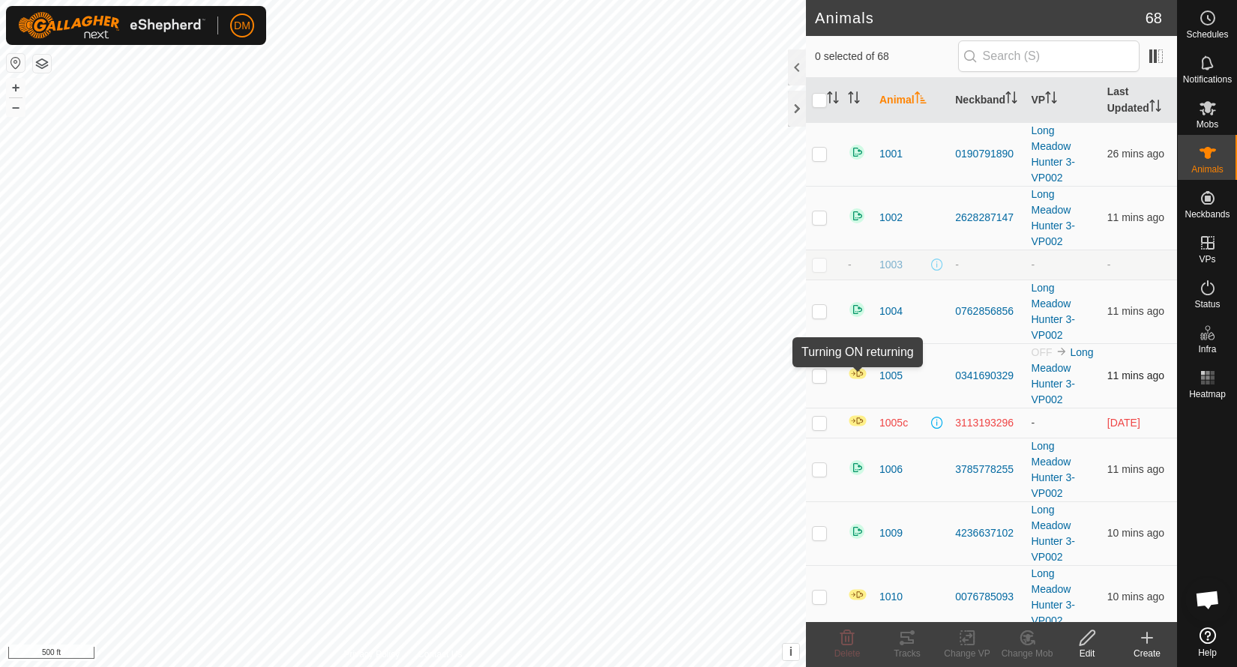
click at [858, 377] on img at bounding box center [857, 373] width 19 height 13
click at [859, 371] on img at bounding box center [857, 373] width 19 height 13
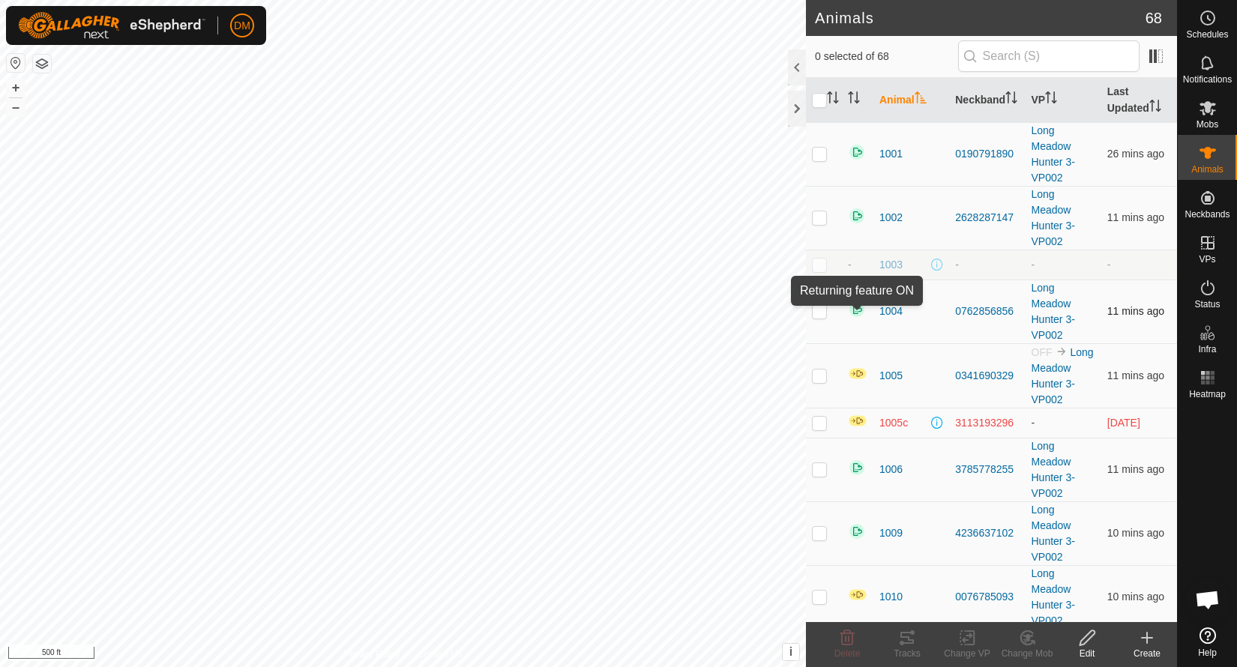
click at [858, 308] on img at bounding box center [857, 310] width 18 height 18
click at [1212, 602] on span "Open chat" at bounding box center [1207, 601] width 25 height 21
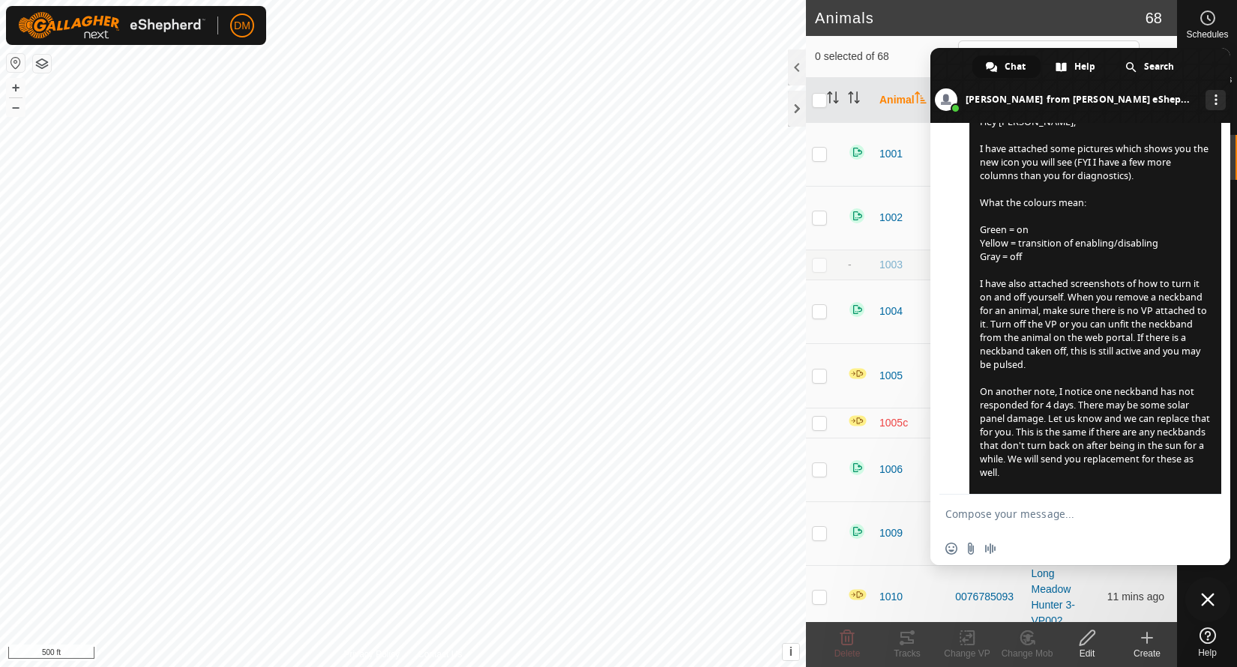
scroll to position [3795, 0]
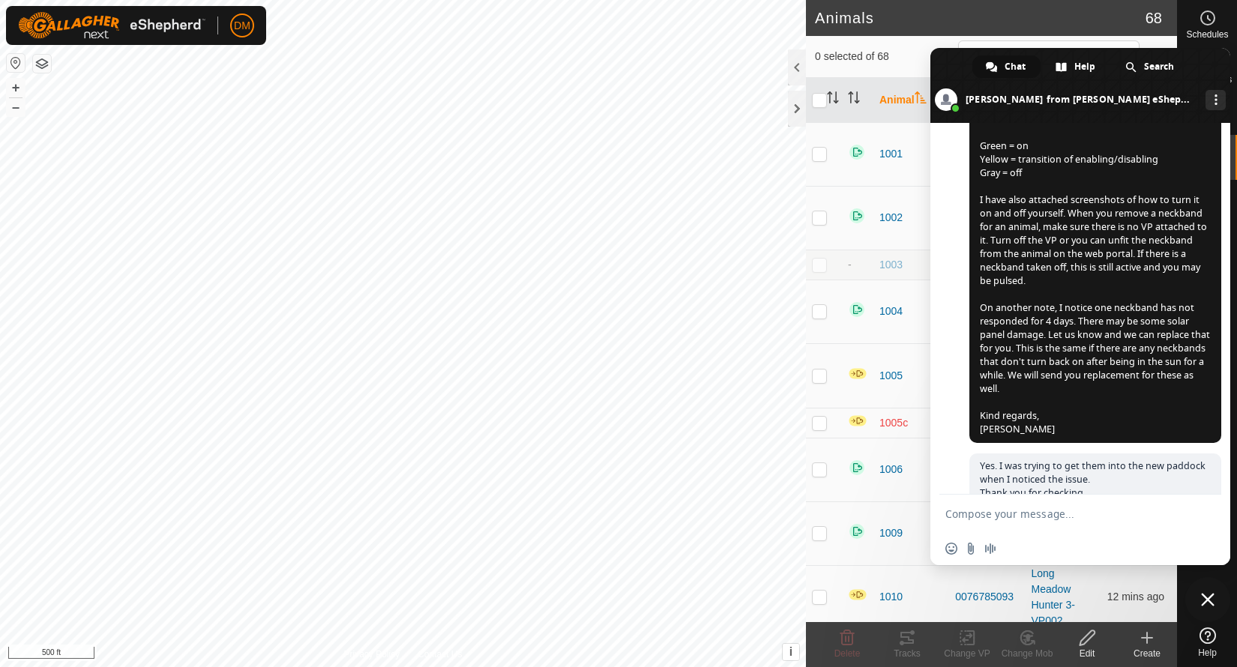
click at [1216, 603] on span "Close chat" at bounding box center [1207, 599] width 45 height 45
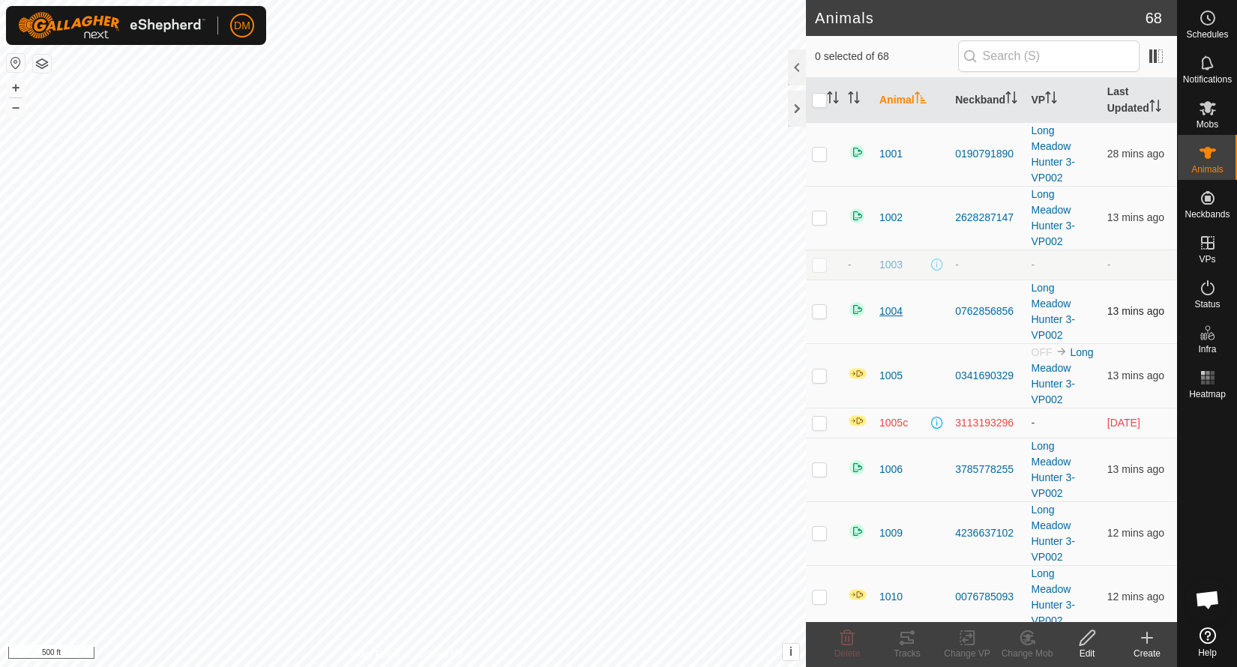
click at [891, 312] on span "1004" at bounding box center [890, 312] width 23 height 16
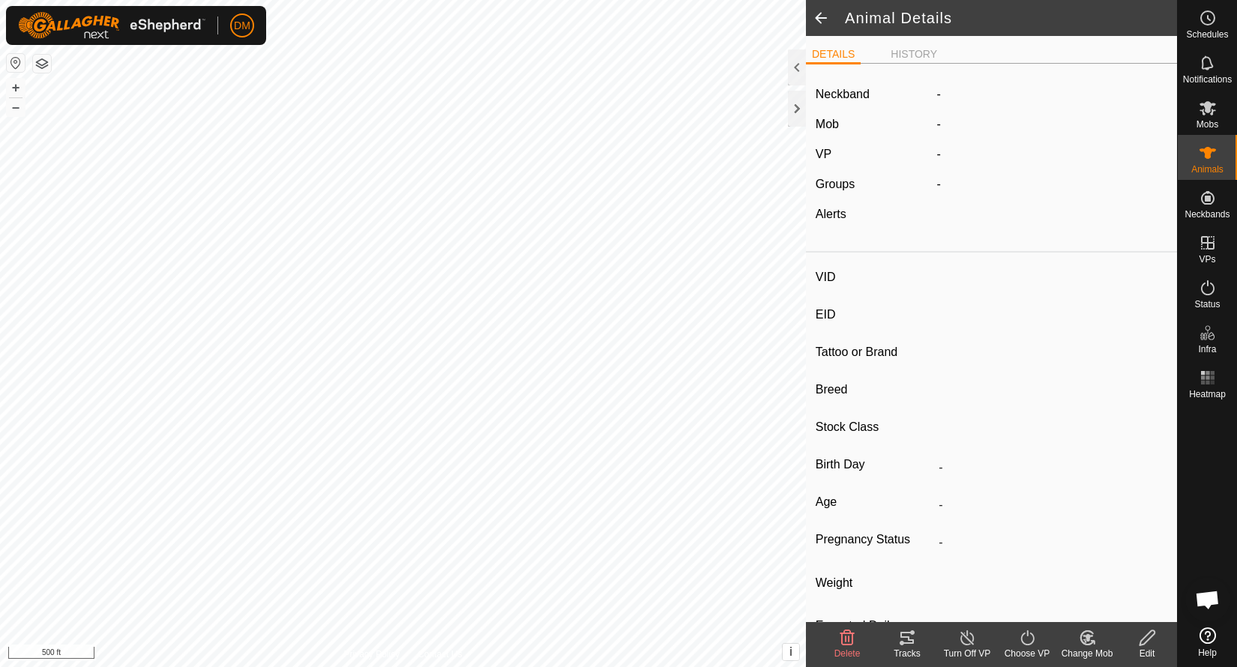
type input "1004"
type input "-"
type input "JP"
type input "BLACK Angus"
type input "-"
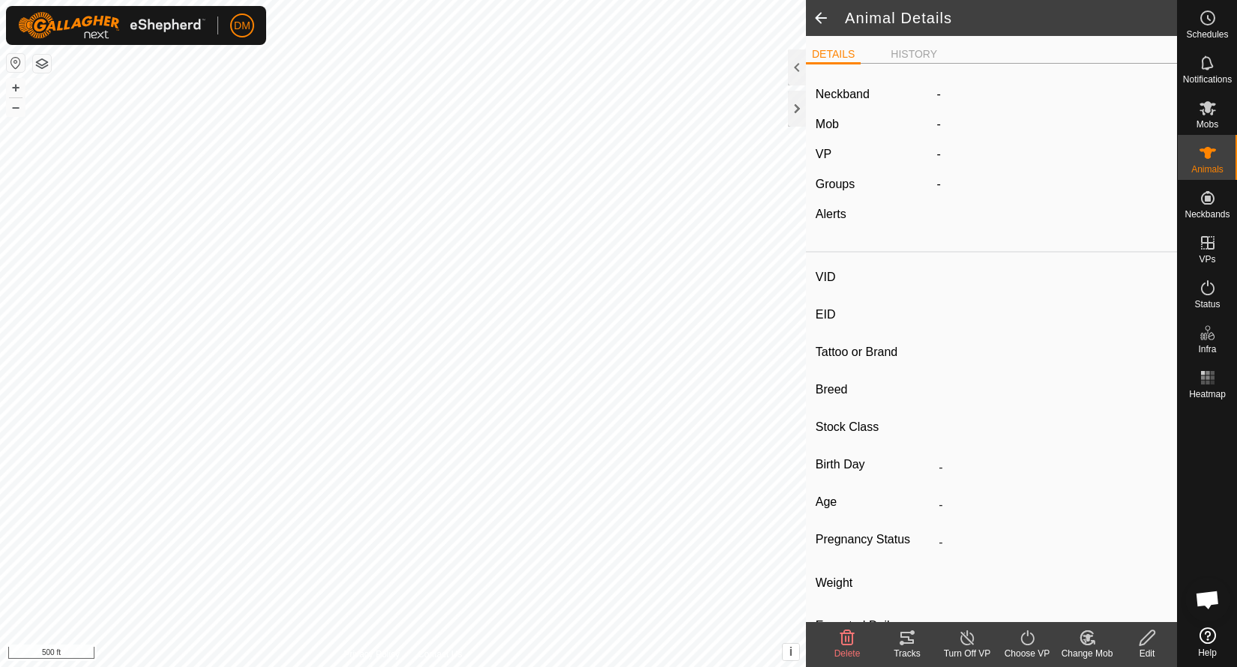
type input "0 kg"
type input "-"
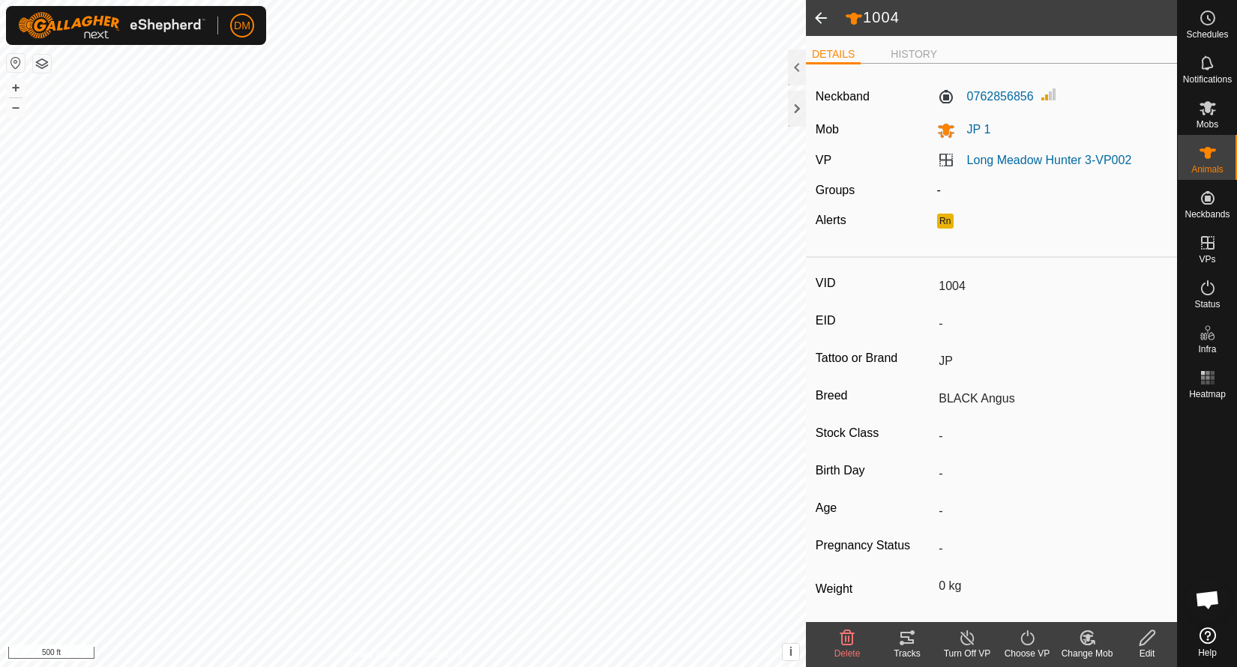
click at [907, 634] on icon at bounding box center [907, 638] width 18 height 18
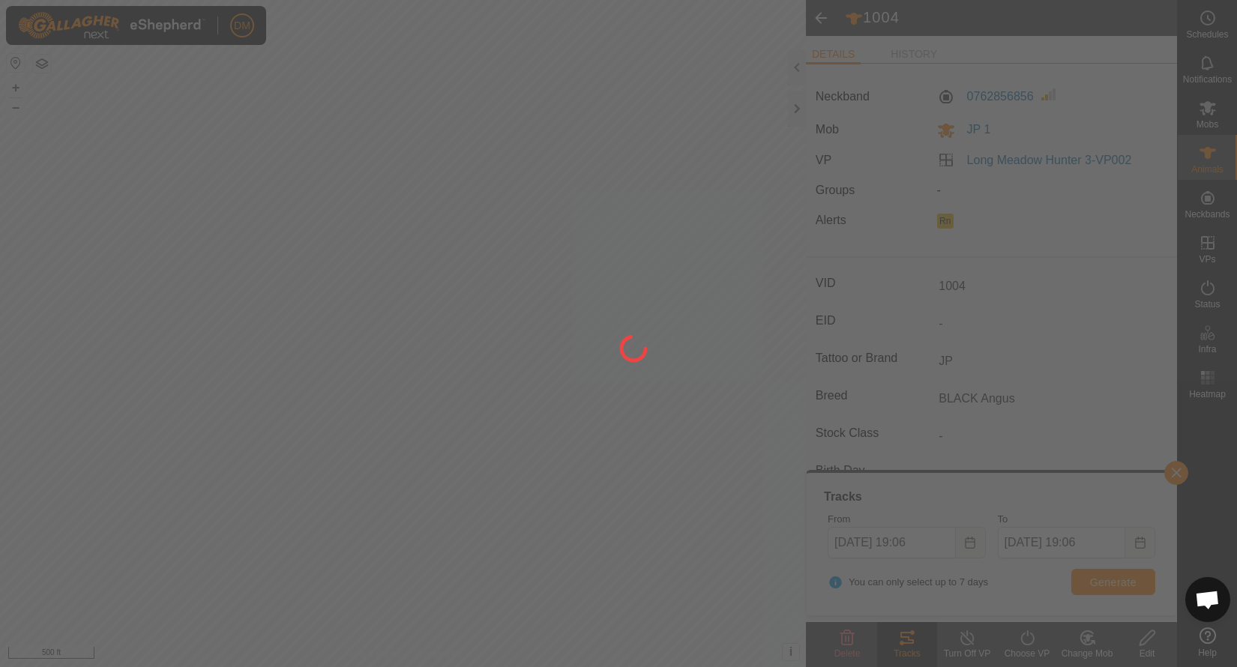
scroll to position [4124, 0]
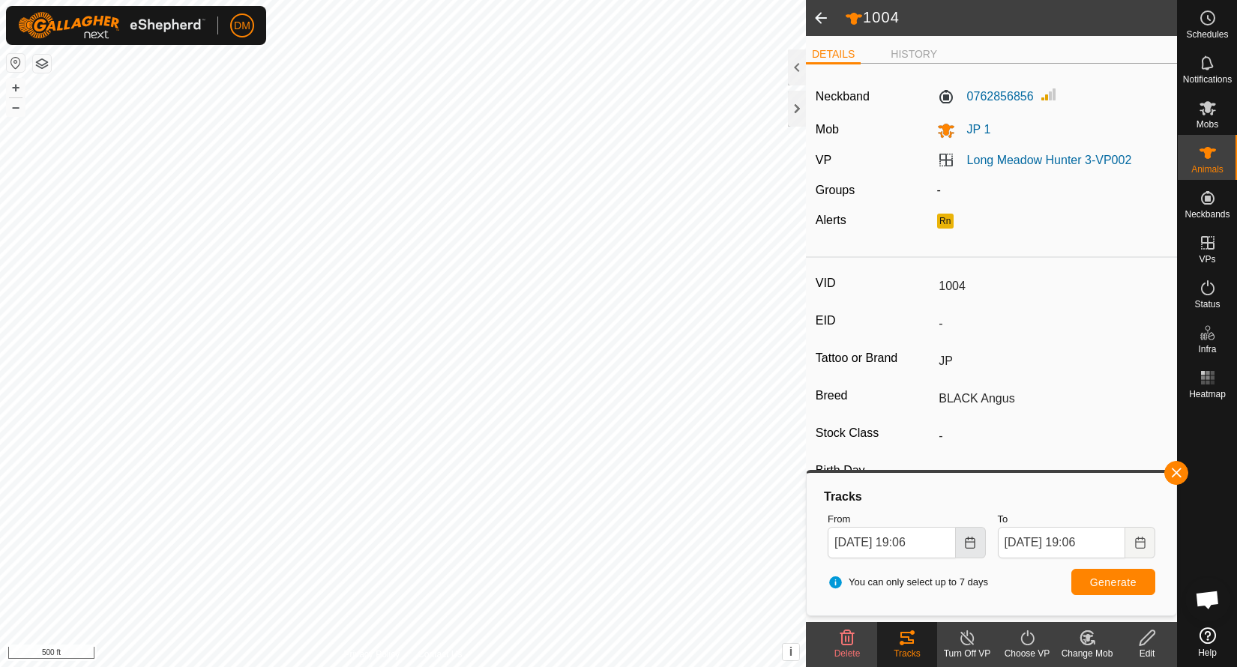
click at [975, 545] on icon "Choose Date" at bounding box center [970, 543] width 12 height 12
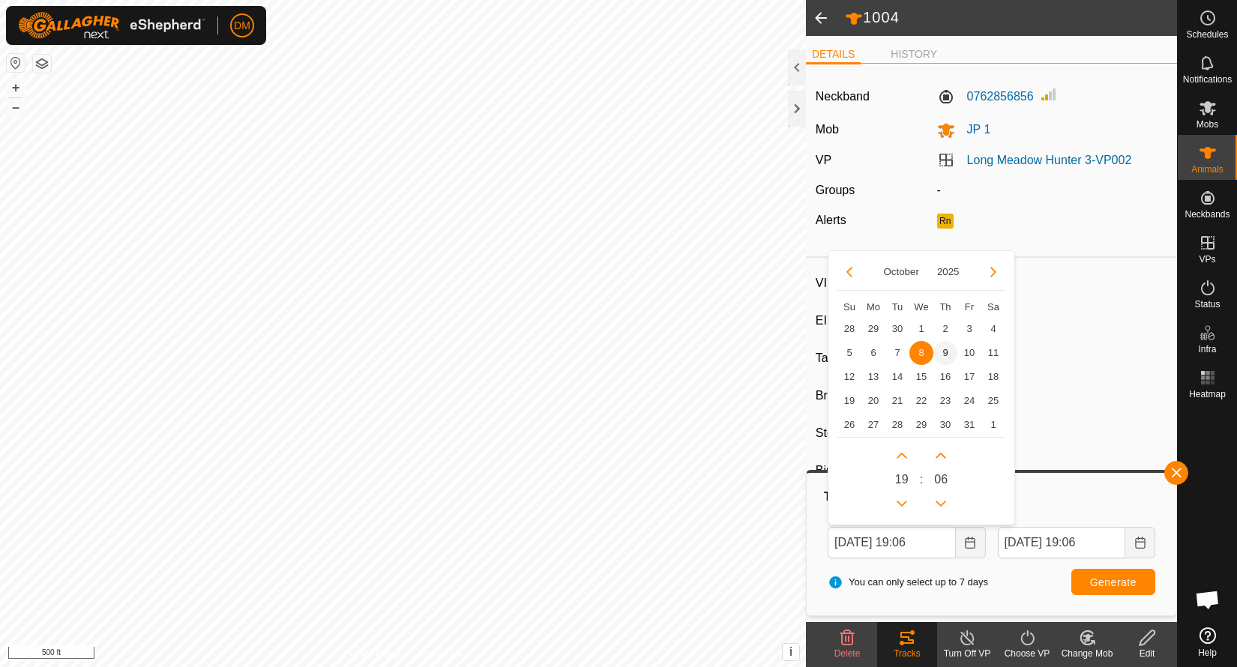
click at [946, 351] on span "9" at bounding box center [945, 353] width 24 height 24
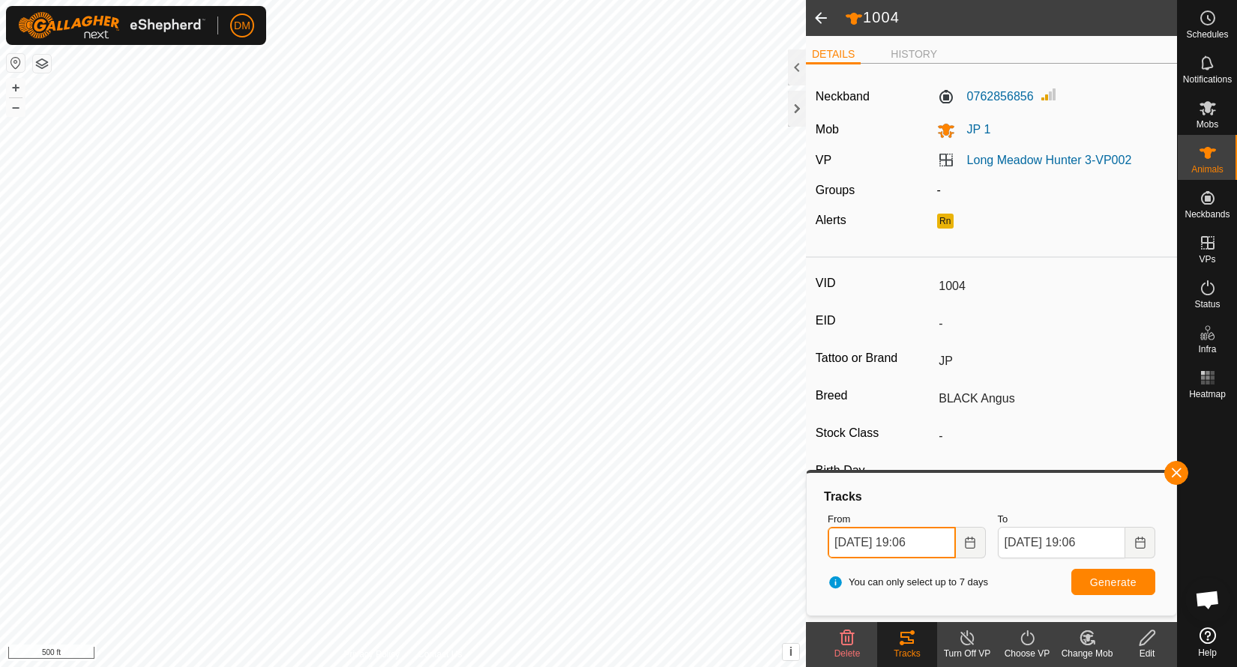
click at [917, 536] on input "[DATE] 19:06" at bounding box center [891, 542] width 128 height 31
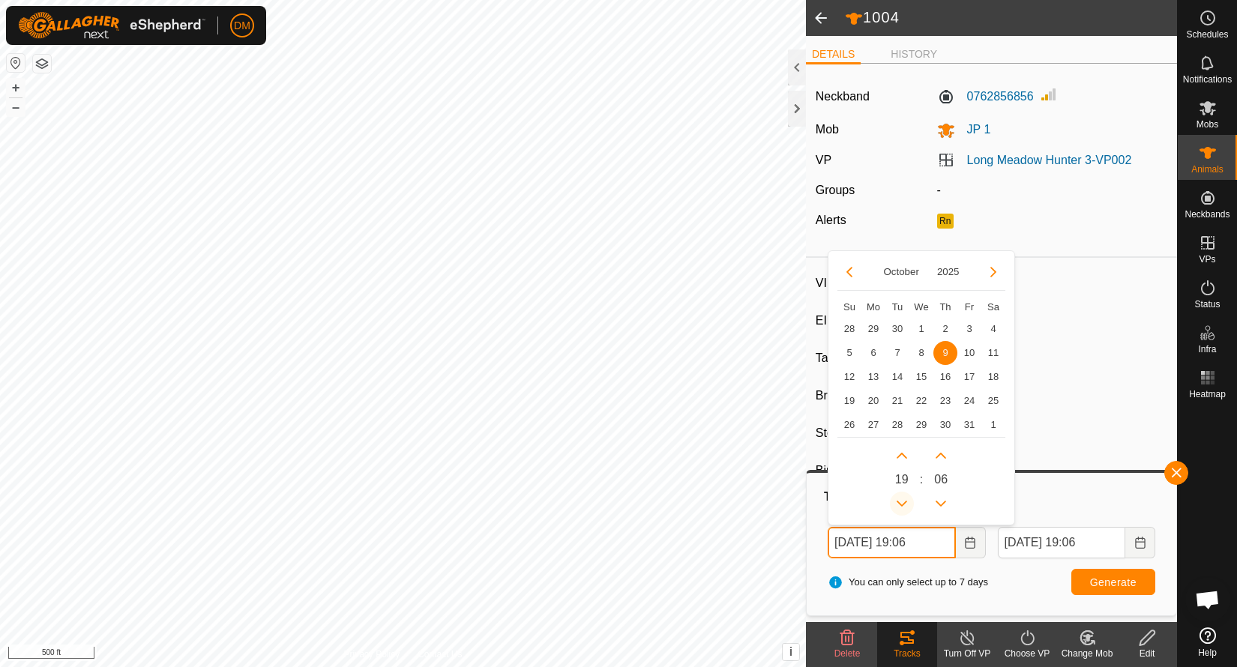
click at [902, 492] on button "Previous Hour" at bounding box center [902, 504] width 24 height 24
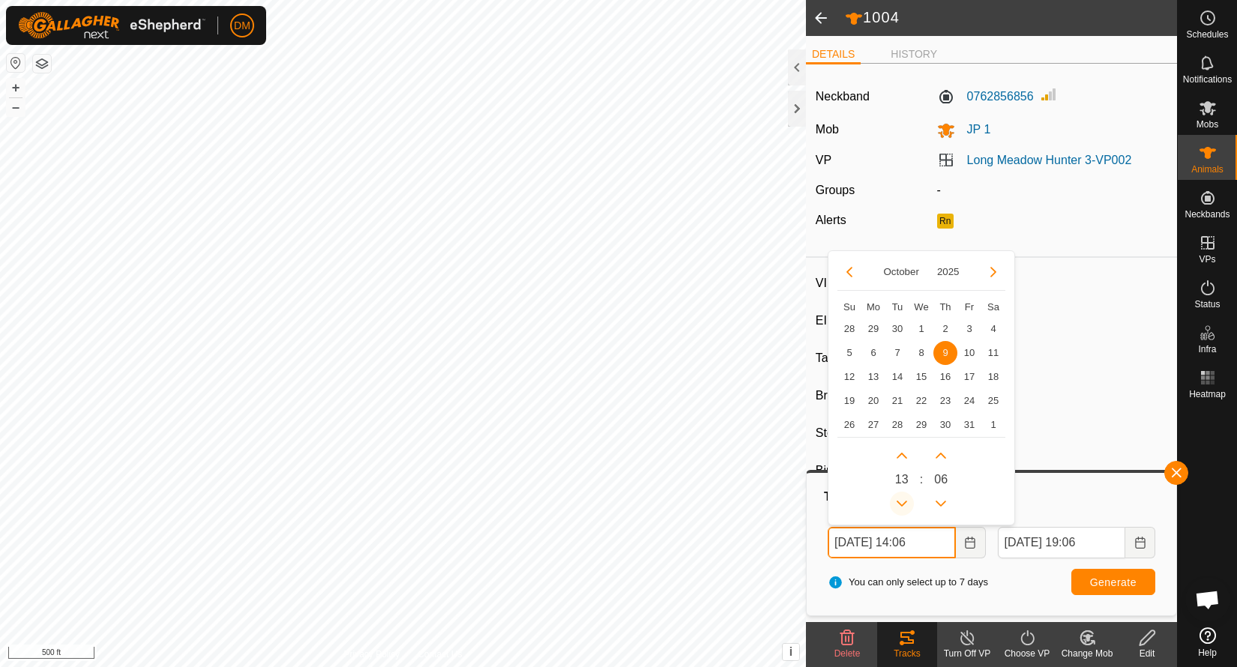
click at [902, 493] on button "Previous Hour" at bounding box center [902, 504] width 24 height 24
type input "[DATE] 12:06"
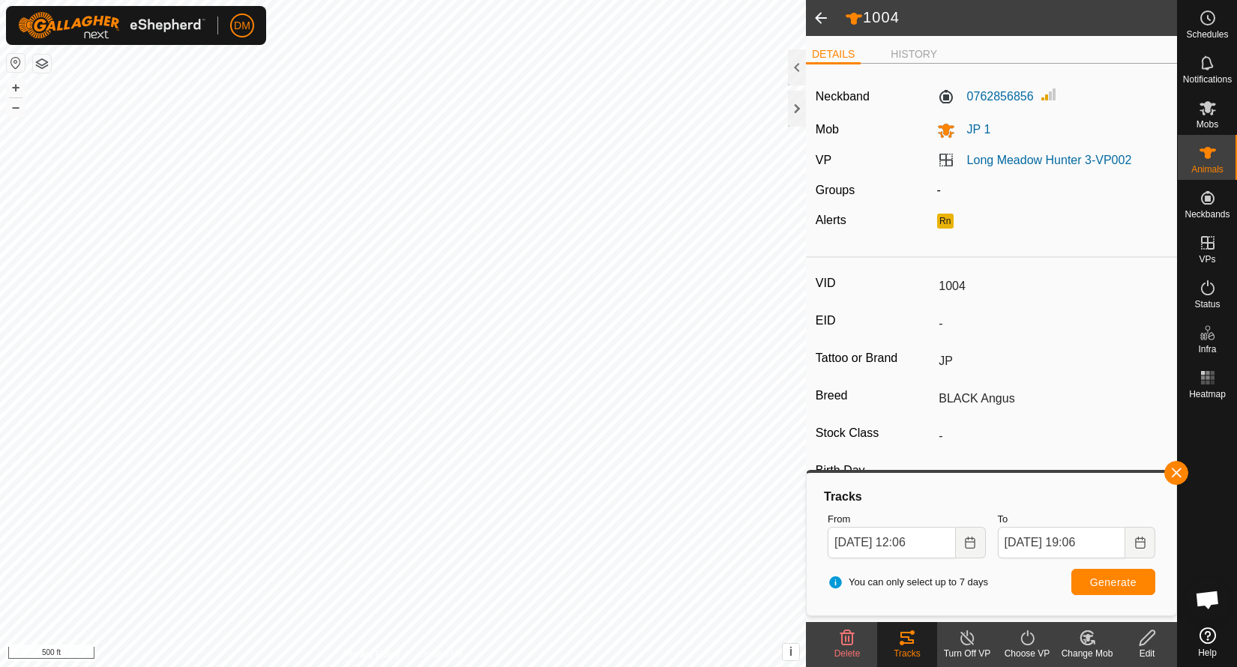
click at [1116, 588] on button "Generate" at bounding box center [1113, 582] width 84 height 26
